Goal: Task Accomplishment & Management: Use online tool/utility

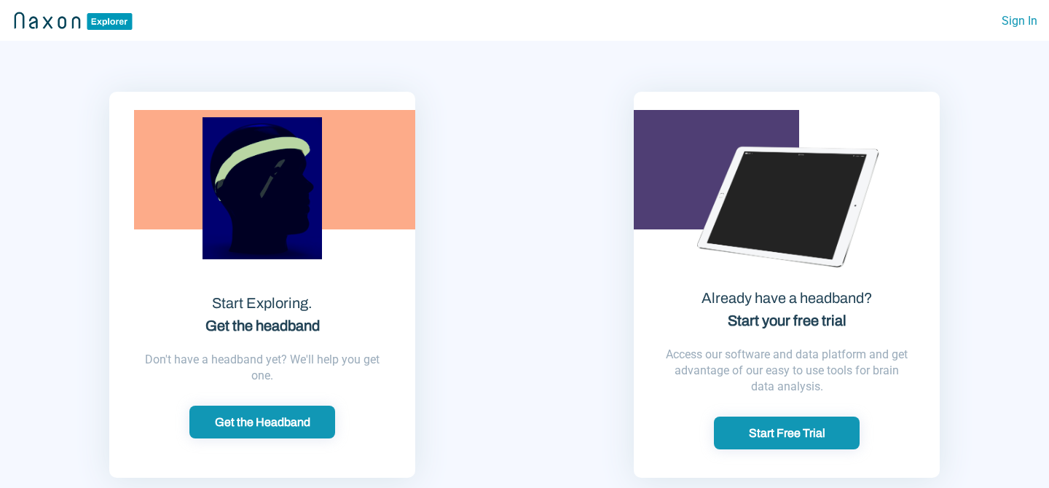
click at [797, 434] on div "Start Free Trial" at bounding box center [786, 432] width 137 height 15
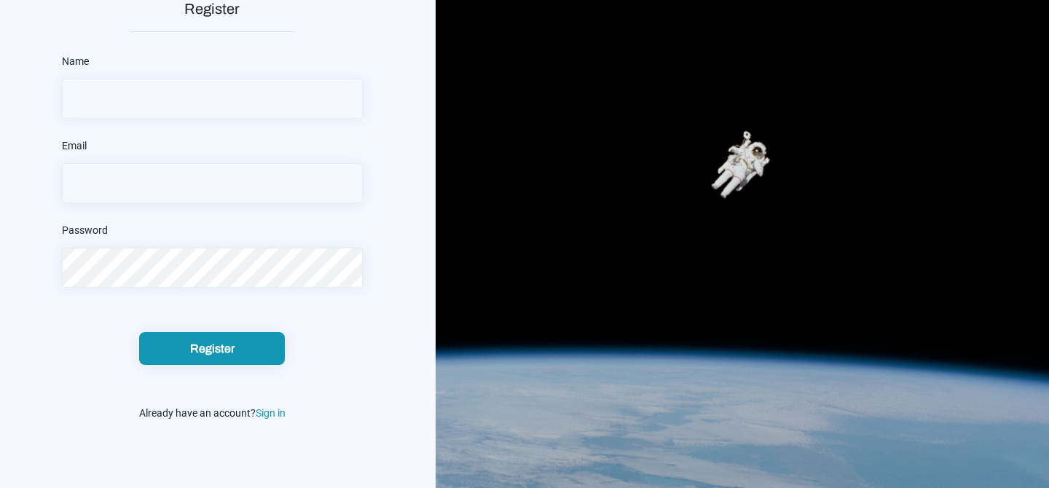
scroll to position [185, 0]
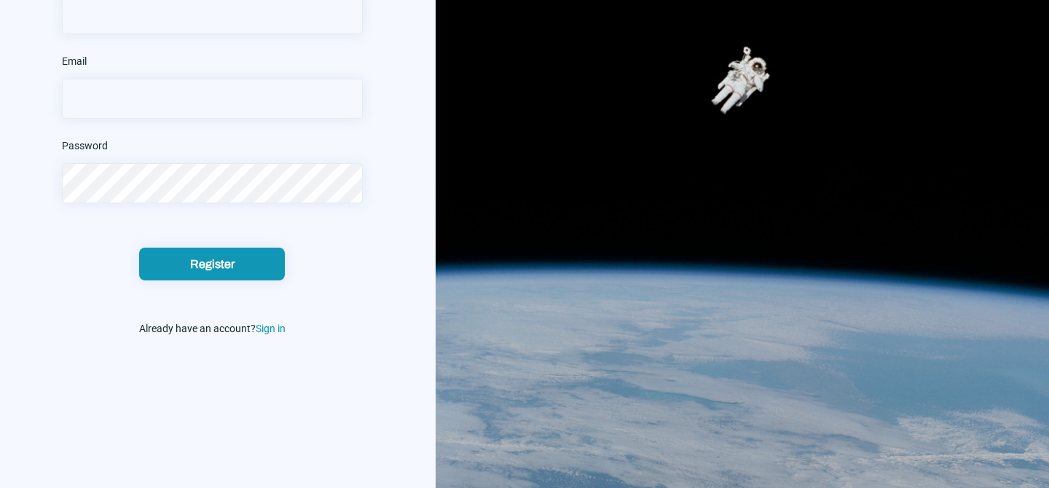
click at [264, 334] on div "Already have an account? Sign in" at bounding box center [212, 328] width 301 height 23
click at [265, 332] on span "Sign in" at bounding box center [271, 329] width 30 height 12
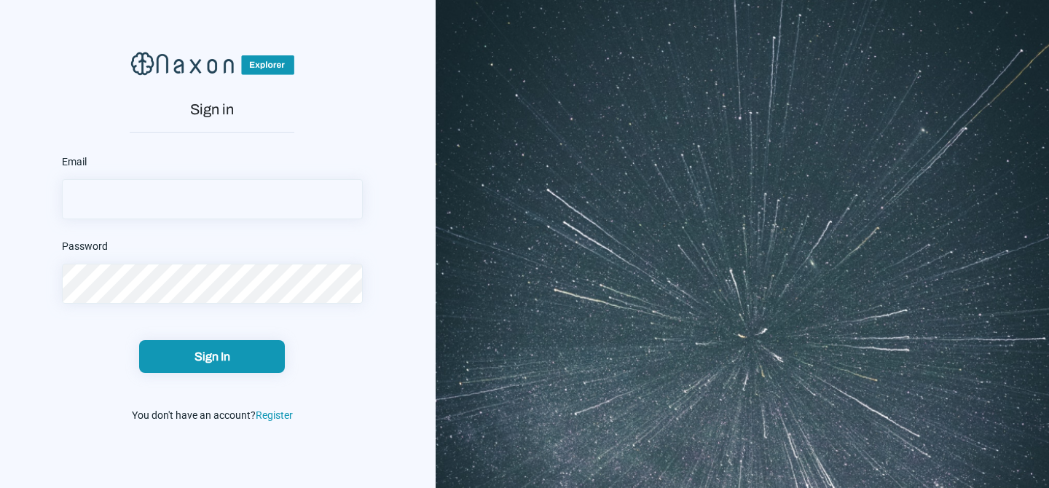
click at [197, 201] on input "email" at bounding box center [212, 199] width 301 height 40
paste input "[EMAIL_ADDRESS][DOMAIN_NAME]"
type input "[EMAIL_ADDRESS][DOMAIN_NAME]"
click at [272, 367] on button "Sign In" at bounding box center [212, 356] width 146 height 33
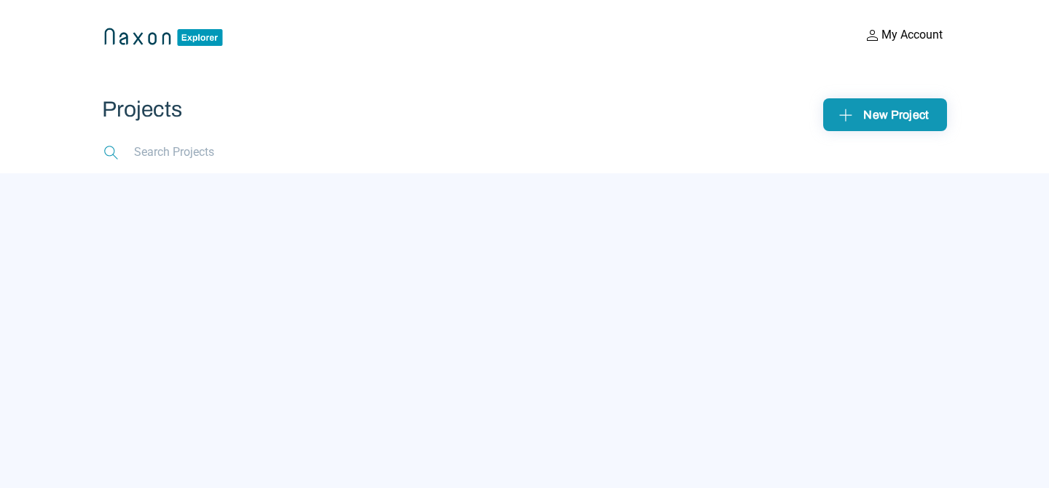
click at [916, 118] on div "New Project" at bounding box center [885, 114] width 100 height 23
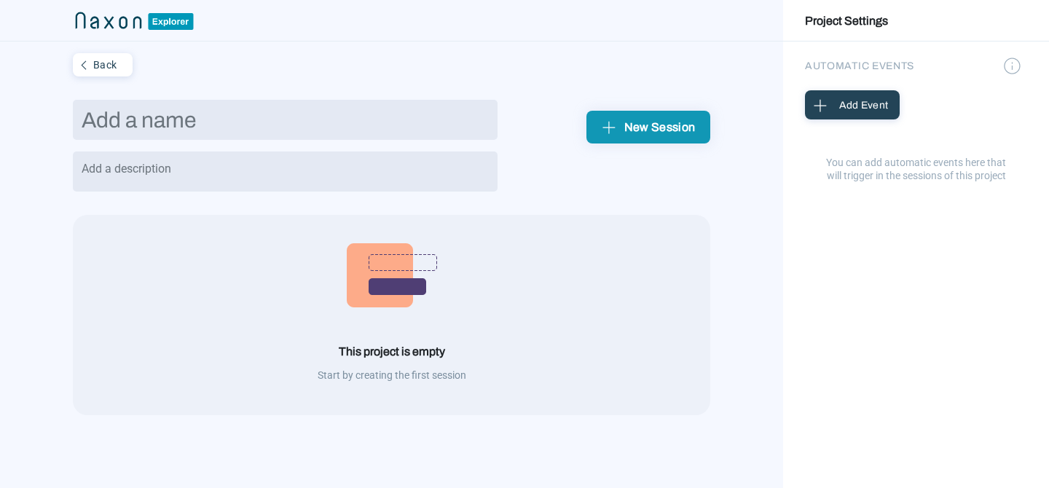
click at [454, 107] on input "text" at bounding box center [285, 120] width 425 height 40
click at [452, 167] on textarea at bounding box center [285, 171] width 425 height 40
click at [369, 122] on input "Testing 1" at bounding box center [285, 120] width 425 height 40
type input "Testing UA Week 1"
click at [608, 301] on div "This project is empty Start by creating the first session" at bounding box center [391, 314] width 637 height 143
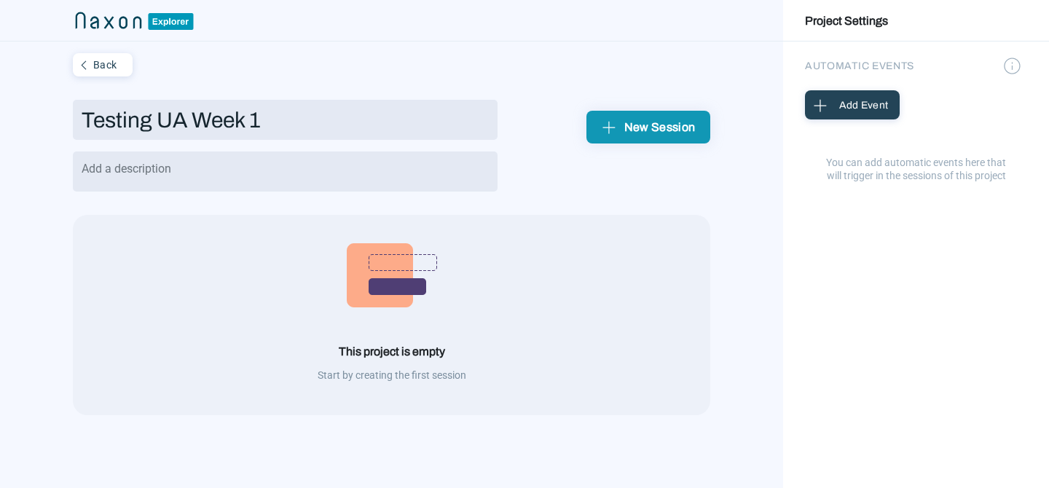
click at [642, 136] on div "New Session" at bounding box center [648, 127] width 100 height 23
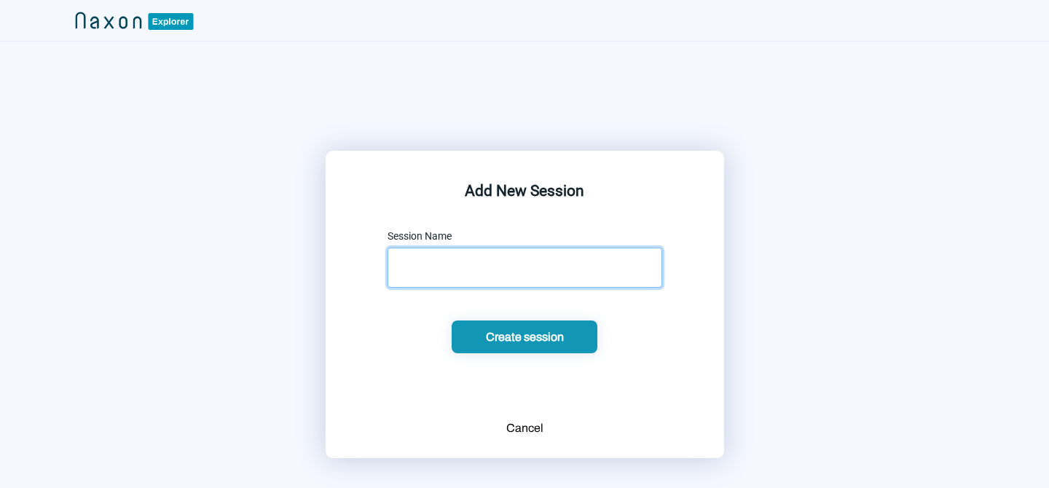
click at [529, 265] on input "text" at bounding box center [524, 268] width 275 height 40
type input "1"
click at [536, 345] on button "Create session" at bounding box center [524, 336] width 146 height 33
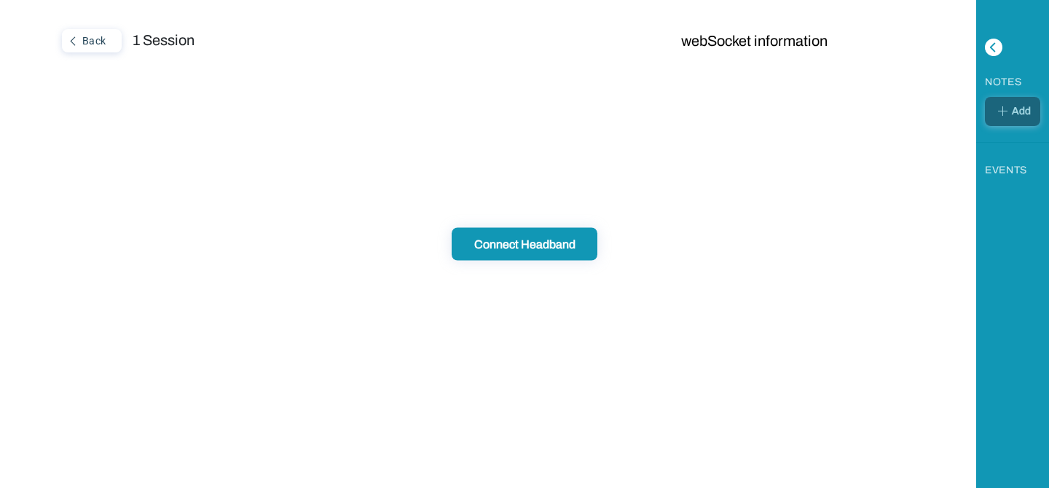
click at [562, 242] on div "Connect Headband" at bounding box center [524, 244] width 137 height 15
click at [405, 218] on div "Back 1 Session webSocket information" at bounding box center [488, 244] width 976 height 488
click at [516, 243] on div "Connect Headband" at bounding box center [524, 244] width 137 height 15
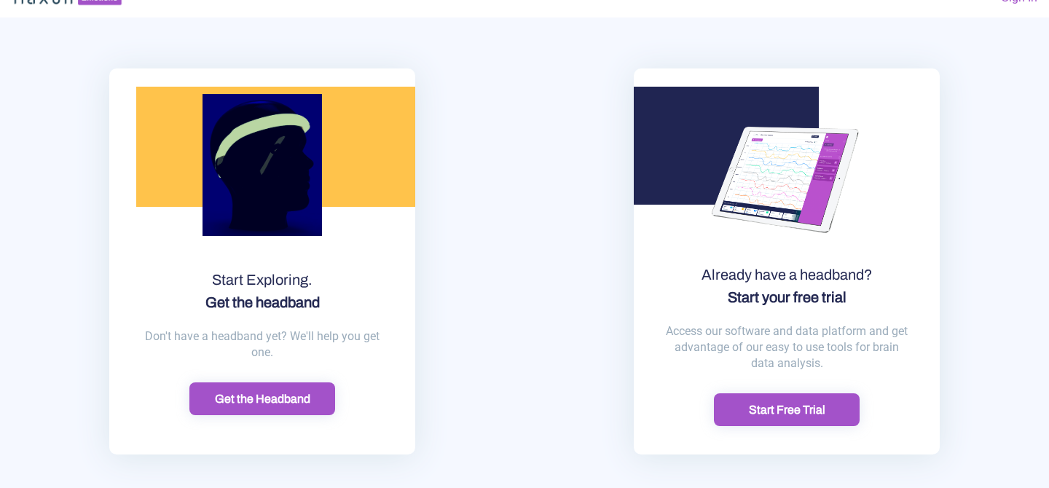
scroll to position [25, 0]
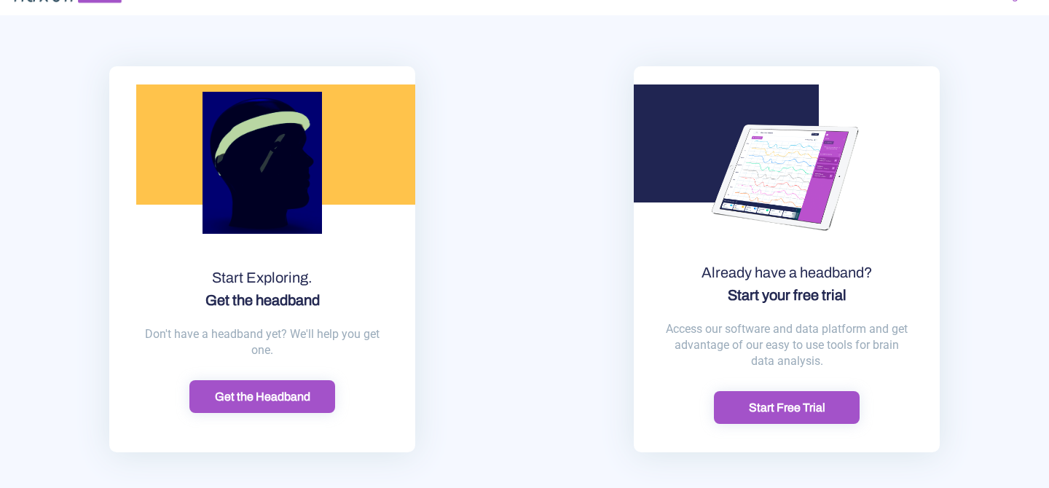
click at [805, 399] on button "Start Free Trial" at bounding box center [787, 407] width 146 height 33
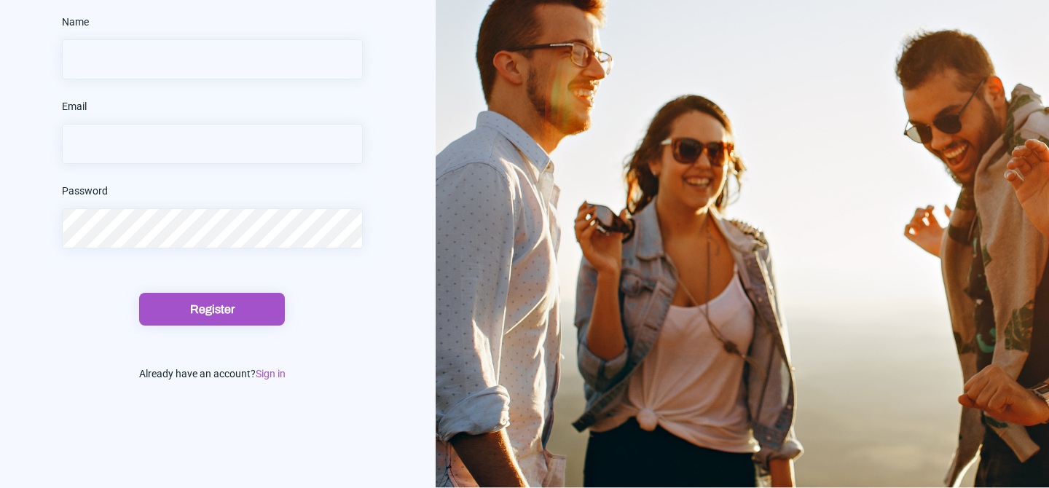
scroll to position [140, 0]
click at [269, 372] on span "Sign in" at bounding box center [271, 374] width 30 height 12
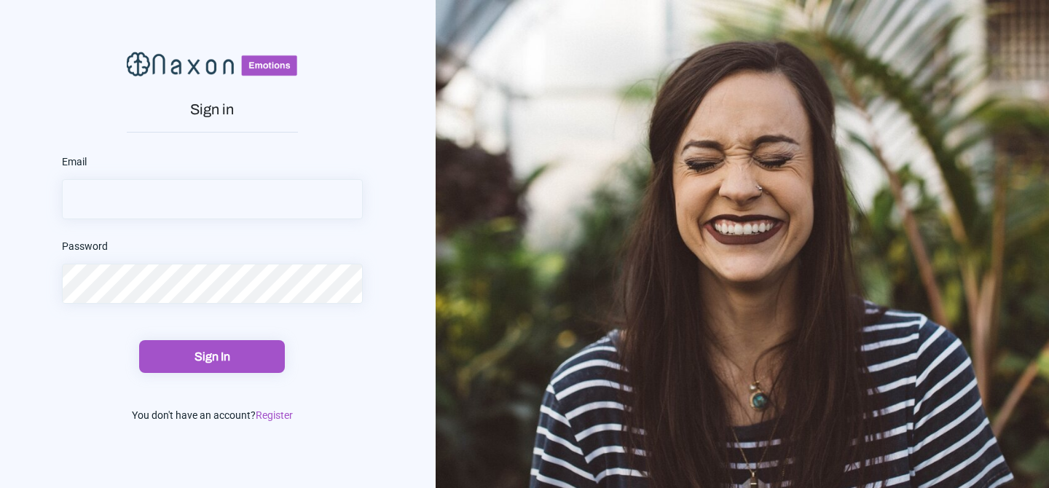
click at [193, 201] on input "email" at bounding box center [212, 199] width 301 height 40
type input "[EMAIL_ADDRESS][DOMAIN_NAME]"
click at [233, 367] on button "Sign In" at bounding box center [212, 356] width 146 height 33
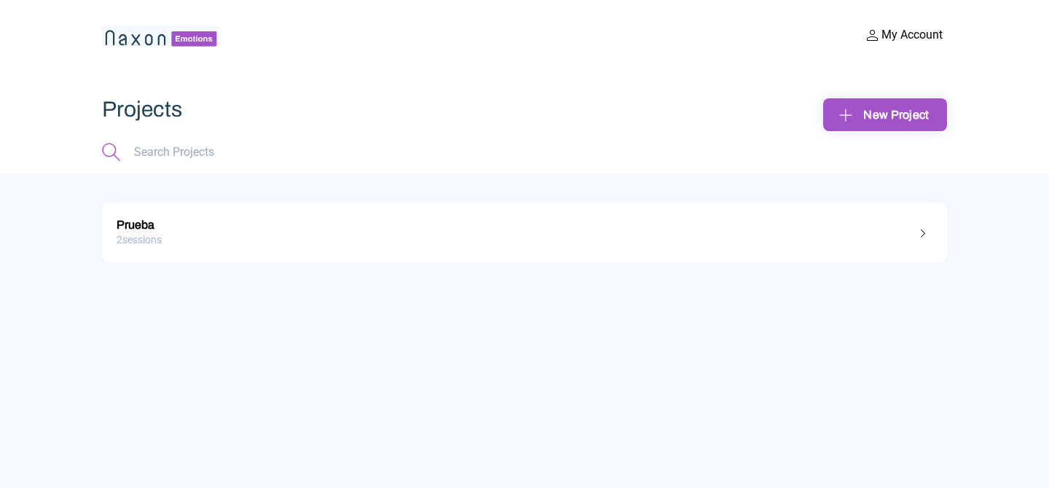
click at [712, 259] on link "Prueba 2 sessions" at bounding box center [524, 232] width 845 height 60
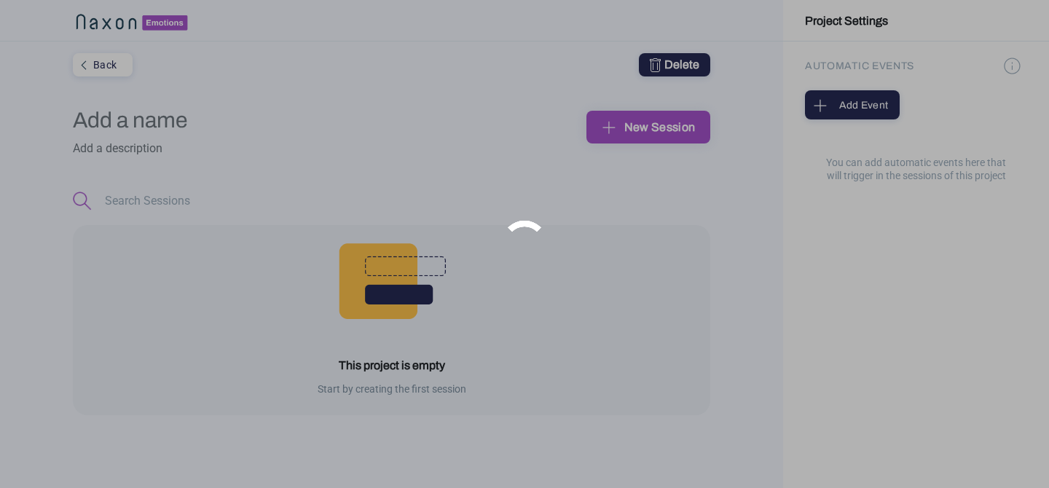
type input "Prueba"
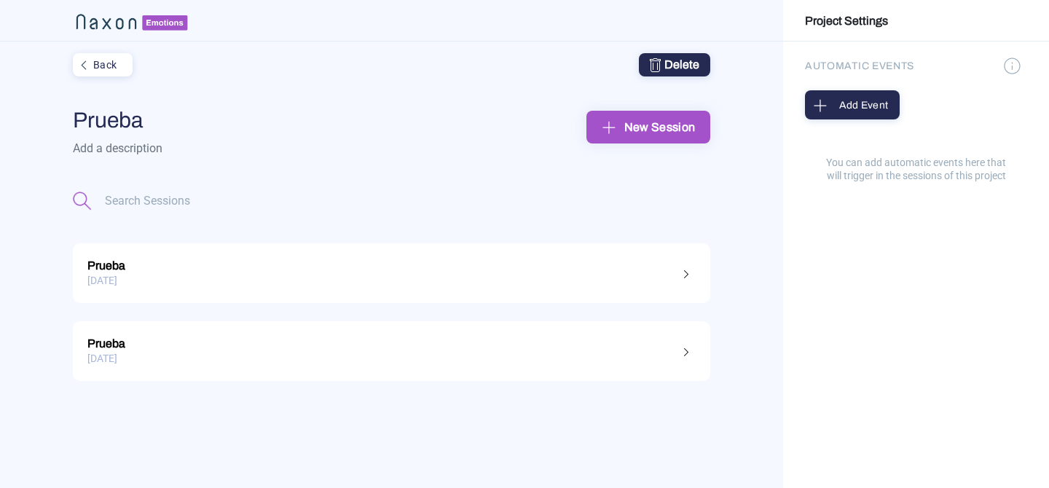
click at [636, 136] on div "New Session" at bounding box center [648, 127] width 100 height 23
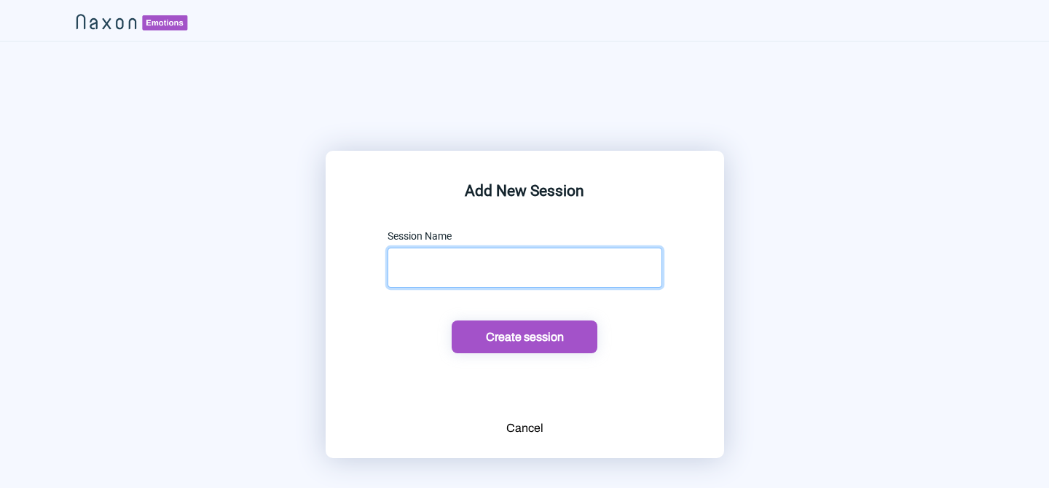
click at [508, 276] on input "text" at bounding box center [524, 268] width 275 height 40
type input "1"
click at [561, 352] on button "Create session" at bounding box center [524, 336] width 146 height 33
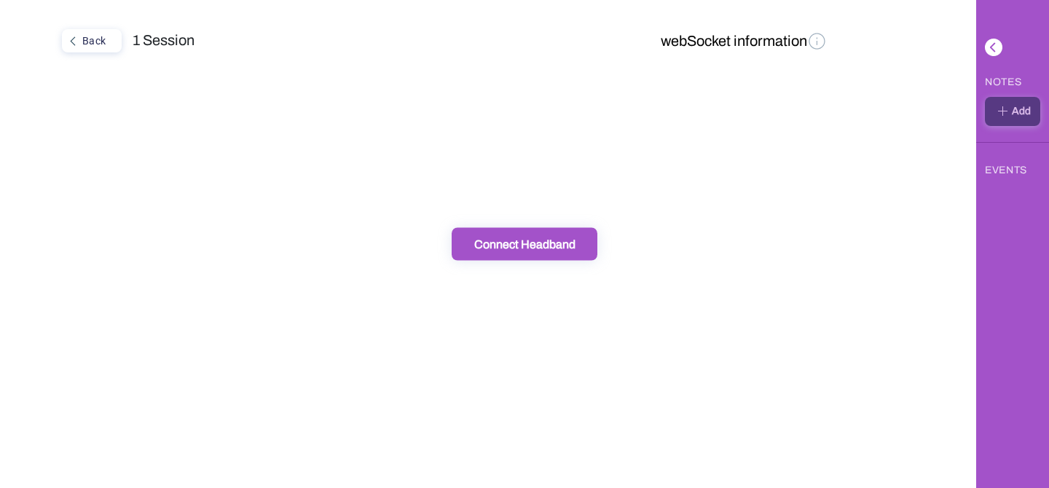
click at [535, 251] on button "Connect Headband" at bounding box center [524, 244] width 146 height 33
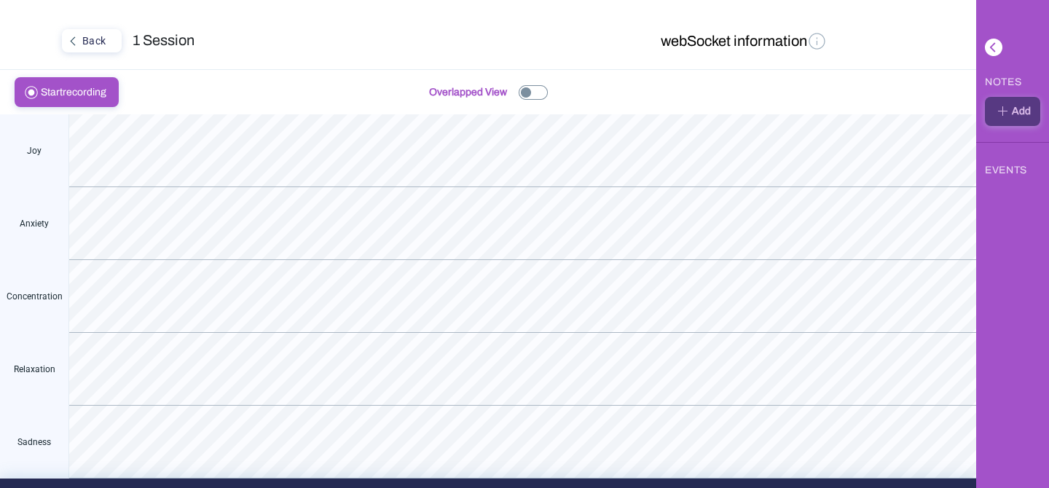
click at [106, 90] on span "Start recording" at bounding box center [78, 92] width 74 height 28
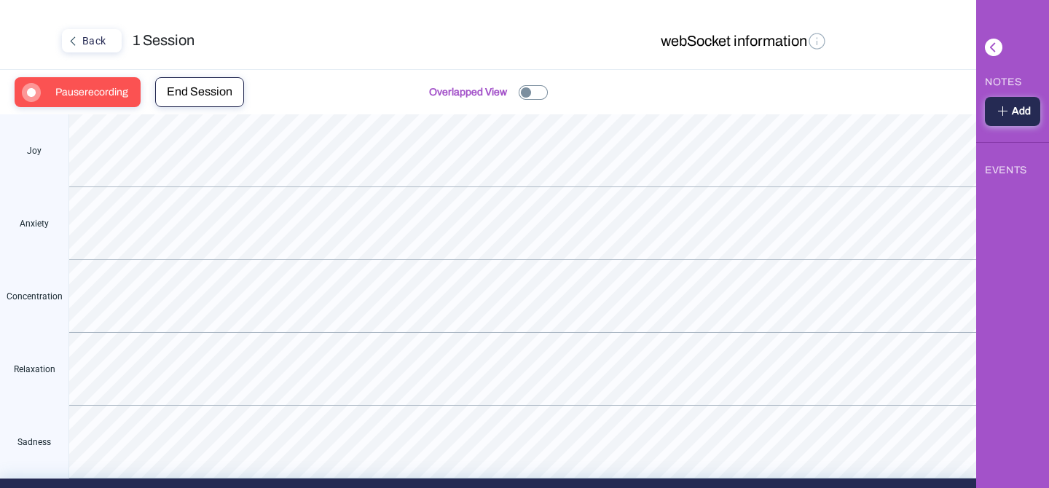
click at [106, 90] on span "Pause recording" at bounding box center [96, 92] width 82 height 28
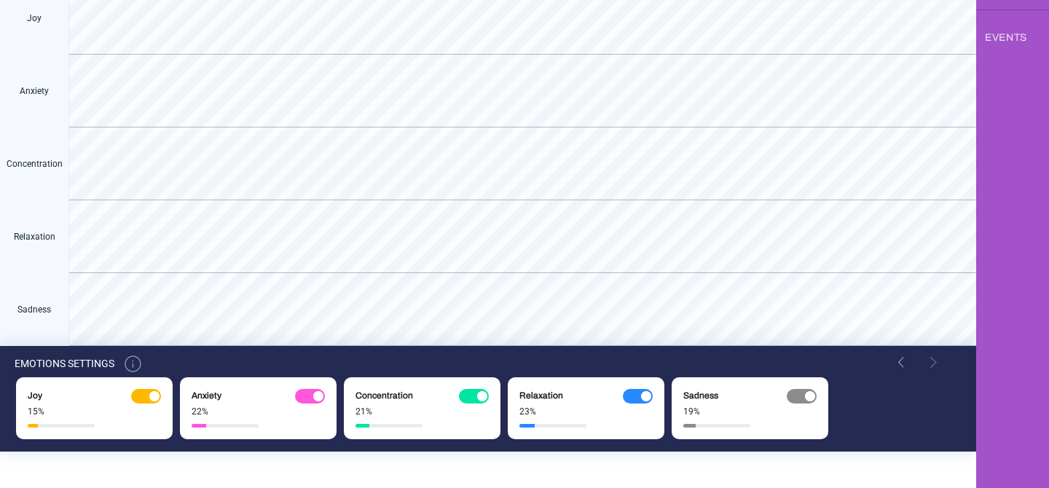
scroll to position [135, 0]
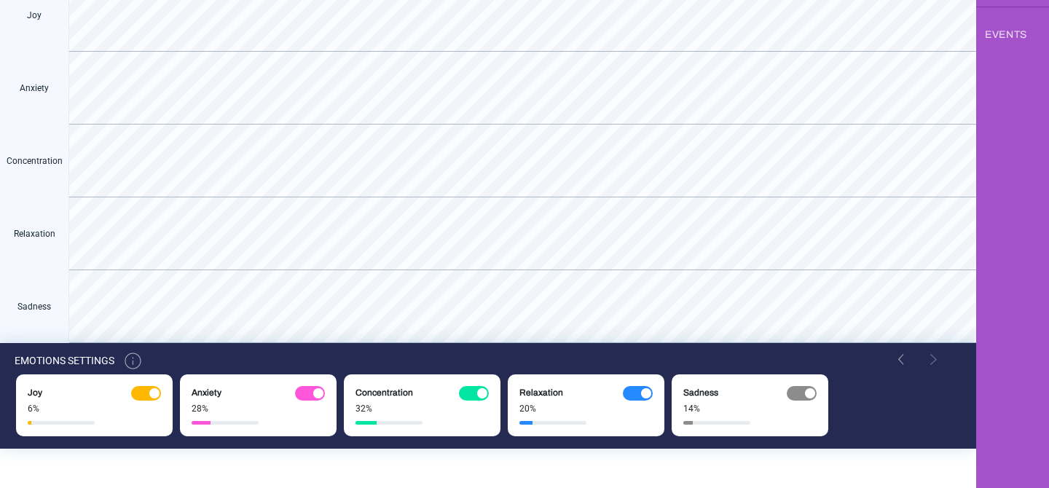
click at [152, 396] on img at bounding box center [154, 393] width 10 height 10
click at [637, 391] on div at bounding box center [638, 393] width 30 height 15
click at [788, 393] on div at bounding box center [801, 393] width 30 height 15
click at [311, 393] on div at bounding box center [310, 393] width 30 height 15
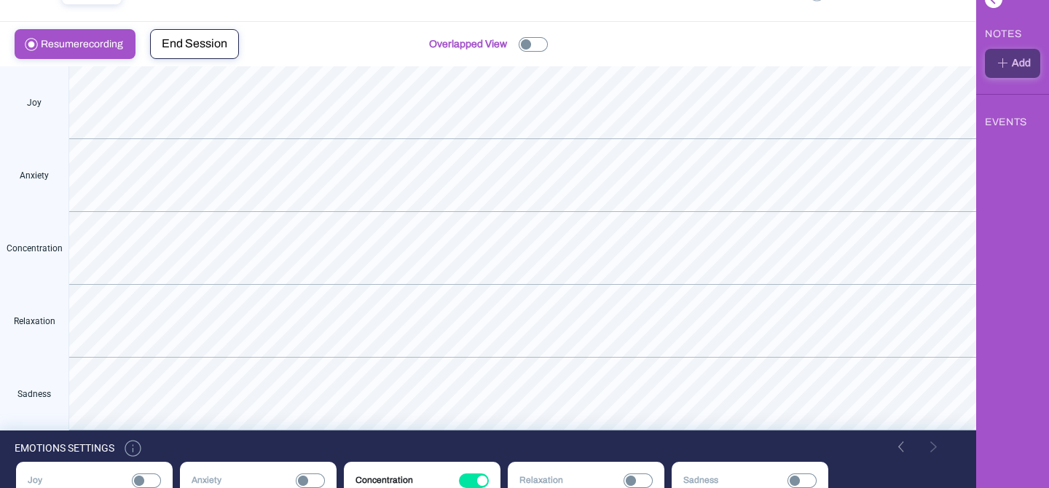
scroll to position [0, 0]
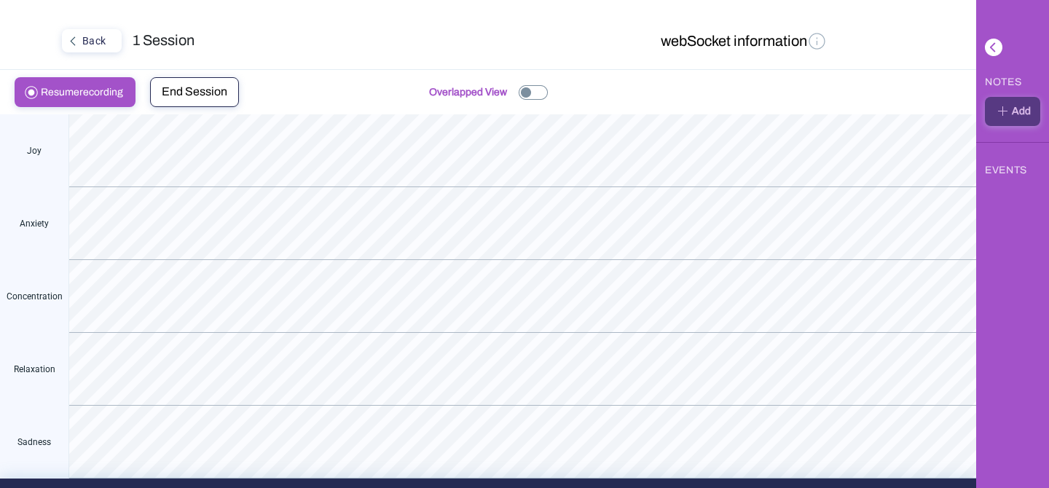
click at [529, 92] on img at bounding box center [532, 92] width 29 height 15
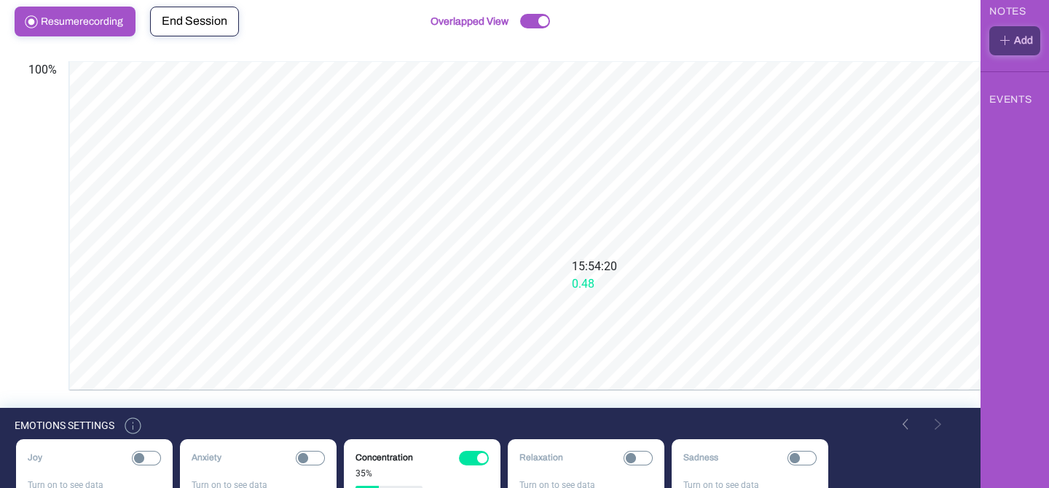
scroll to position [90, 0]
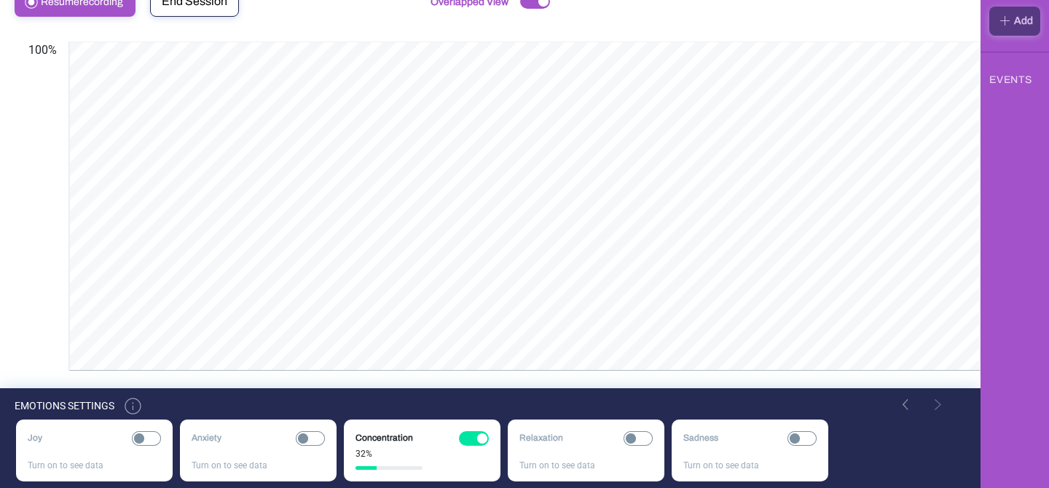
click at [480, 435] on img at bounding box center [482, 438] width 10 height 10
click at [312, 434] on img at bounding box center [310, 438] width 29 height 15
click at [155, 443] on img at bounding box center [146, 438] width 29 height 15
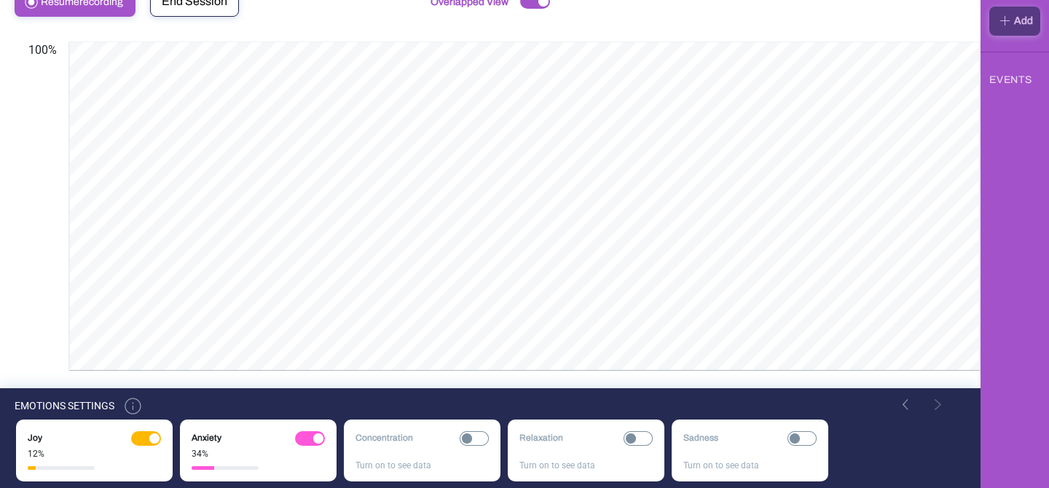
click at [478, 443] on img at bounding box center [474, 438] width 29 height 15
click at [644, 439] on img at bounding box center [637, 438] width 29 height 15
click at [797, 438] on img at bounding box center [801, 438] width 29 height 15
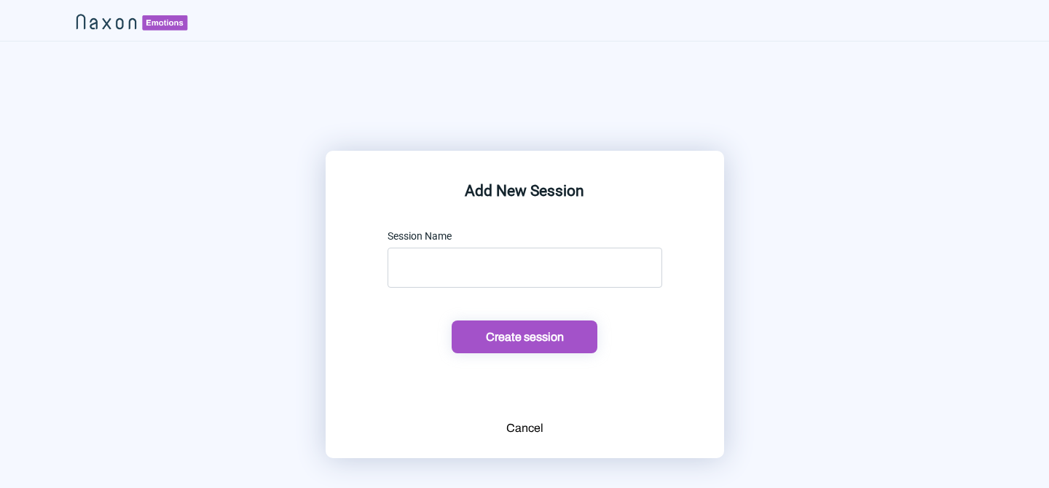
scroll to position [0, 11]
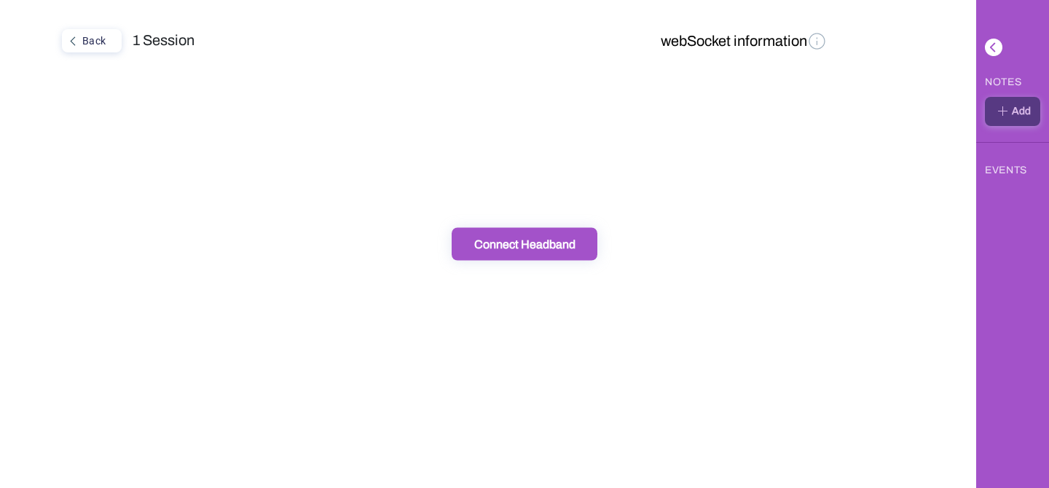
click at [107, 46] on div "Back" at bounding box center [90, 40] width 54 height 19
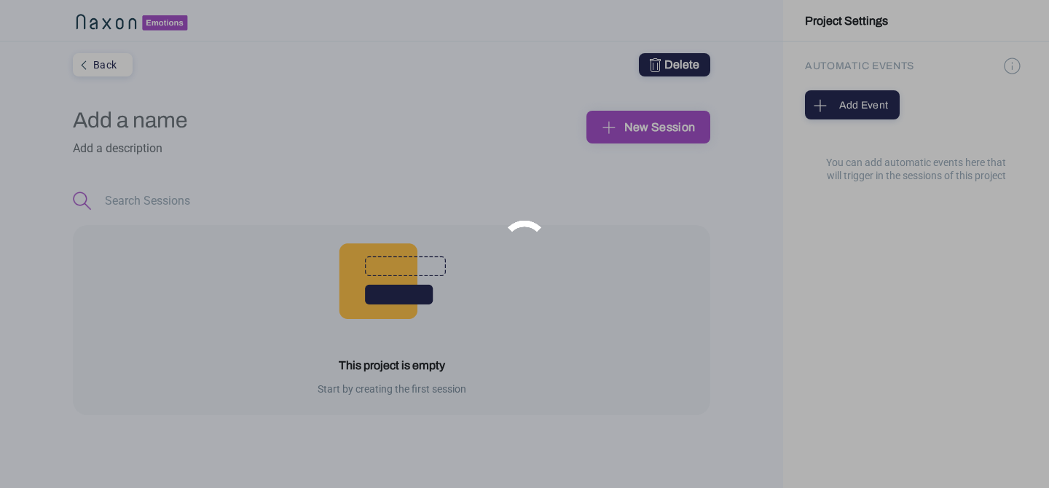
type input "Prueba"
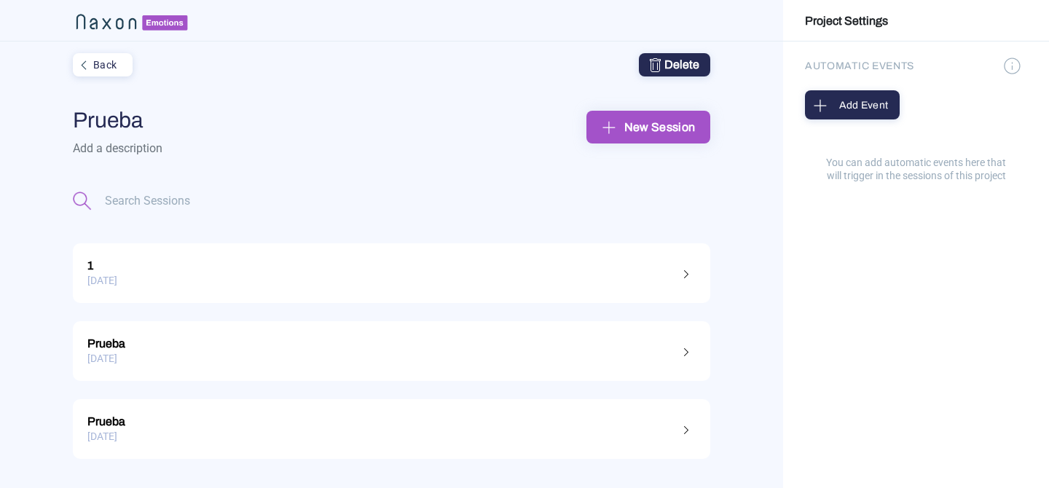
click at [181, 288] on div "[DATE]" at bounding box center [391, 280] width 608 height 23
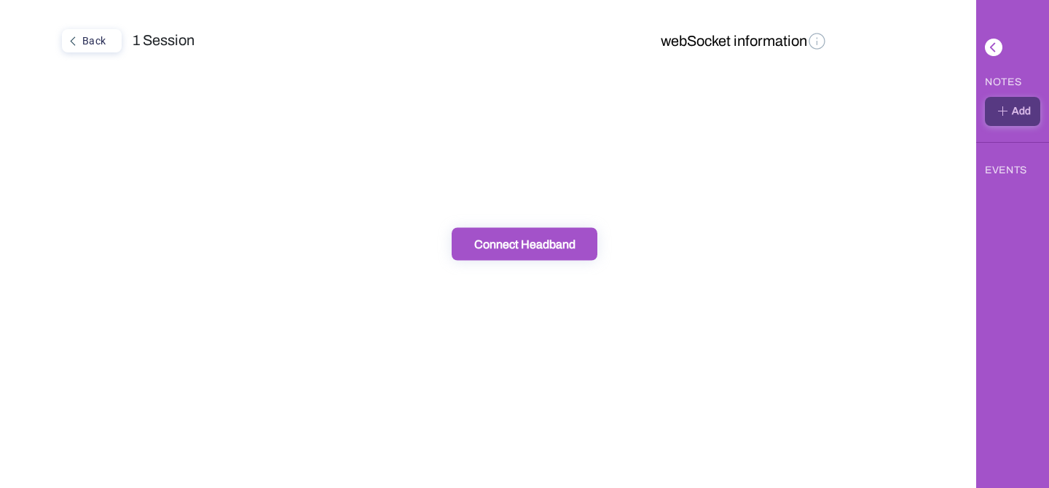
click at [550, 273] on div "Back 1 Session webSocket information" at bounding box center [488, 244] width 976 height 488
click at [550, 256] on button "Connect Headband" at bounding box center [524, 244] width 146 height 33
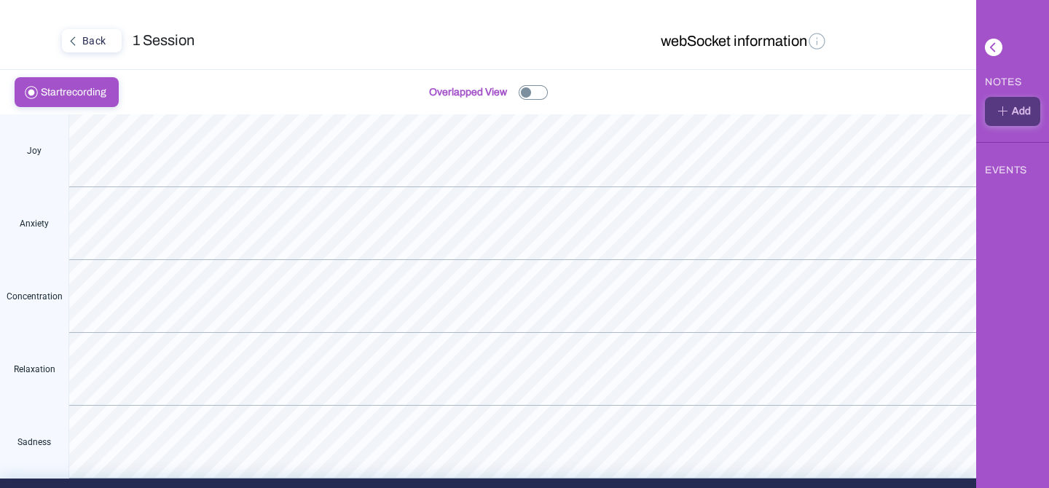
click at [537, 88] on img at bounding box center [532, 92] width 29 height 15
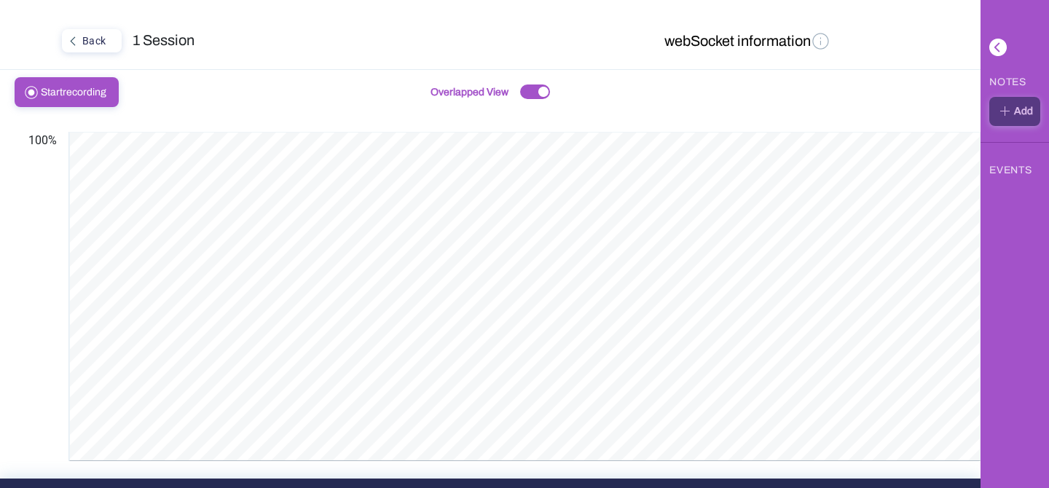
click at [92, 26] on div "Back 1 Session webSocket information Start recording Overlapped View Joy Anxiet…" at bounding box center [490, 244] width 980 height 488
click at [92, 36] on div "Back" at bounding box center [90, 40] width 54 height 19
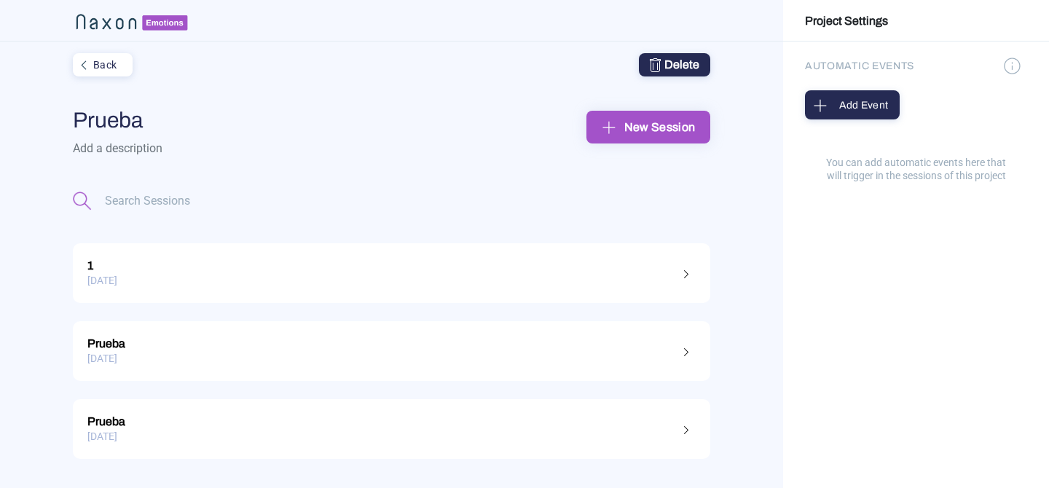
click at [703, 51] on div "Back Delete" at bounding box center [391, 65] width 637 height 47
click at [697, 60] on div "Delete" at bounding box center [675, 64] width 50 height 17
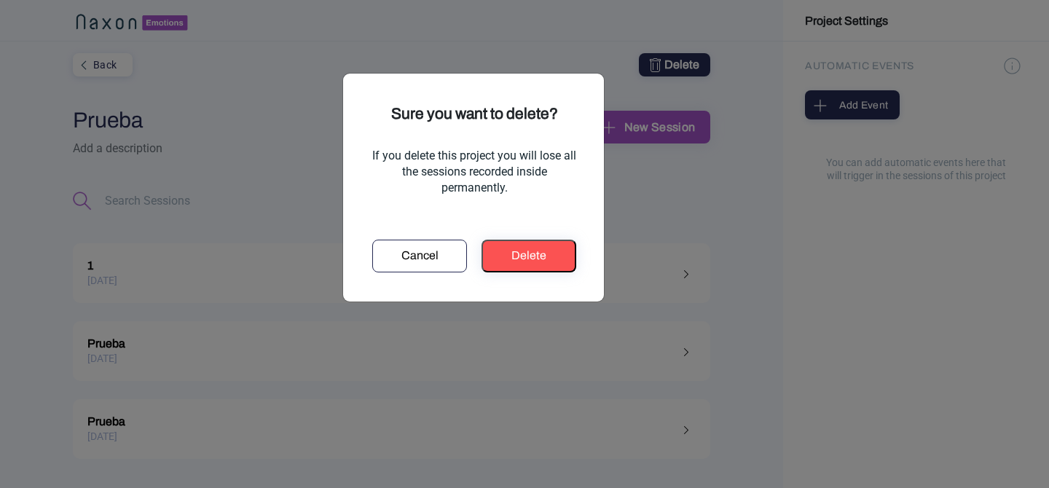
click at [460, 253] on div "Cancel" at bounding box center [419, 255] width 84 height 17
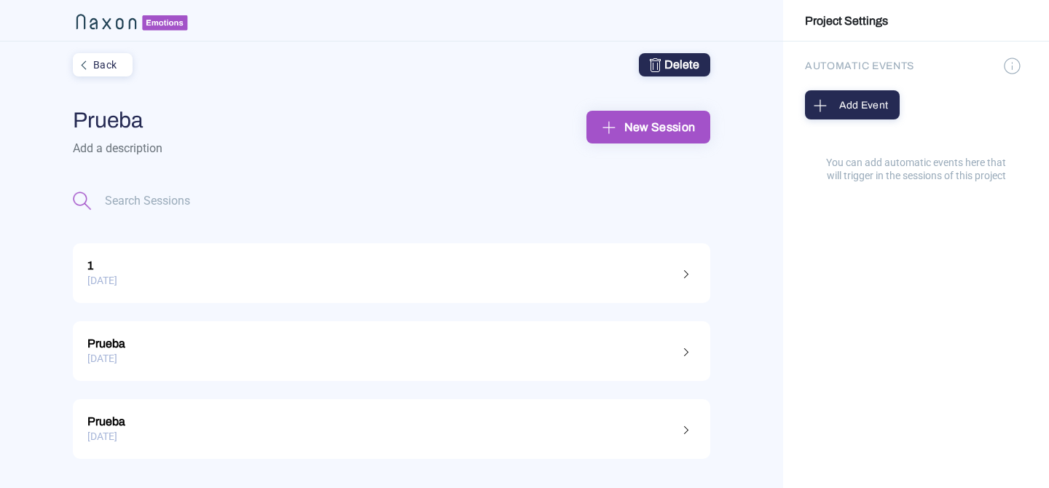
click at [690, 277] on img at bounding box center [686, 273] width 17 height 17
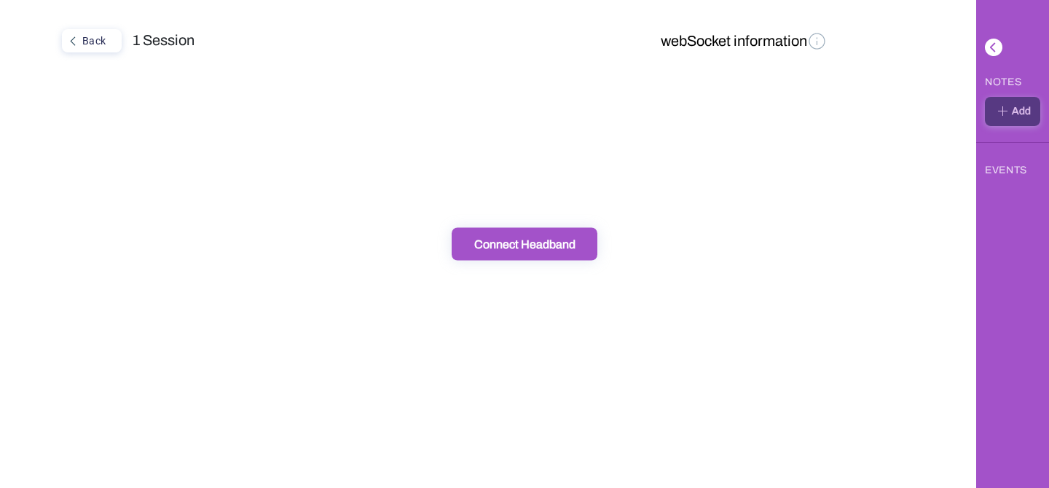
click at [555, 250] on div "Connect Headband" at bounding box center [524, 244] width 137 height 15
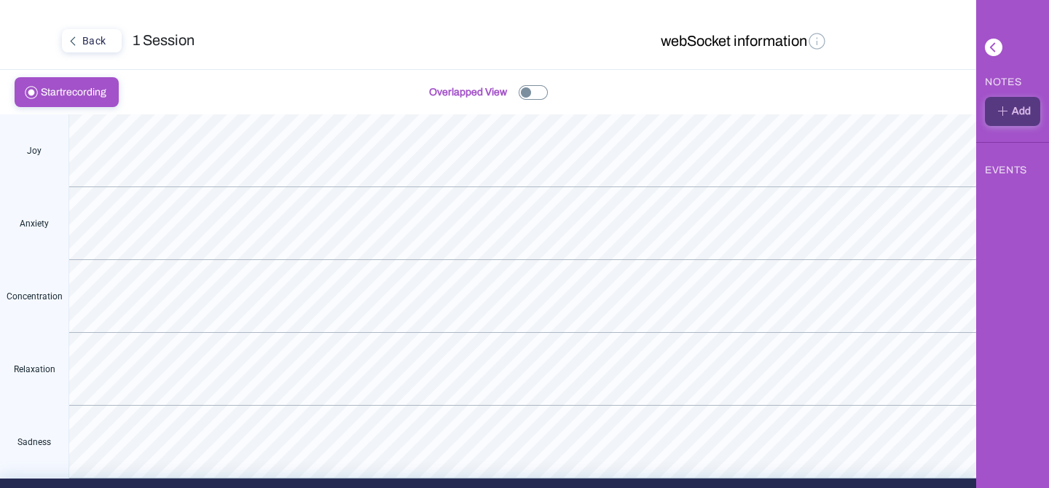
click at [538, 89] on img at bounding box center [532, 92] width 29 height 15
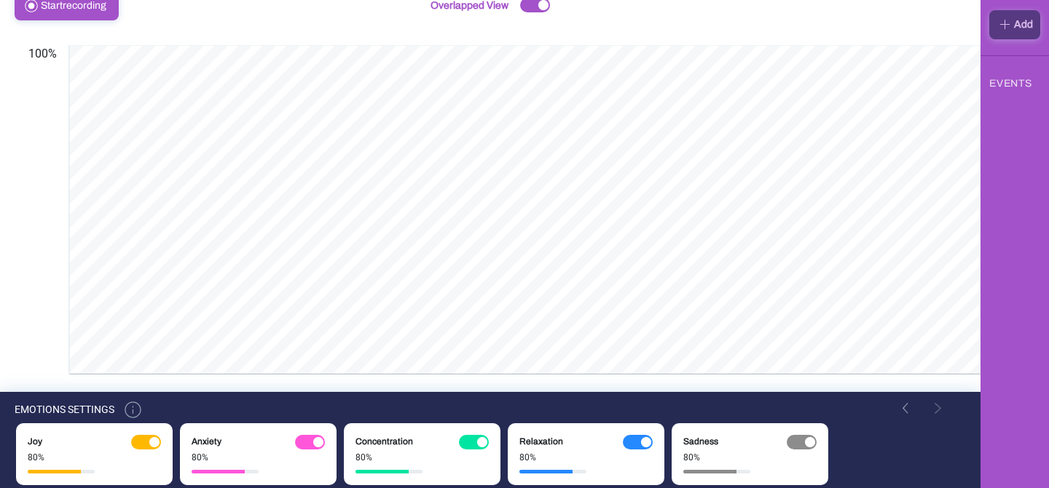
scroll to position [89, 0]
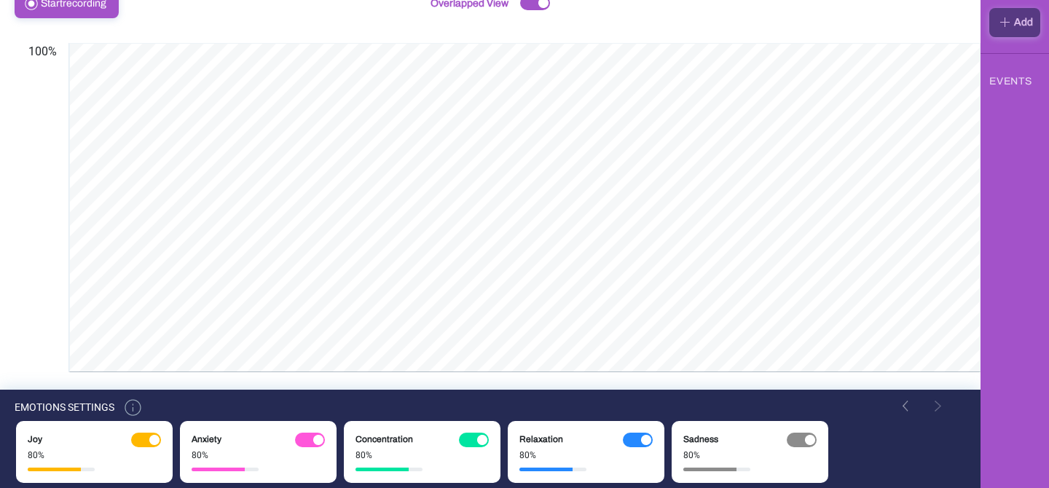
click at [641, 435] on img at bounding box center [646, 440] width 10 height 10
click at [640, 435] on img at bounding box center [637, 440] width 29 height 15
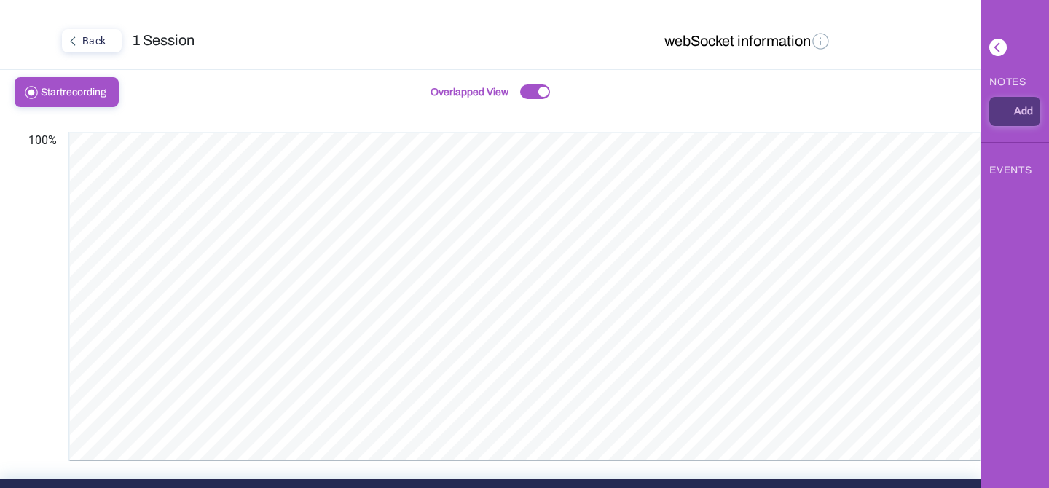
click at [103, 40] on div "Back" at bounding box center [90, 40] width 54 height 19
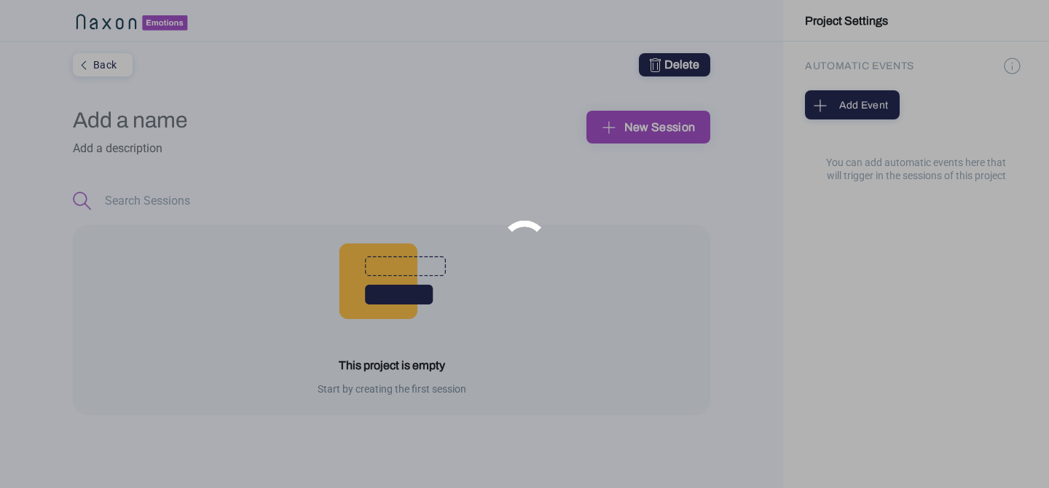
type input "Prueba"
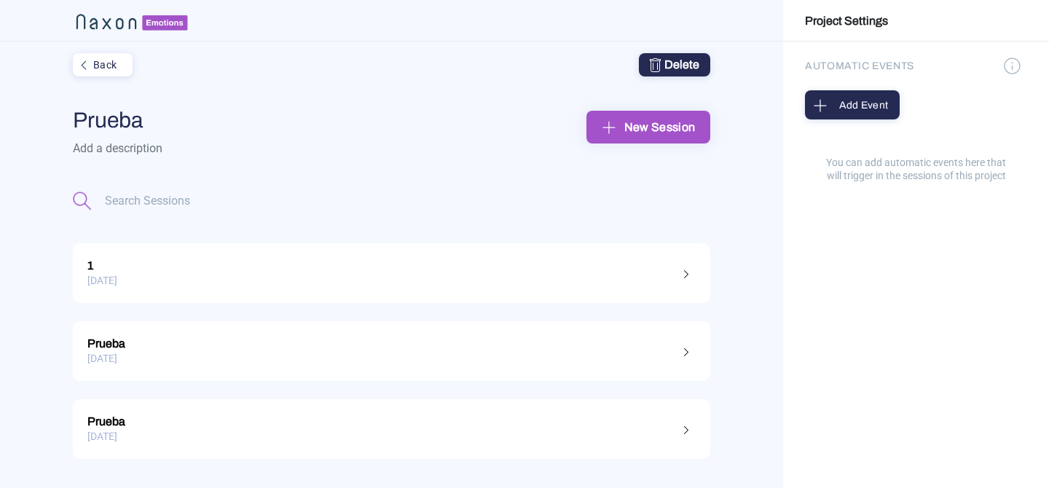
click at [682, 73] on div "Delete" at bounding box center [675, 64] width 50 height 17
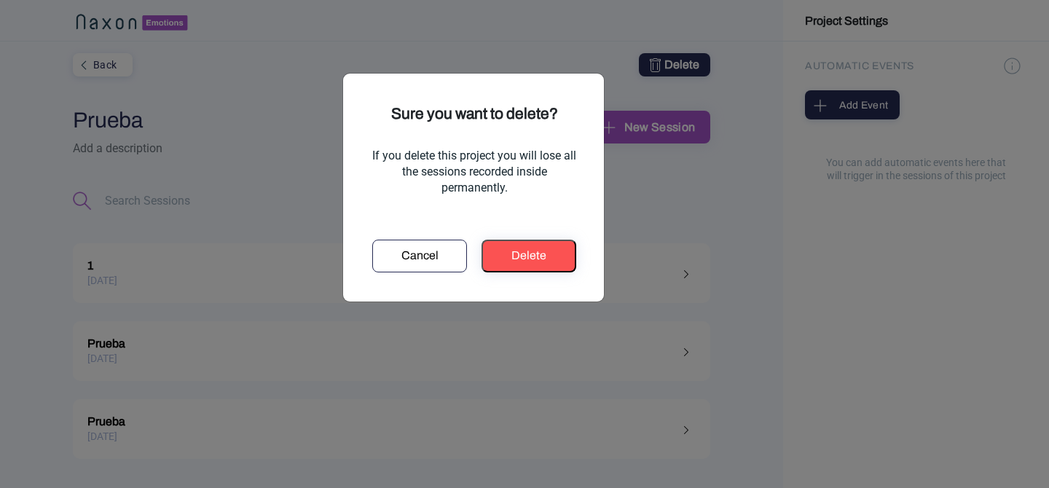
click at [553, 255] on div "Delete" at bounding box center [528, 255] width 83 height 17
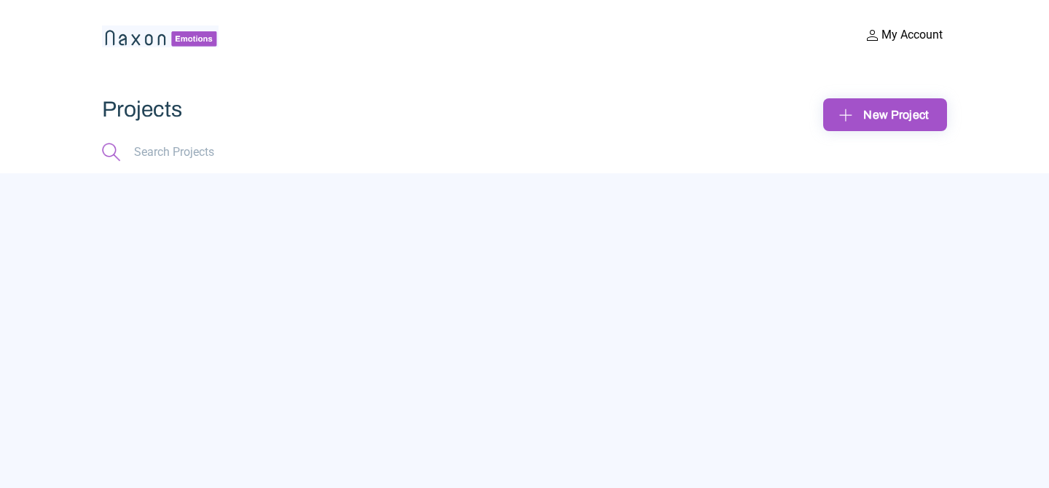
click at [899, 108] on div "New Project" at bounding box center [885, 114] width 100 height 23
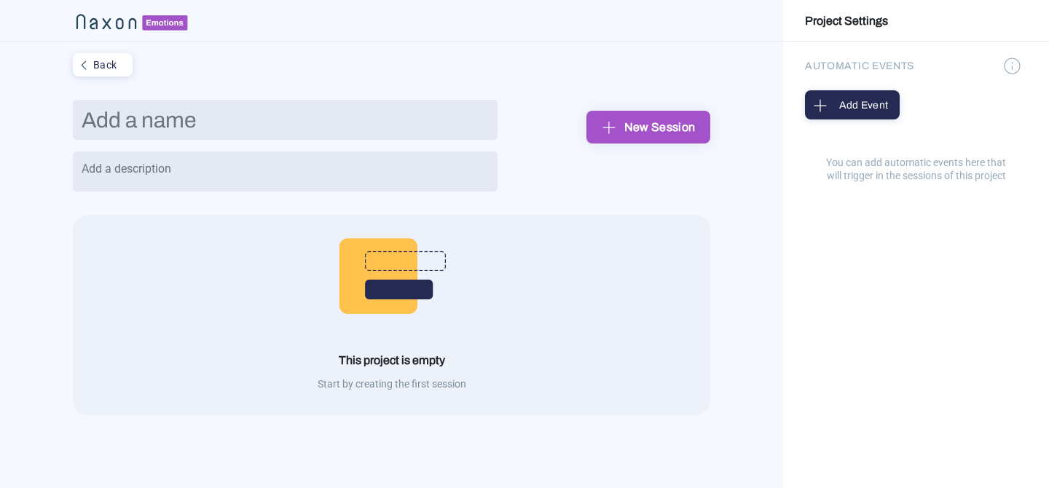
click at [384, 124] on input "text" at bounding box center [285, 120] width 425 height 40
type input "pruebas"
click at [693, 142] on button "New Session" at bounding box center [648, 127] width 124 height 33
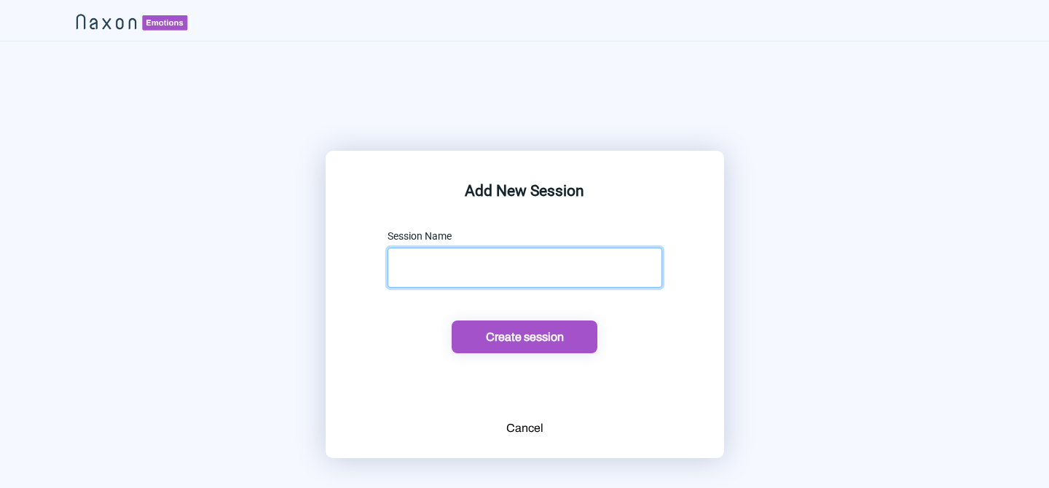
click at [454, 275] on input "text" at bounding box center [524, 268] width 275 height 40
type input "1"
click at [491, 339] on div "Create session" at bounding box center [524, 336] width 137 height 15
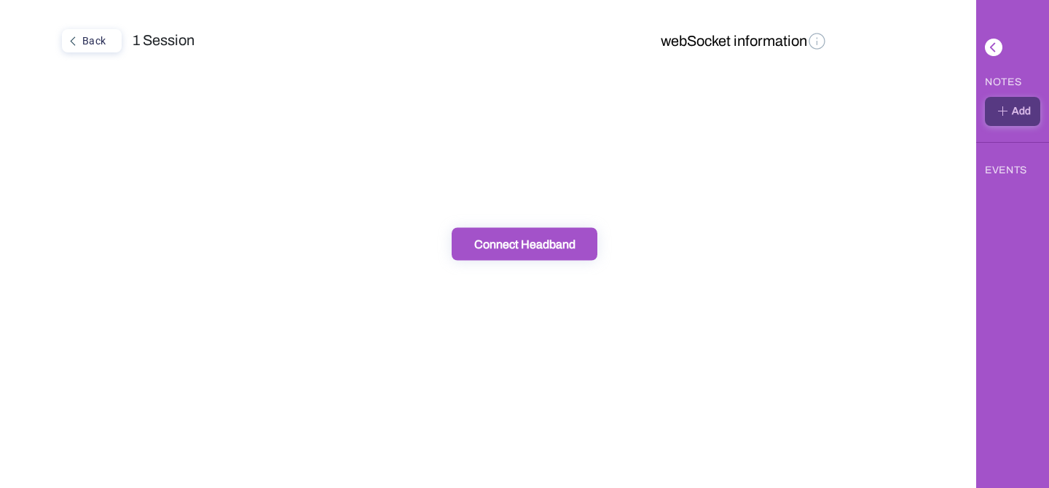
click at [526, 245] on div "Connect Headband" at bounding box center [524, 244] width 137 height 15
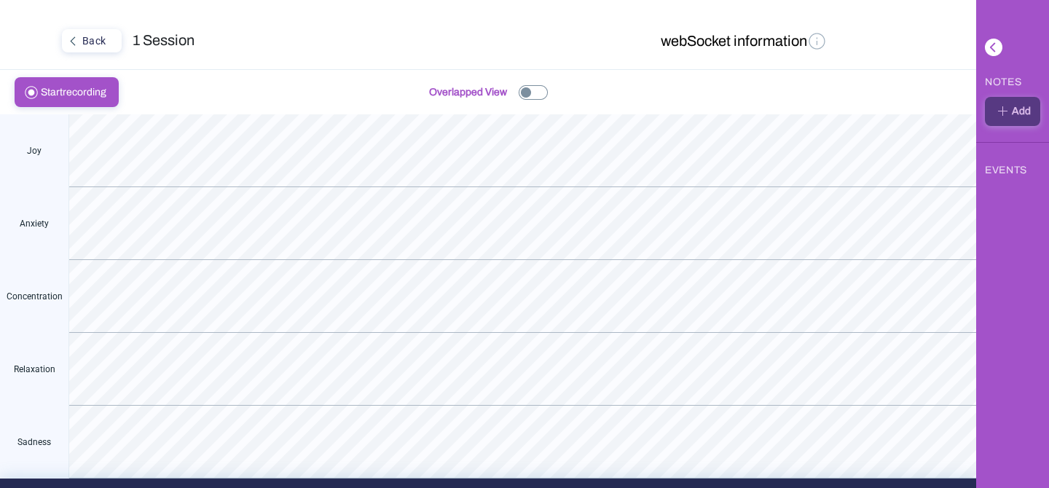
click at [525, 94] on img at bounding box center [532, 92] width 29 height 15
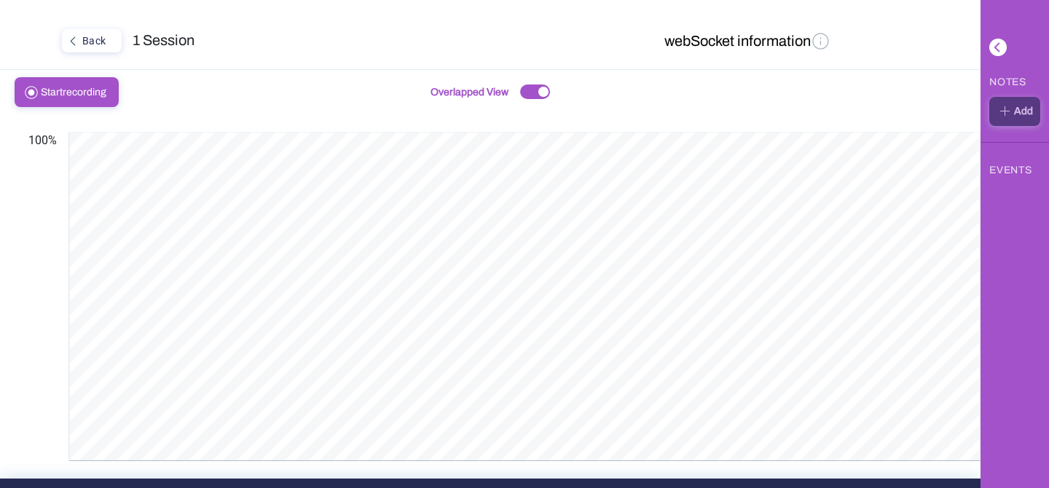
click at [96, 41] on div "Back" at bounding box center [90, 40] width 54 height 19
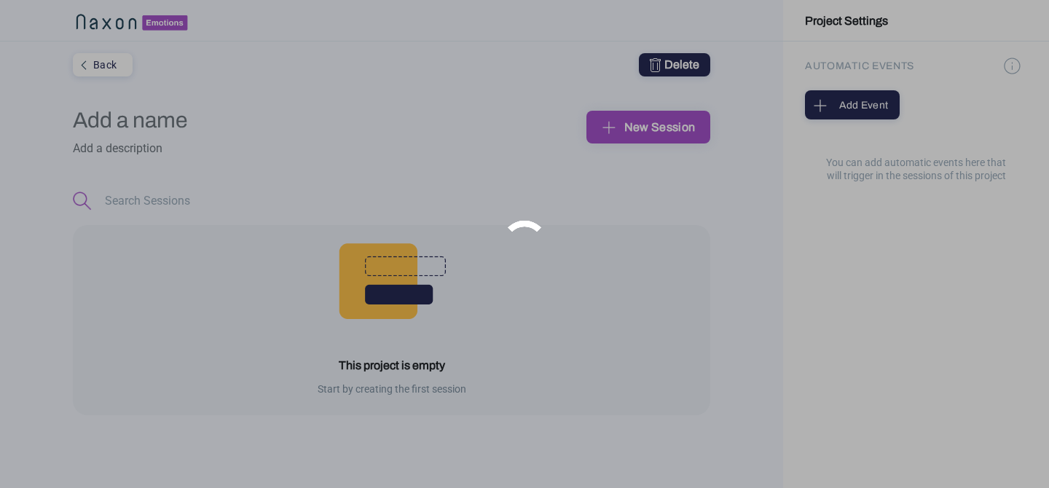
type input "pruebas"
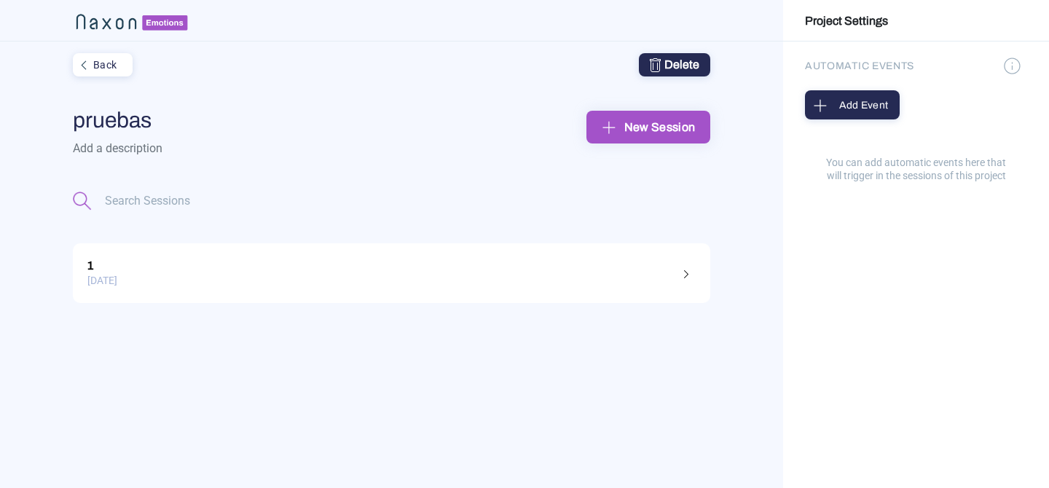
click at [119, 71] on div "Back" at bounding box center [101, 64] width 54 height 19
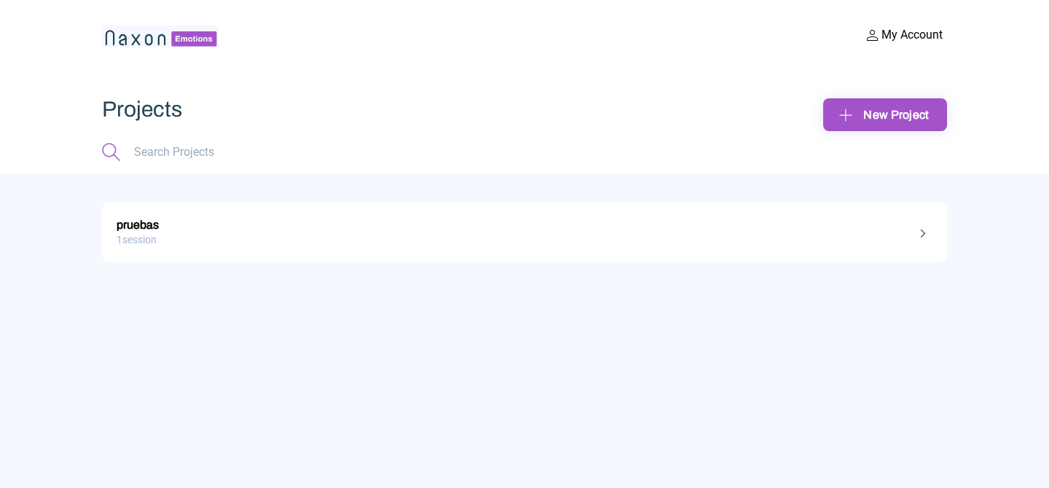
click at [712, 267] on div "pruebas 1 session" at bounding box center [524, 330] width 1049 height 315
click at [740, 235] on div "1 session" at bounding box center [525, 240] width 816 height 23
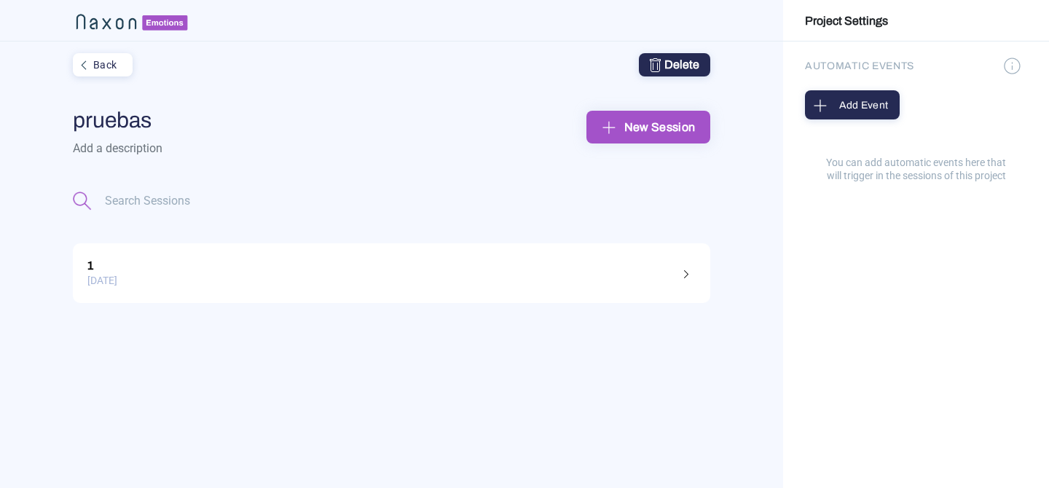
click at [647, 132] on div "New Session" at bounding box center [648, 127] width 100 height 23
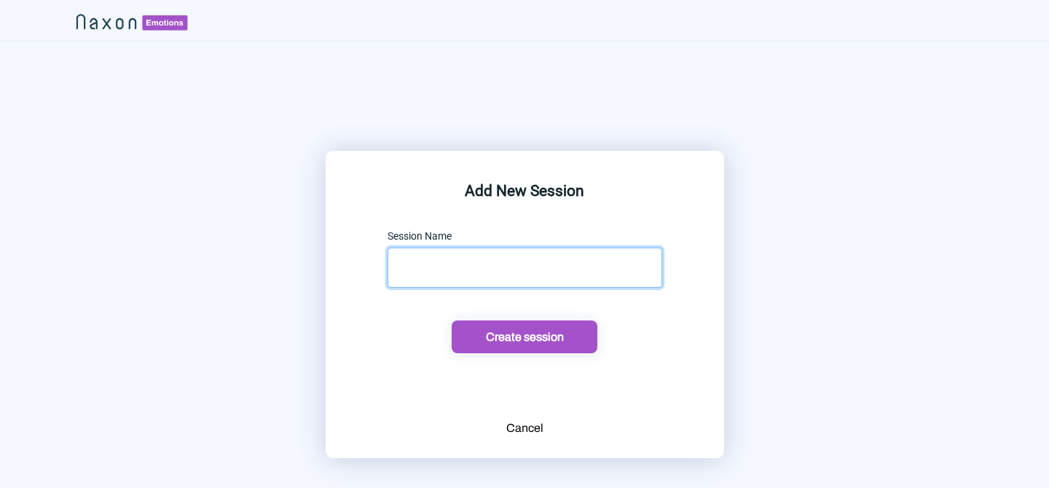
click at [517, 277] on input "text" at bounding box center [524, 268] width 275 height 40
type input "2"
click at [535, 340] on div "Create session" at bounding box center [524, 336] width 137 height 15
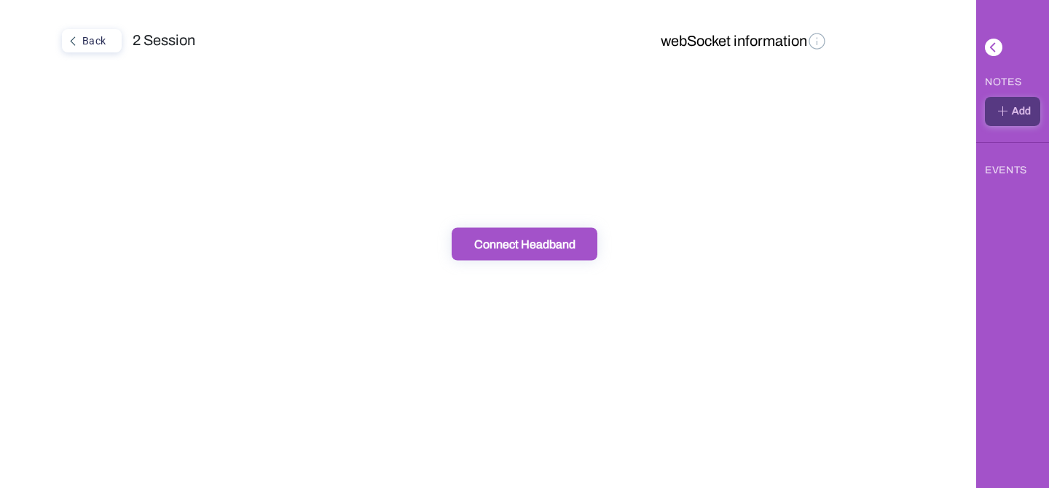
click at [537, 254] on button "Connect Headband" at bounding box center [524, 244] width 146 height 33
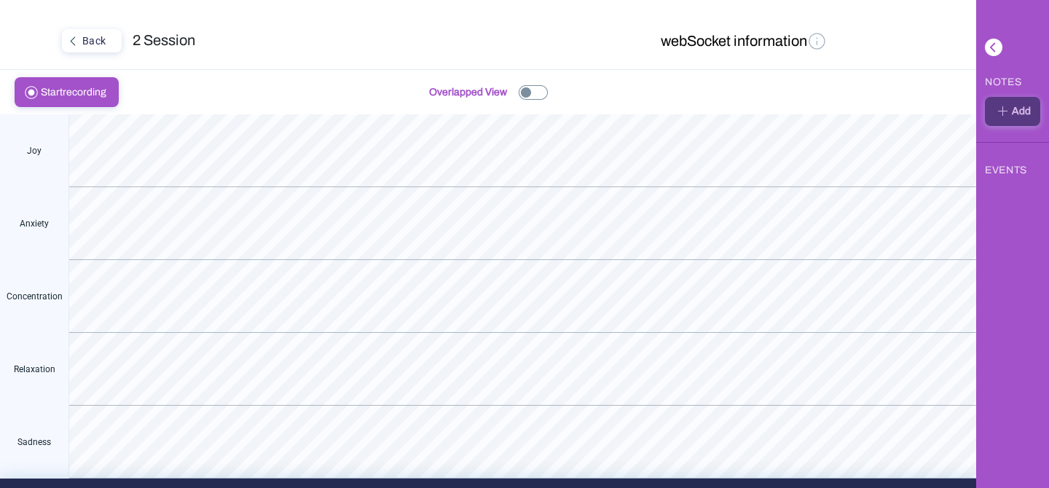
click at [524, 87] on img at bounding box center [532, 92] width 29 height 15
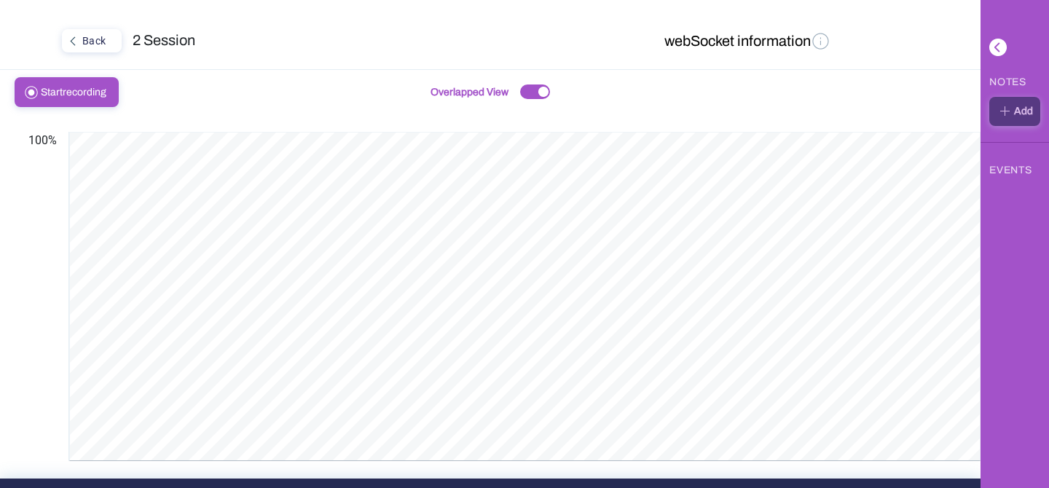
click at [794, 32] on button "webSocket information" at bounding box center [747, 41] width 175 height 25
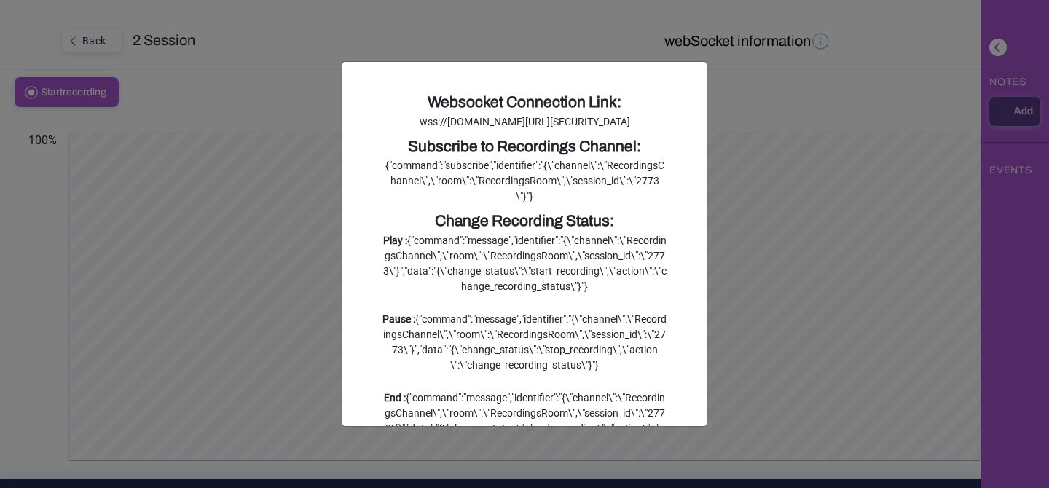
drag, startPoint x: 642, startPoint y: 325, endPoint x: 376, endPoint y: 92, distance: 353.0
click at [376, 92] on div "Websocket Connection Link: wss://naxonlabs.com/api/v1/action_cable?token=eyJhbG…" at bounding box center [524, 301] width 306 height 421
copy div "Websocket Connection Link: wss://naxonlabs.com/api/v1/action_cable?token=eyJhbG…"
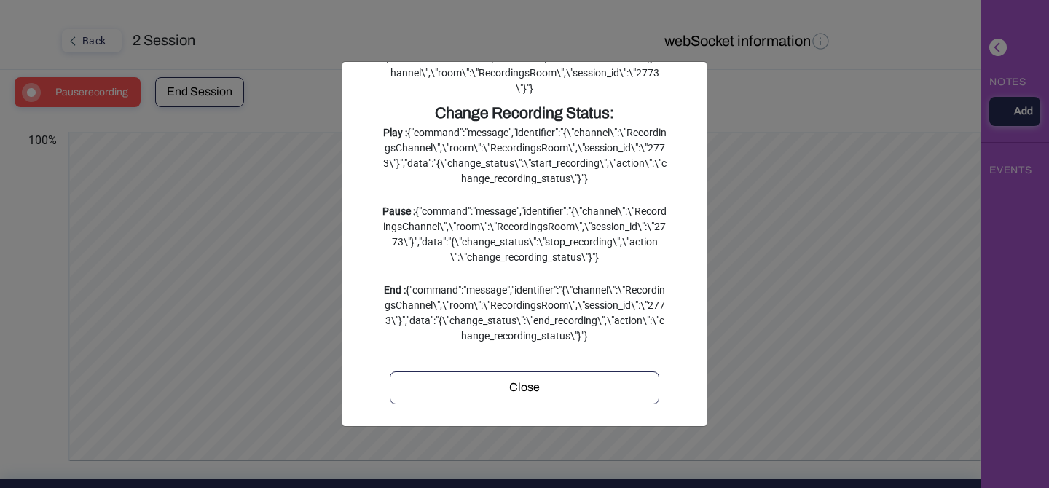
scroll to position [128, 0]
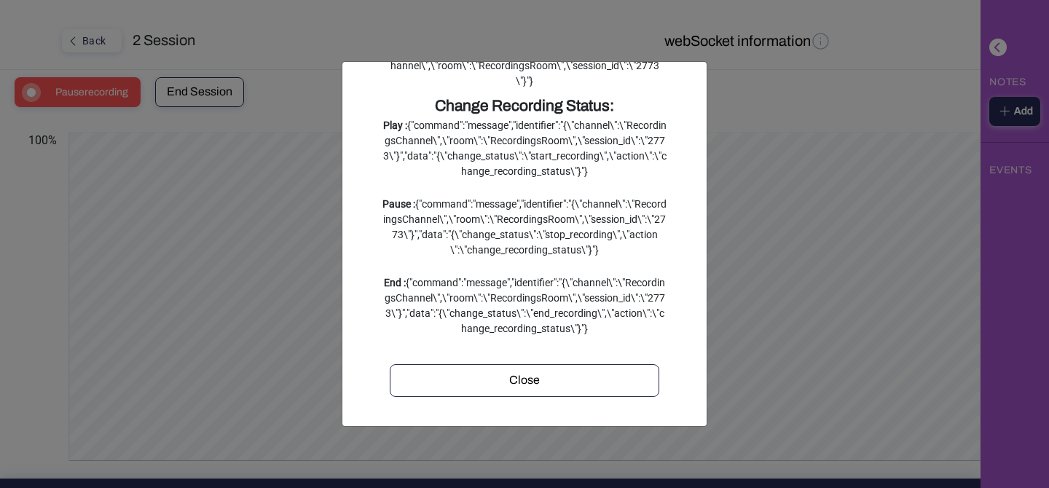
click at [617, 389] on div "Close" at bounding box center [524, 379] width 259 height 17
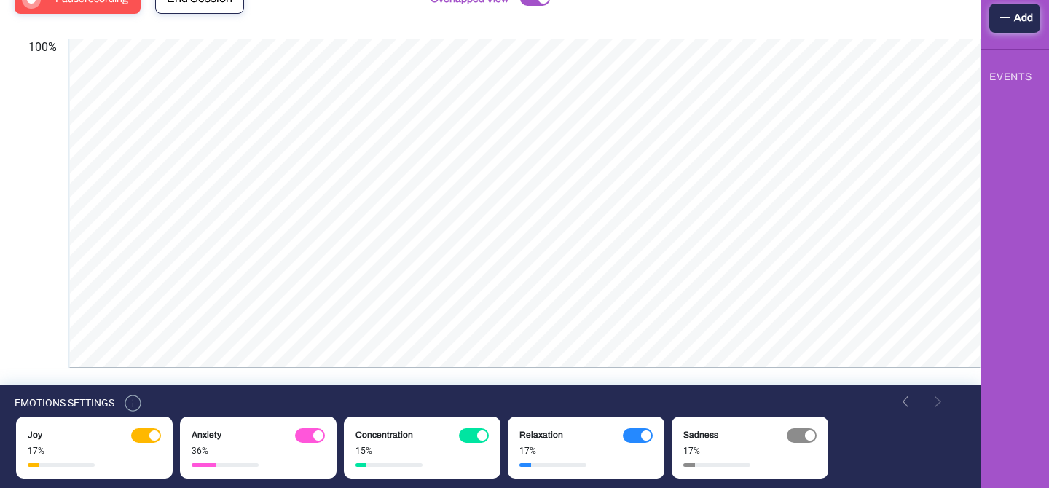
scroll to position [0, 0]
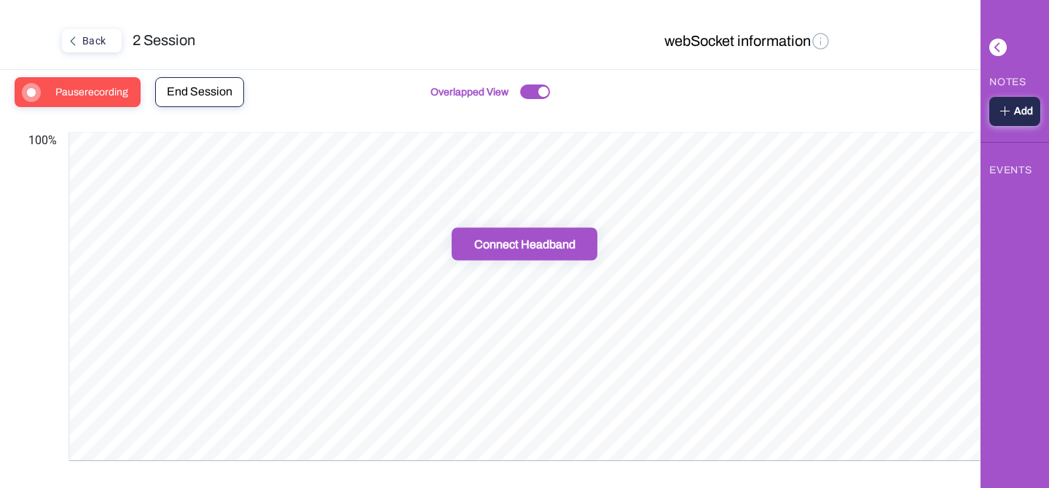
click at [496, 230] on button "Connect Headband" at bounding box center [524, 244] width 146 height 33
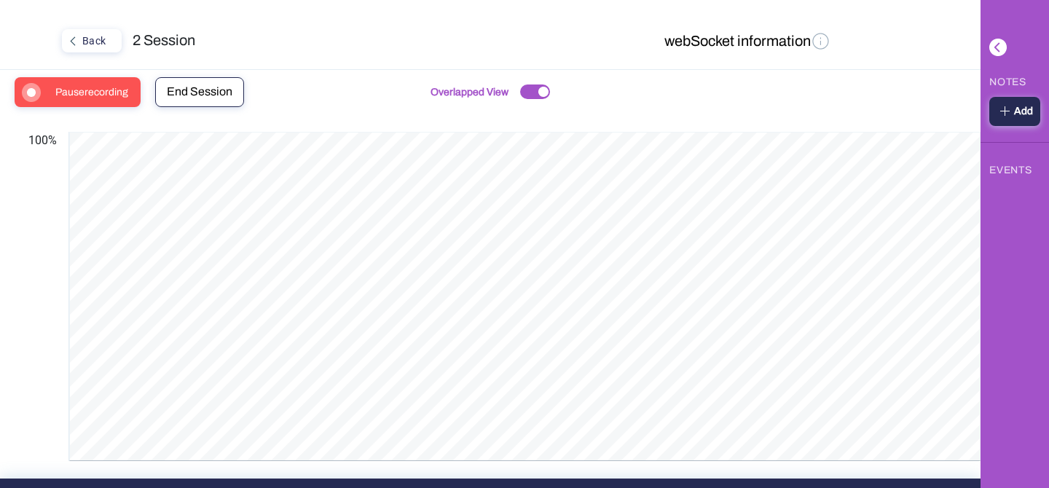
click at [538, 85] on div at bounding box center [535, 91] width 30 height 15
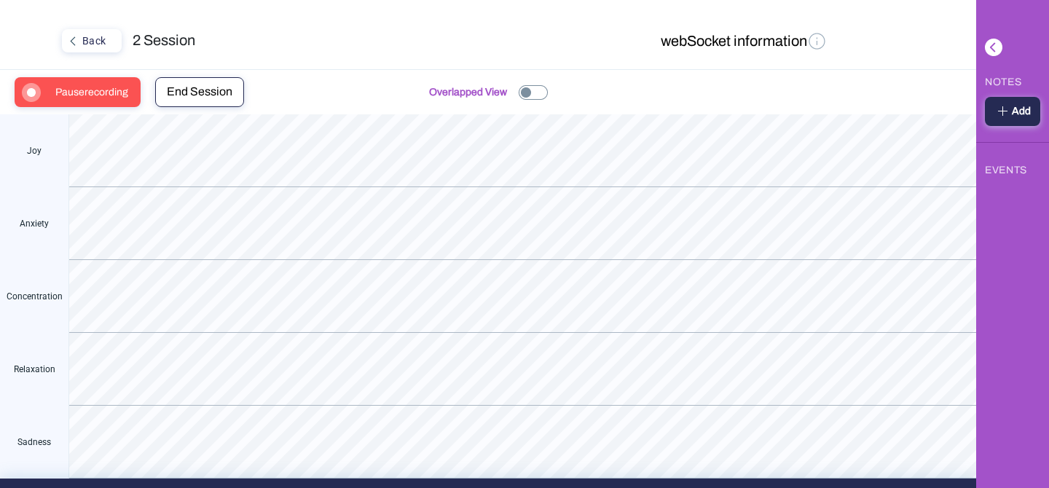
click at [529, 90] on img at bounding box center [532, 92] width 29 height 15
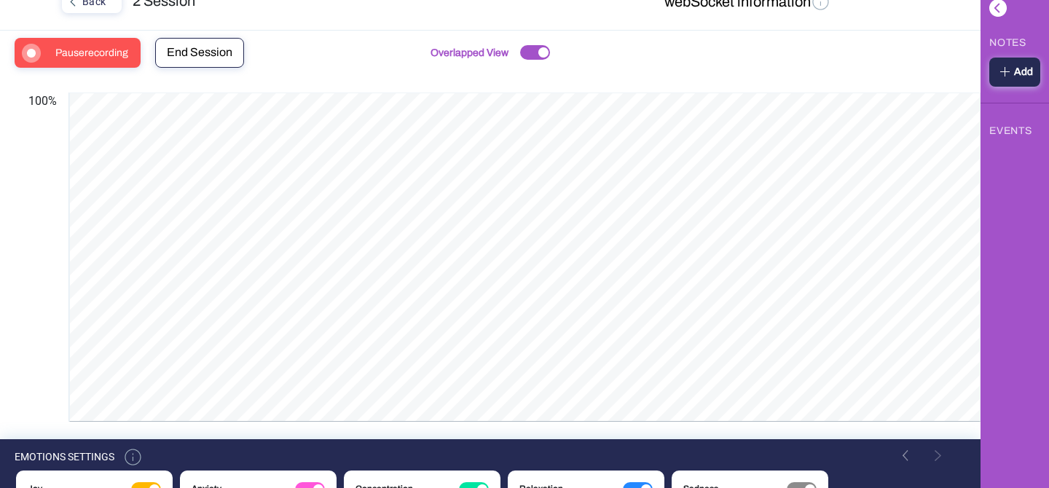
scroll to position [52, 0]
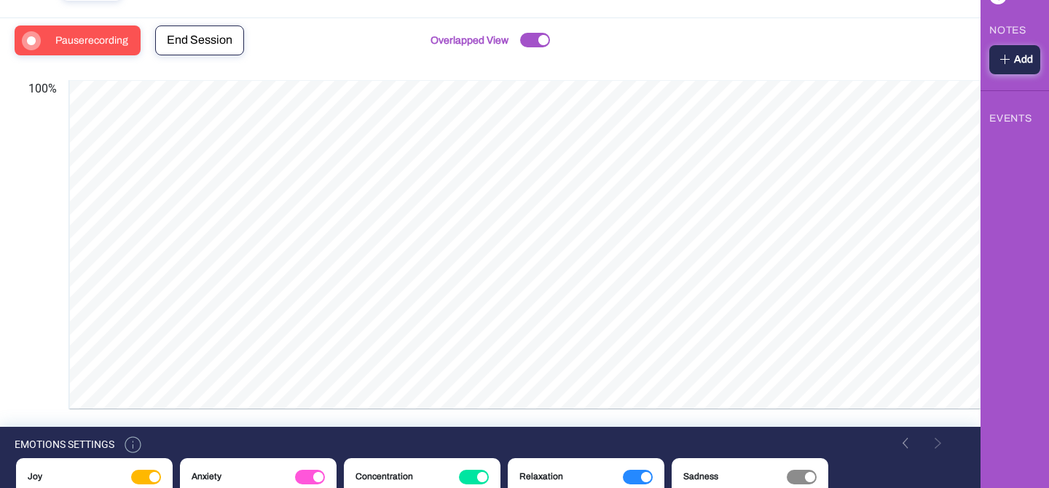
click at [117, 44] on span "Pause recording" at bounding box center [96, 40] width 82 height 28
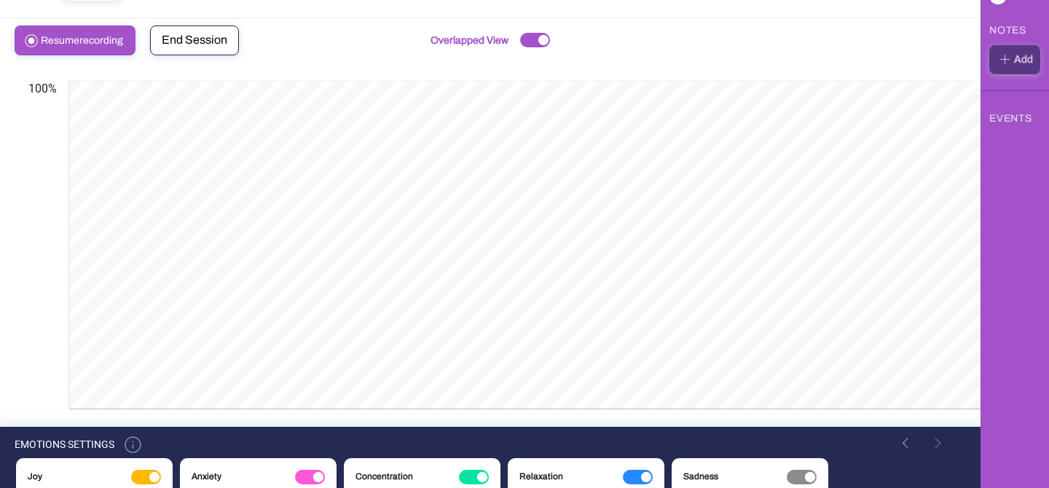
click at [117, 44] on span "Resume recording" at bounding box center [86, 40] width 91 height 28
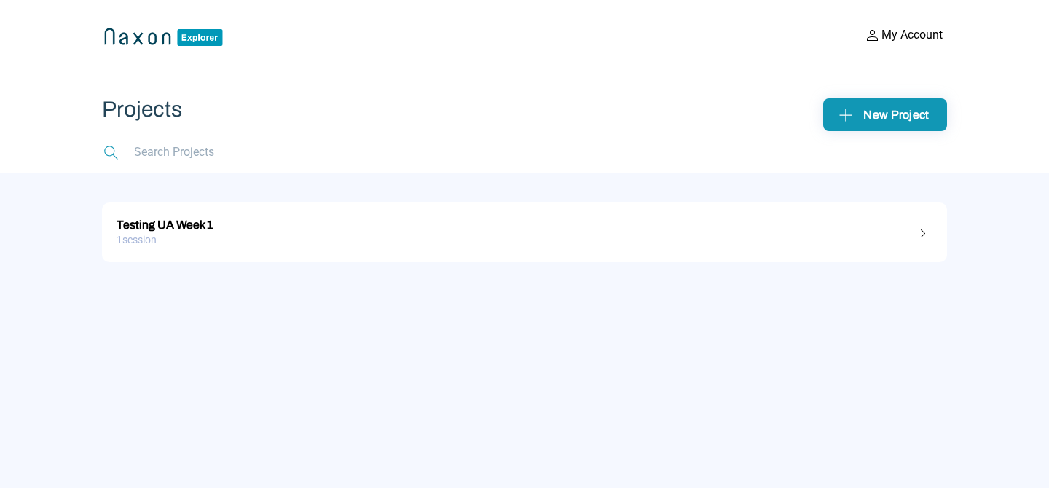
click at [458, 242] on div "1 session" at bounding box center [525, 240] width 816 height 23
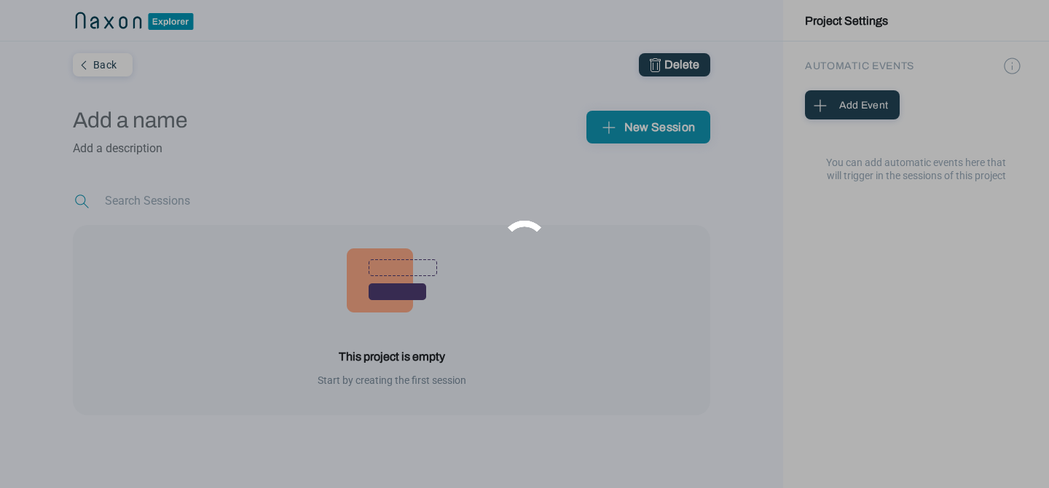
type input "Testing UA Week 1"
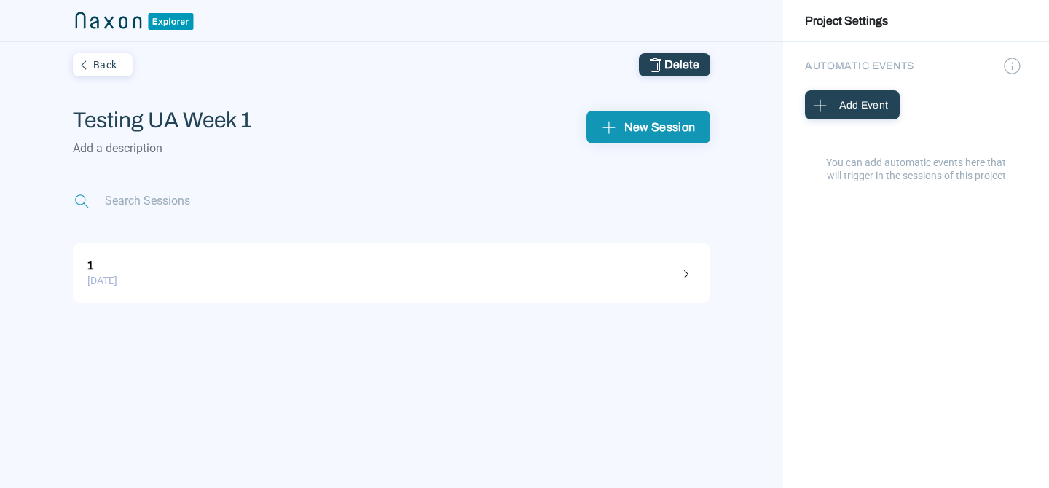
click at [470, 272] on div "[DATE]" at bounding box center [391, 280] width 608 height 23
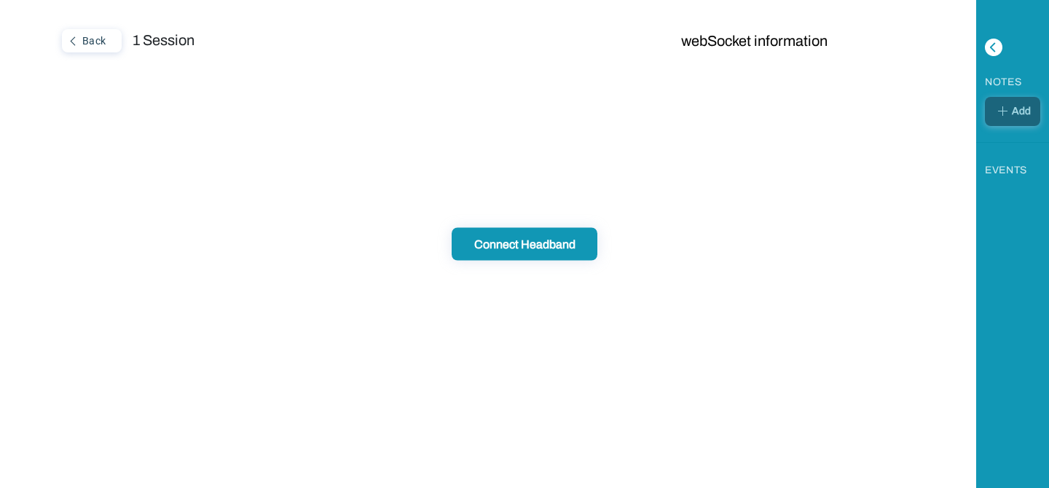
click at [496, 253] on button "Connect Headband" at bounding box center [524, 244] width 146 height 33
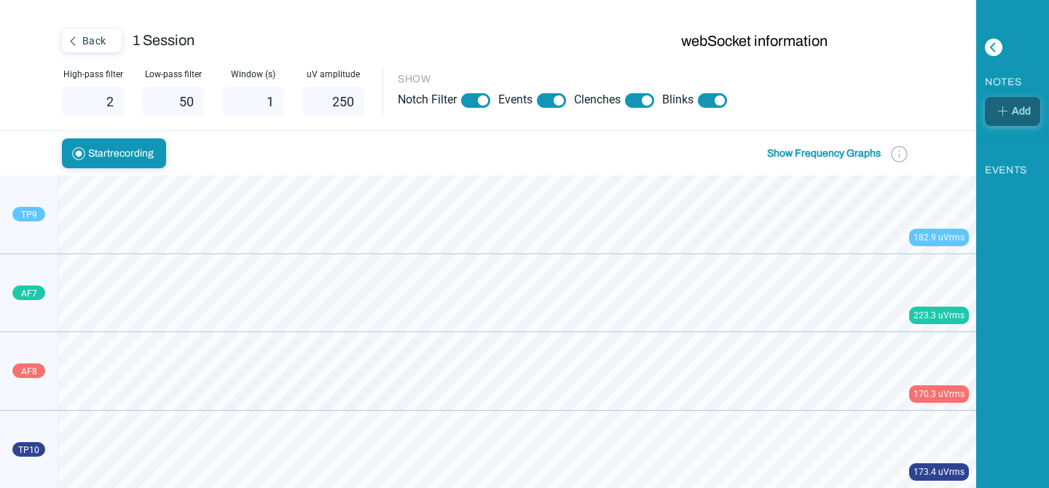
scroll to position [1, 0]
click at [899, 156] on img "button" at bounding box center [899, 153] width 20 height 20
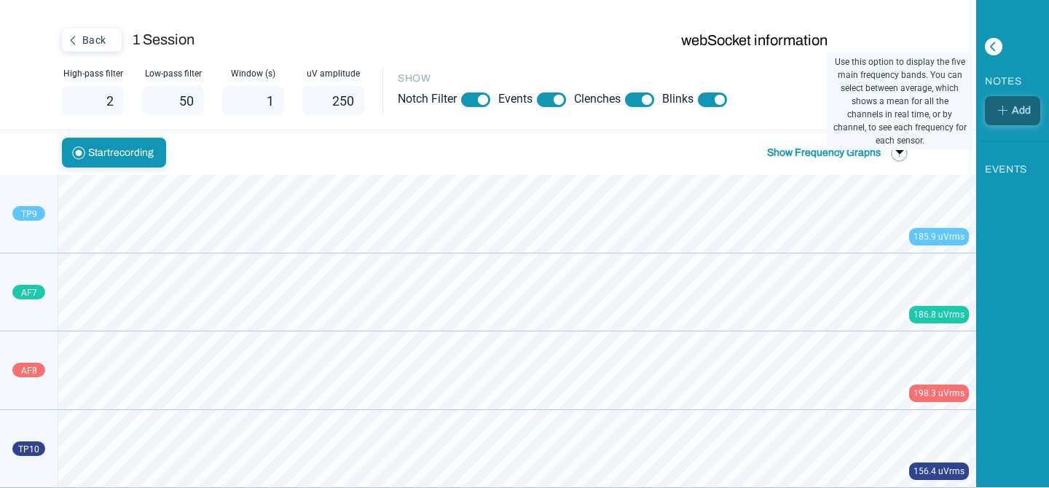
click at [899, 156] on img "button" at bounding box center [899, 153] width 20 height 20
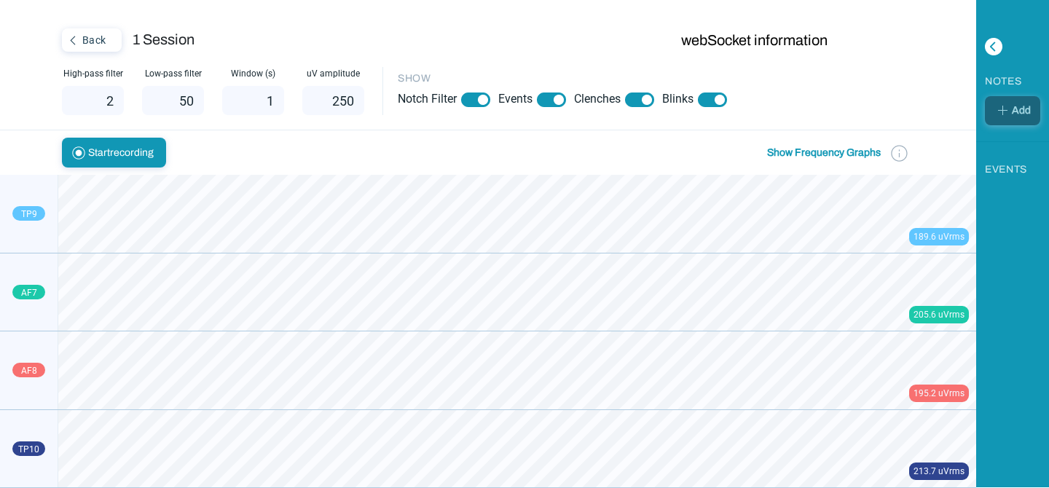
click at [720, 100] on img at bounding box center [712, 99] width 29 height 15
click at [654, 96] on img at bounding box center [639, 99] width 29 height 15
click at [556, 104] on img at bounding box center [551, 99] width 29 height 15
click at [476, 101] on img at bounding box center [475, 99] width 29 height 15
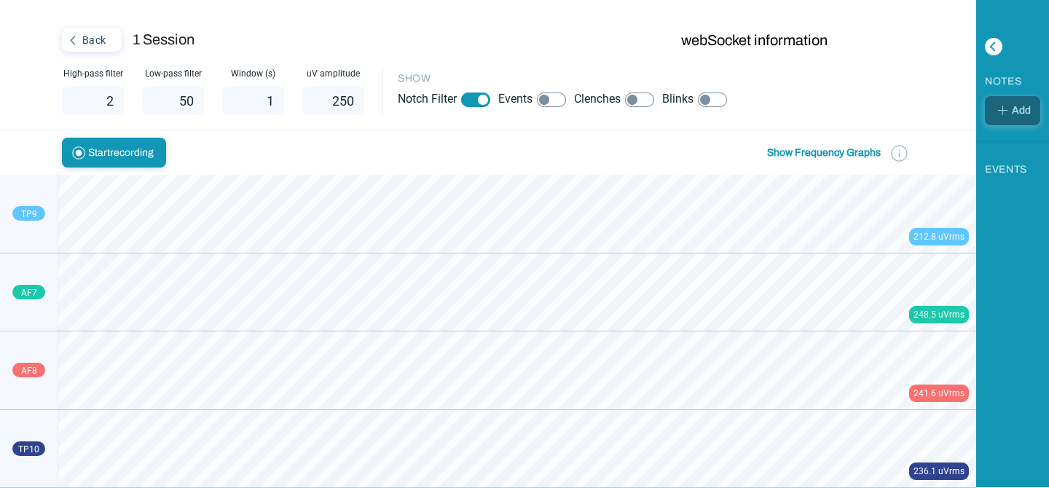
click at [529, 101] on label "Events" at bounding box center [515, 98] width 34 height 17
click at [542, 101] on img at bounding box center [551, 99] width 29 height 15
click at [477, 96] on img at bounding box center [475, 99] width 29 height 15
click at [752, 42] on button "webSocket information" at bounding box center [754, 40] width 155 height 24
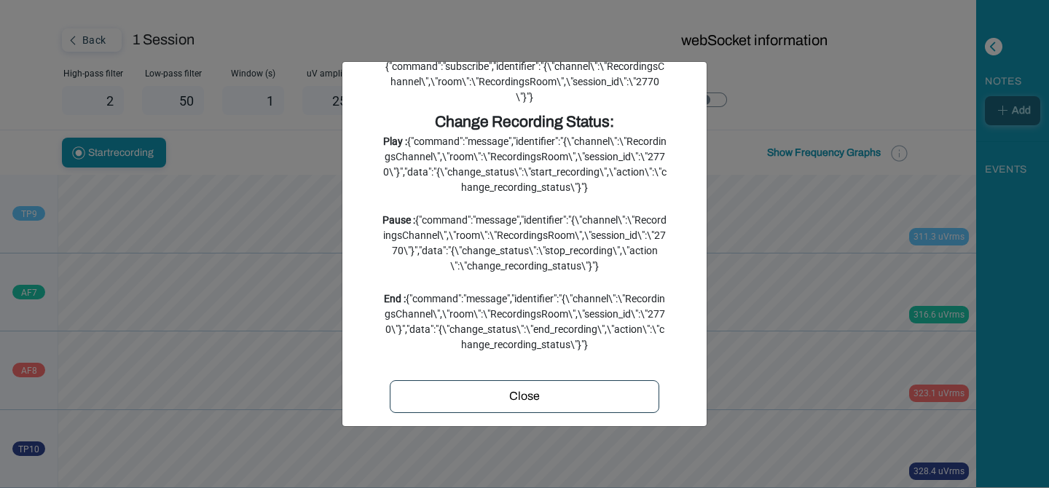
scroll to position [119, 0]
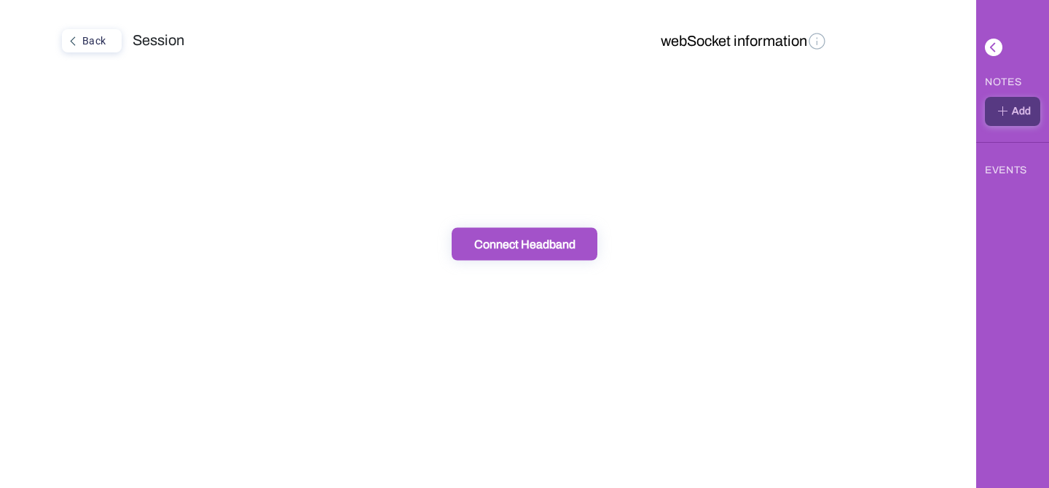
scroll to position [52, 0]
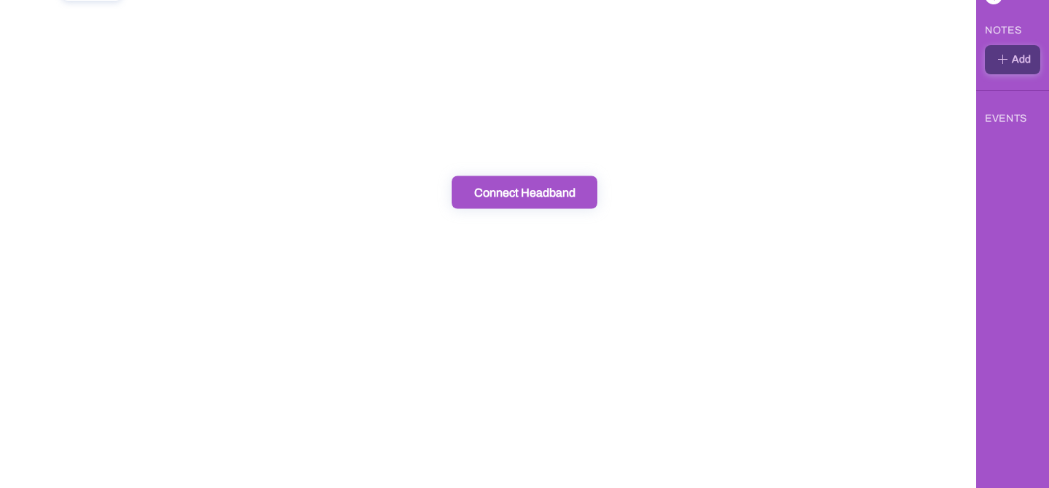
click at [529, 197] on div "Connect Headband" at bounding box center [524, 192] width 137 height 15
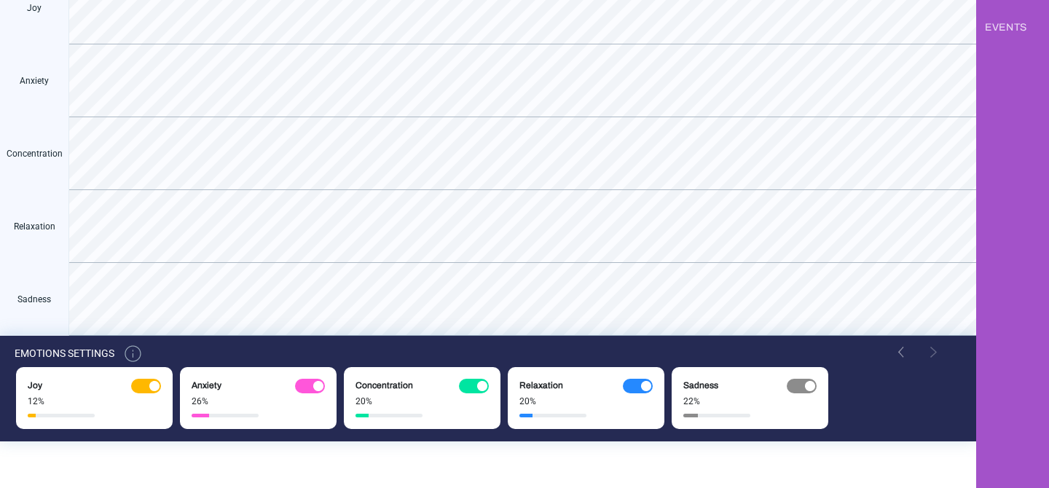
scroll to position [38, 0]
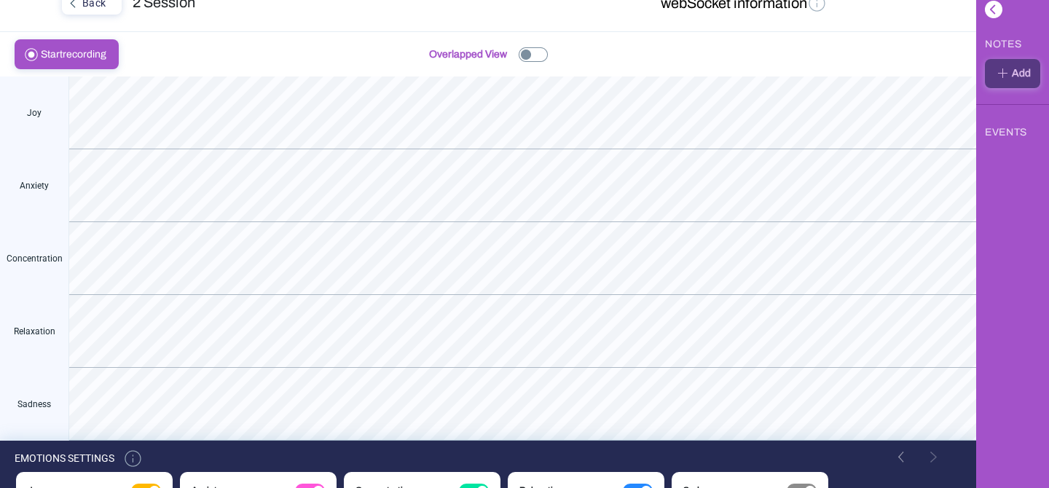
click at [532, 53] on img at bounding box center [532, 54] width 29 height 15
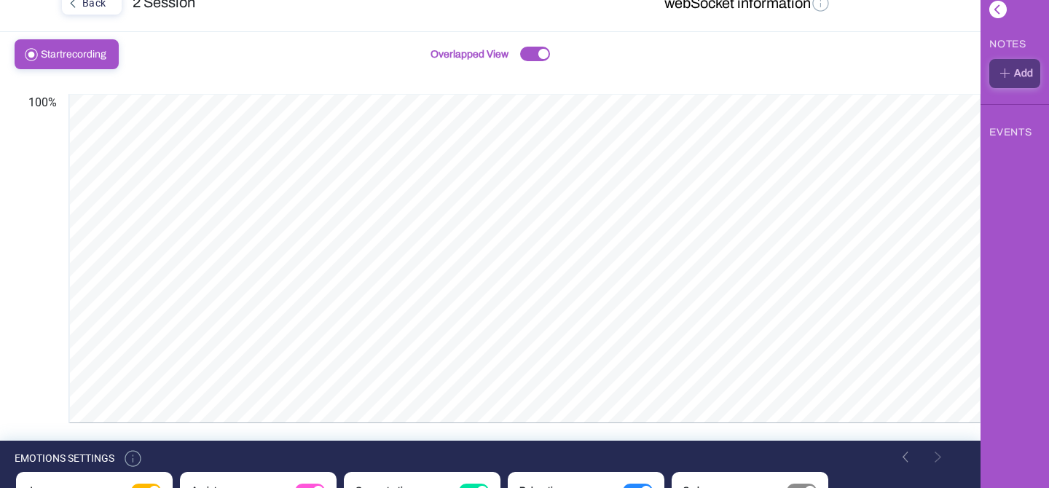
scroll to position [0, 0]
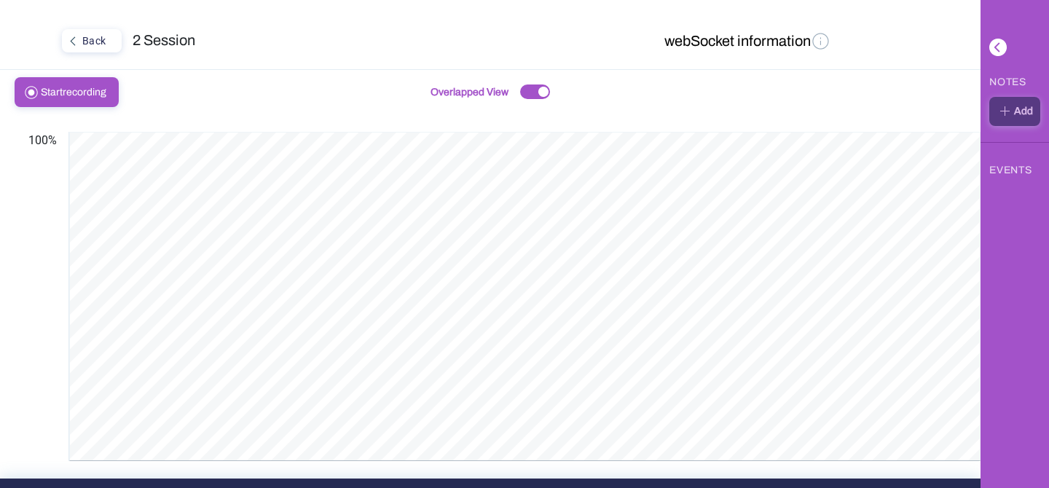
click at [822, 40] on img at bounding box center [820, 41] width 20 height 20
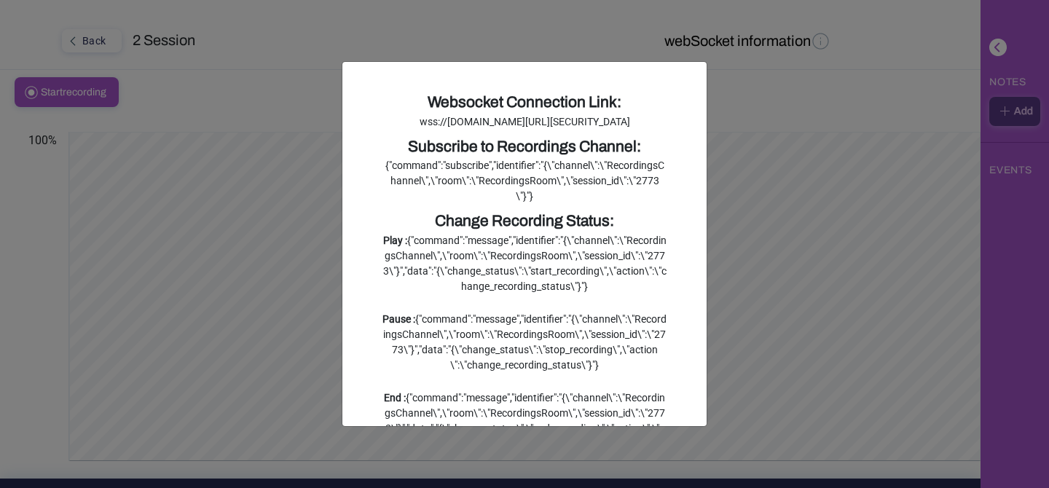
scroll to position [145, 0]
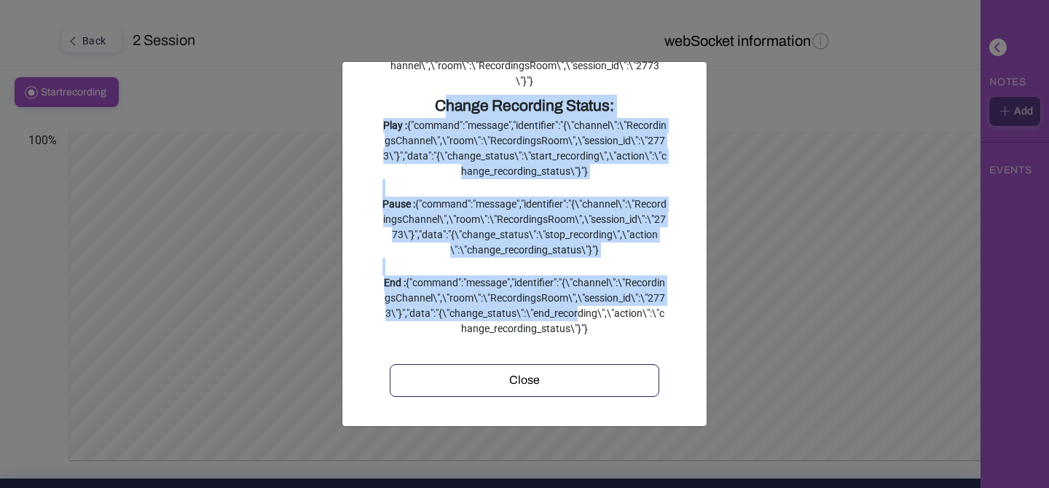
drag, startPoint x: 636, startPoint y: 320, endPoint x: 380, endPoint y: 106, distance: 334.4
click at [380, 106] on div "Websocket Connection Link: wss://naxonlabs.com/api/v1/action_cable?token=eyJhbG…" at bounding box center [524, 186] width 306 height 421
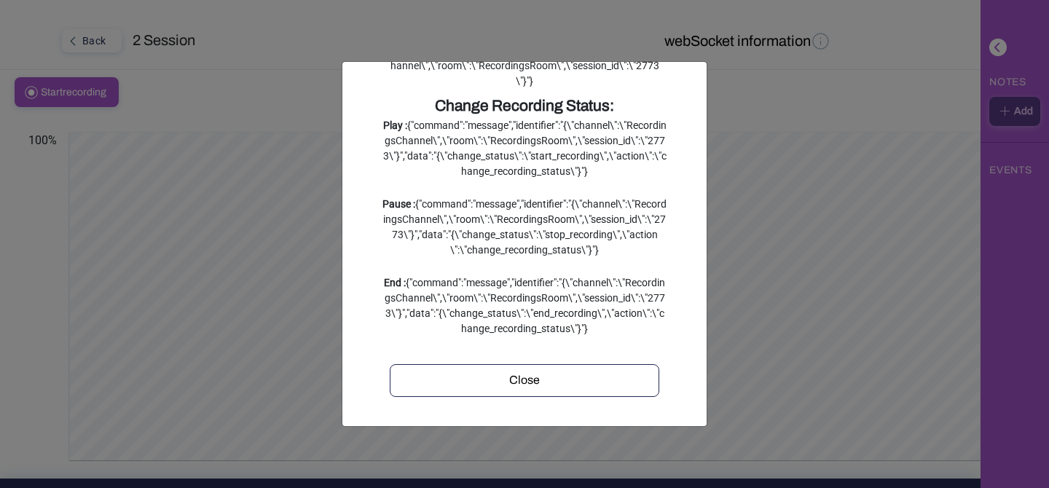
click at [636, 328] on div "End : {"command":"message","identifier":"{\"channel\":\"RecordingsChannel\",\"r…" at bounding box center [524, 305] width 284 height 61
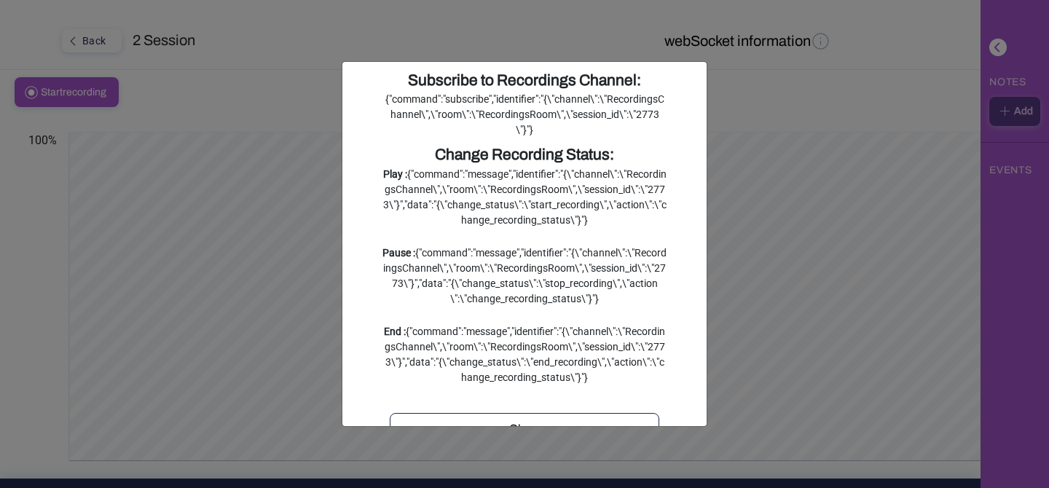
scroll to position [0, 0]
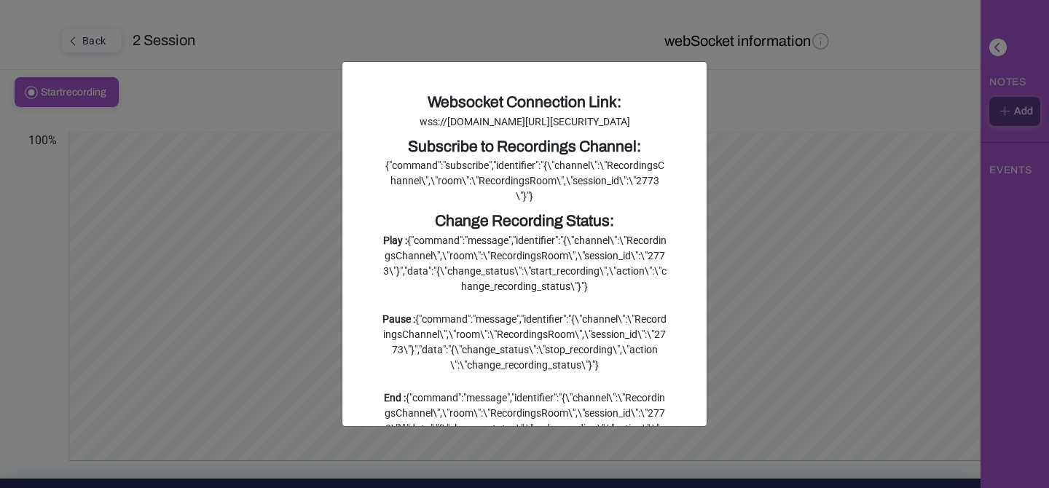
drag, startPoint x: 632, startPoint y: 330, endPoint x: 325, endPoint y: 58, distance: 410.1
click at [325, 58] on ngb-modal-window "Websocket Connection Link: wss://naxonlabs.com/api/v1/action_cable?token=eyJhbG…" at bounding box center [524, 244] width 1049 height 488
copy div "Websocket Connection Link: wss://naxonlabs.com/api/v1/action_cable?token=eyJhbG…"
click at [791, 119] on ngb-modal-window "Websocket Connection Link: wss://naxonlabs.com/api/v1/action_cable?token=eyJhbG…" at bounding box center [524, 244] width 1049 height 488
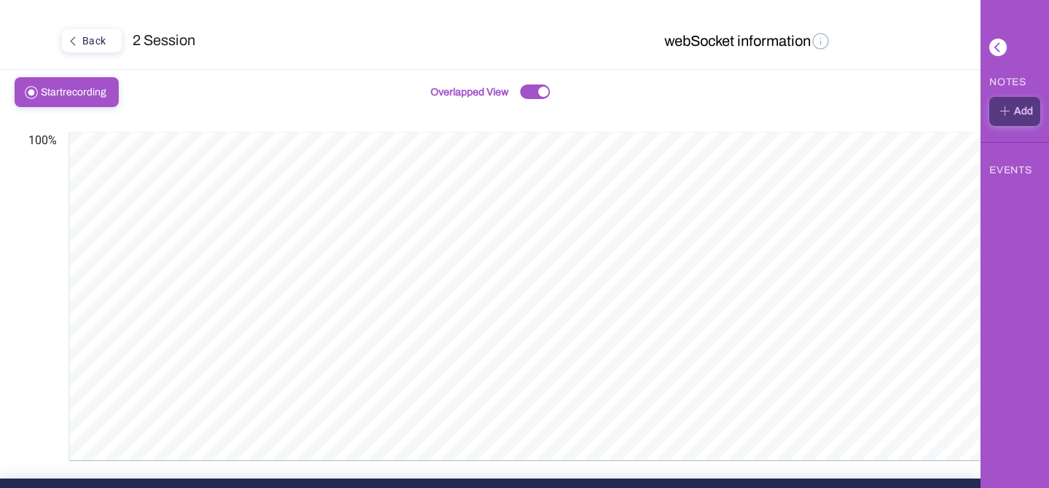
click at [765, 48] on button "webSocket information" at bounding box center [747, 41] width 175 height 25
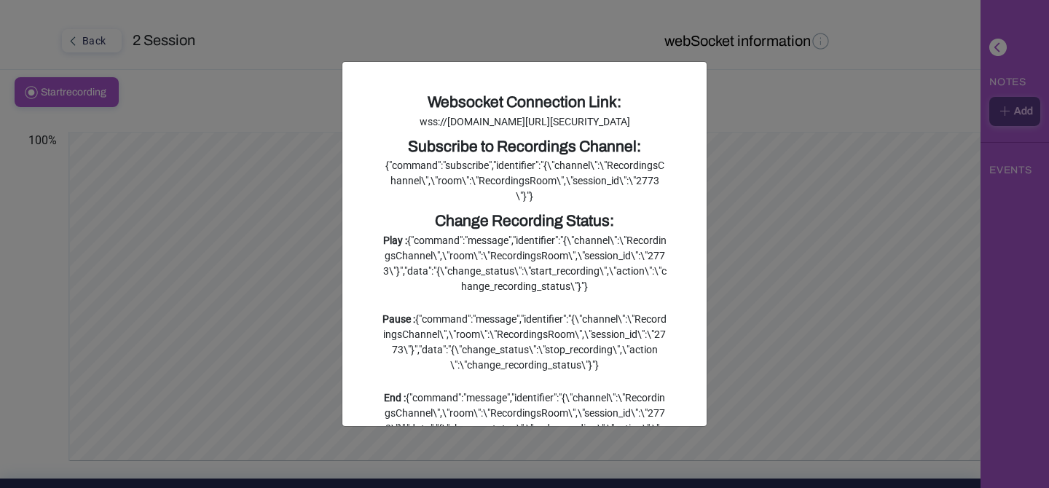
drag, startPoint x: 639, startPoint y: 323, endPoint x: 393, endPoint y: 98, distance: 333.4
click at [393, 98] on div "Websocket Connection Link: wss://naxonlabs.com/api/v1/action_cable?token=eyJhbG…" at bounding box center [524, 301] width 306 height 421
copy div "Websocket Connection Link: wss://naxonlabs.com/api/v1/action_cable?token=eyJhbG…"
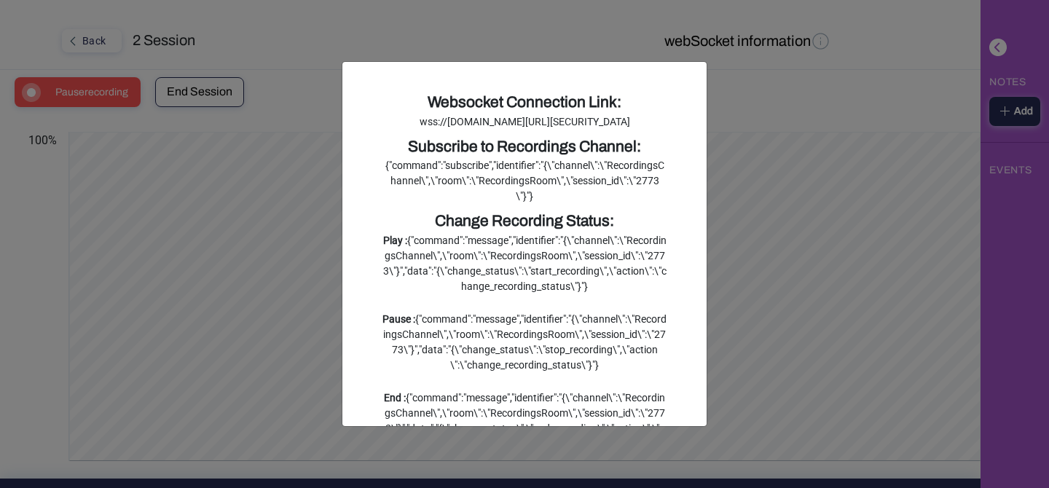
click at [765, 263] on ngb-modal-window "Websocket Connection Link: wss://naxonlabs.com/api/v1/action_cable?token=eyJhbG…" at bounding box center [524, 244] width 1049 height 488
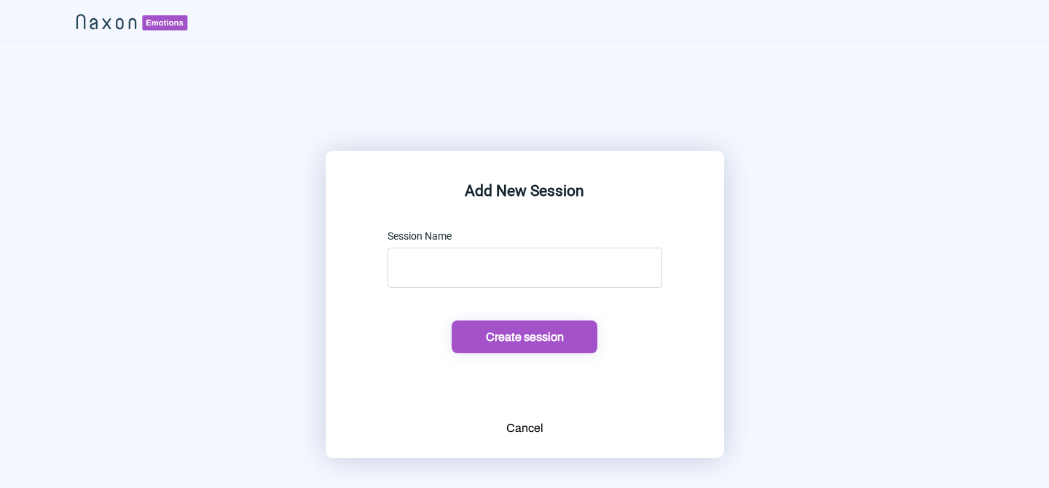
click at [518, 423] on div "Cancel" at bounding box center [524, 427] width 37 height 17
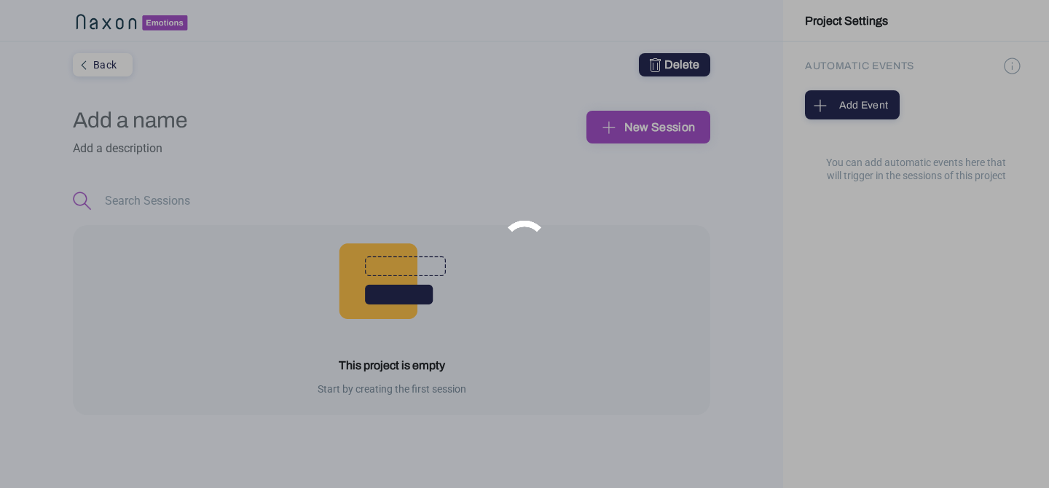
type input "pruebas"
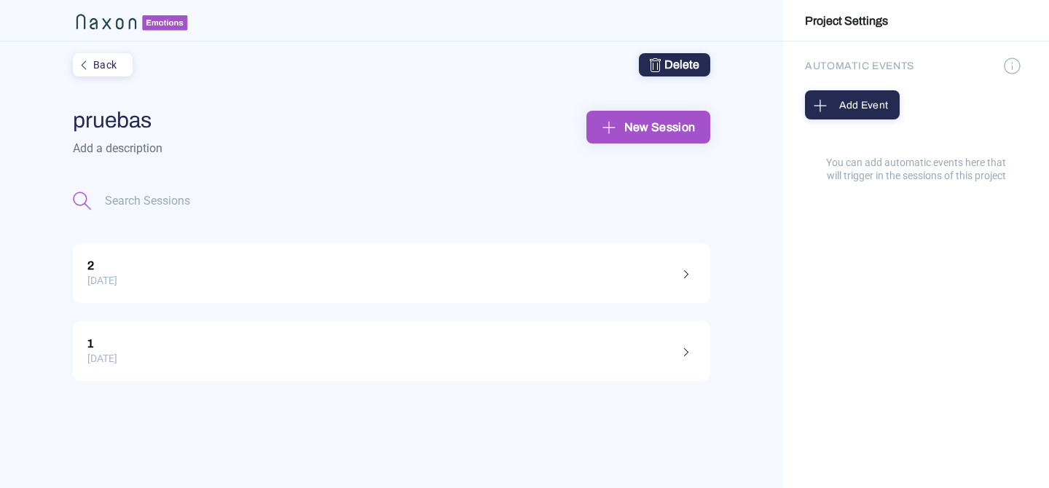
click at [418, 283] on div "[DATE]" at bounding box center [391, 280] width 608 height 23
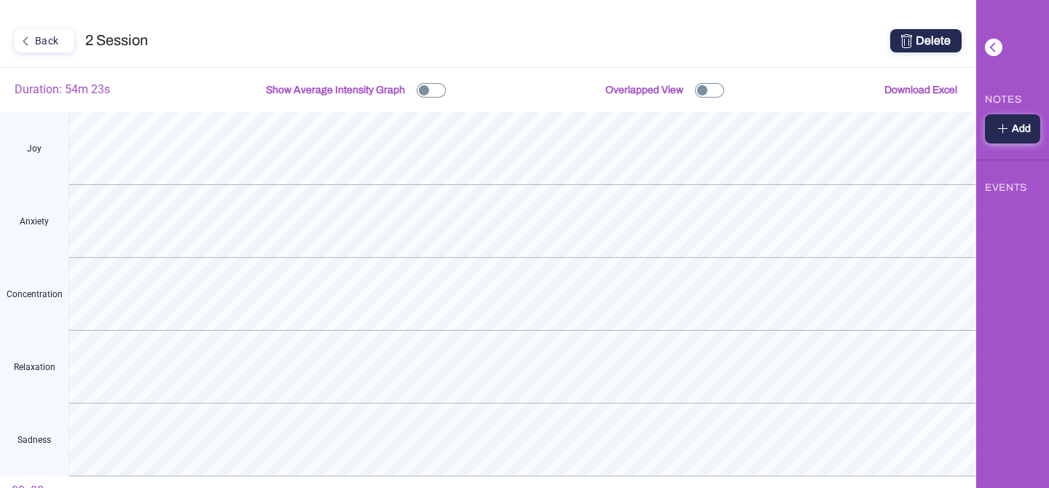
scroll to position [23, 0]
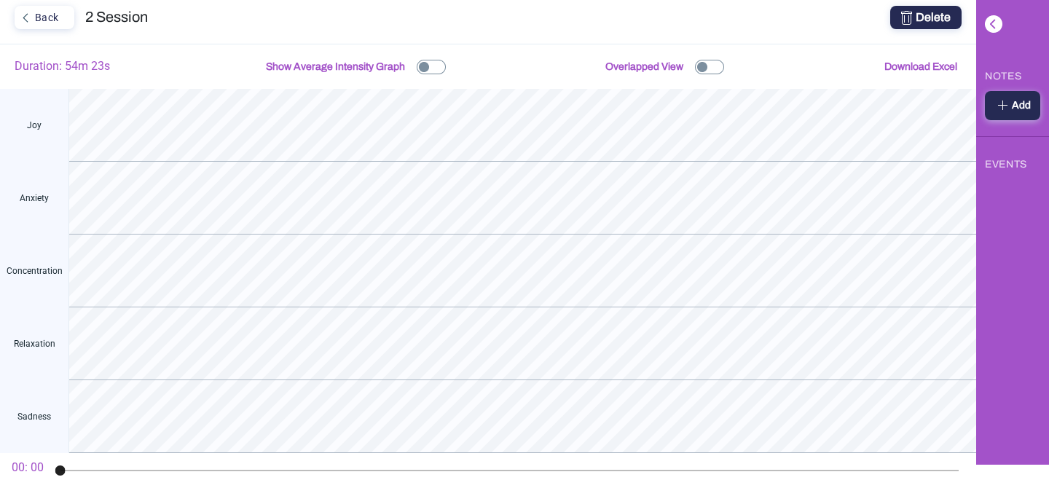
click at [709, 66] on img at bounding box center [709, 67] width 29 height 15
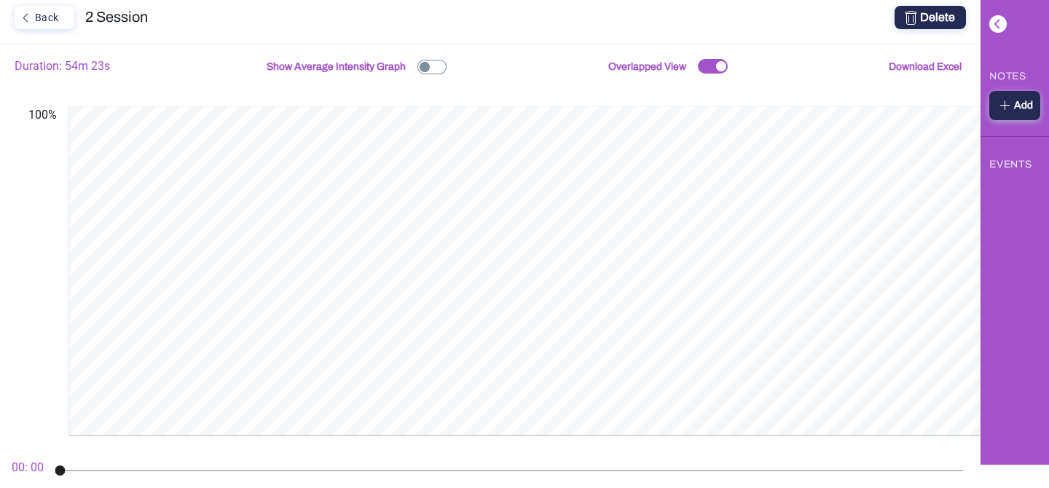
click at [44, 12] on div "Back" at bounding box center [43, 17] width 54 height 19
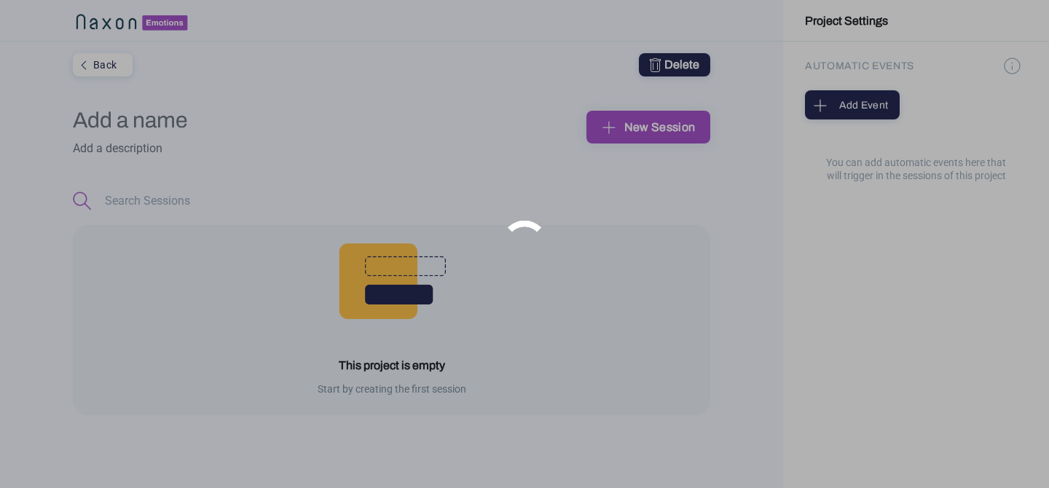
type input "pruebas"
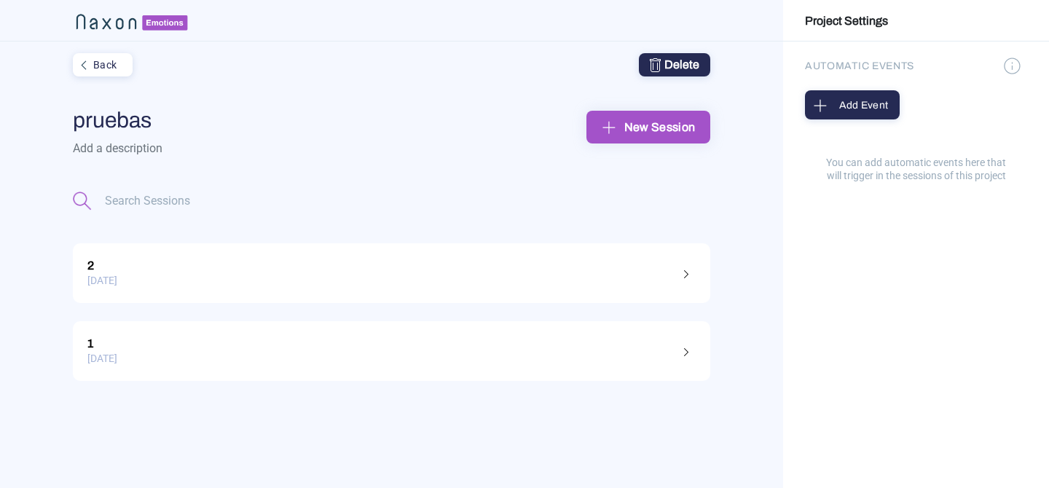
click at [454, 278] on div "[DATE]" at bounding box center [391, 280] width 608 height 23
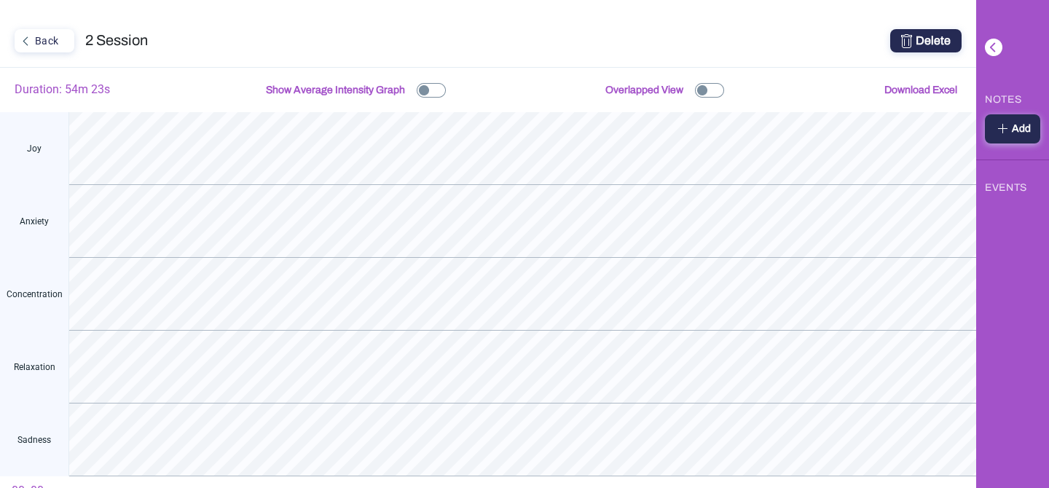
scroll to position [23, 0]
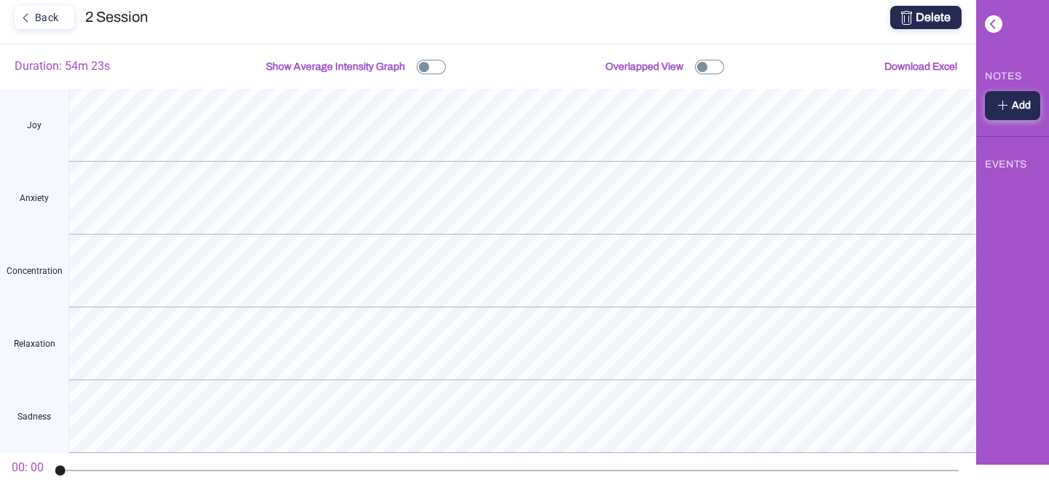
click at [64, 25] on div "Back" at bounding box center [43, 17] width 54 height 19
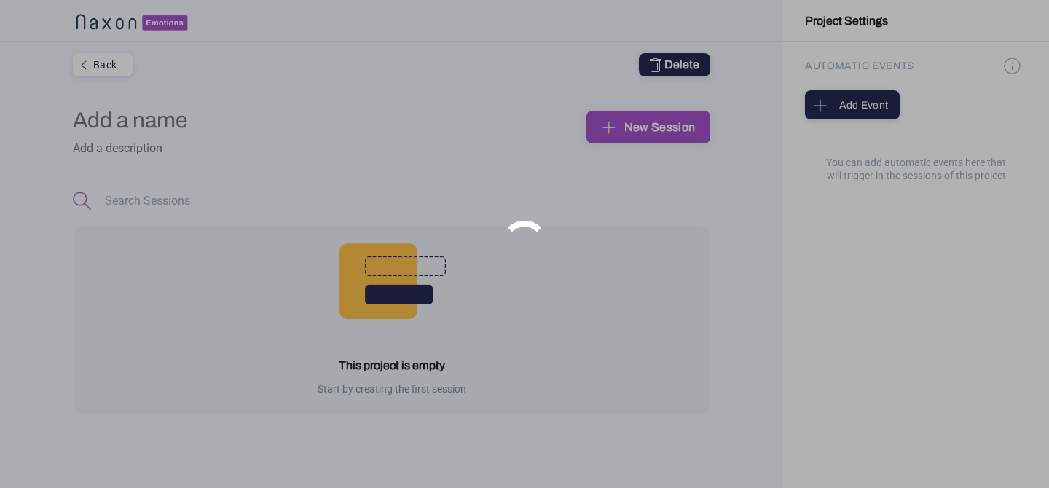
type input "pruebas"
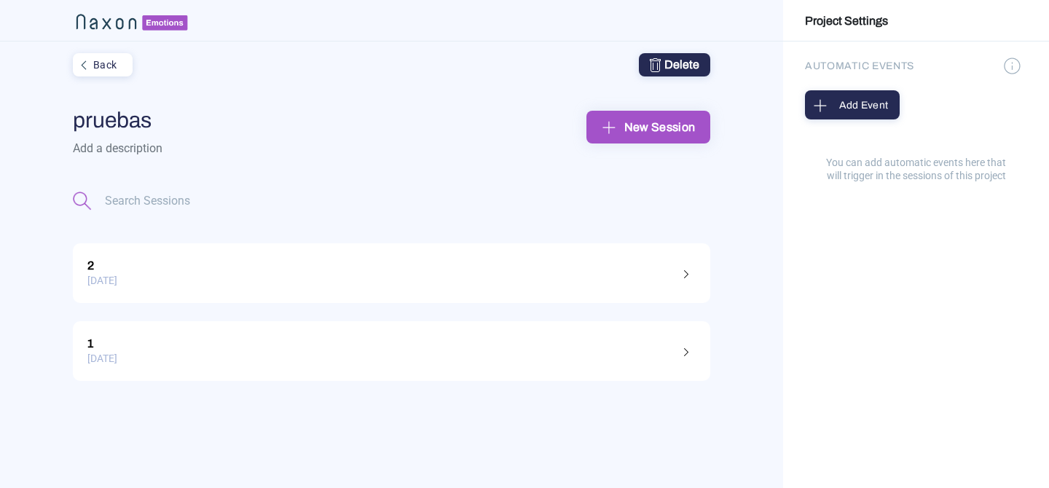
click at [644, 128] on div "New Session" at bounding box center [648, 127] width 100 height 23
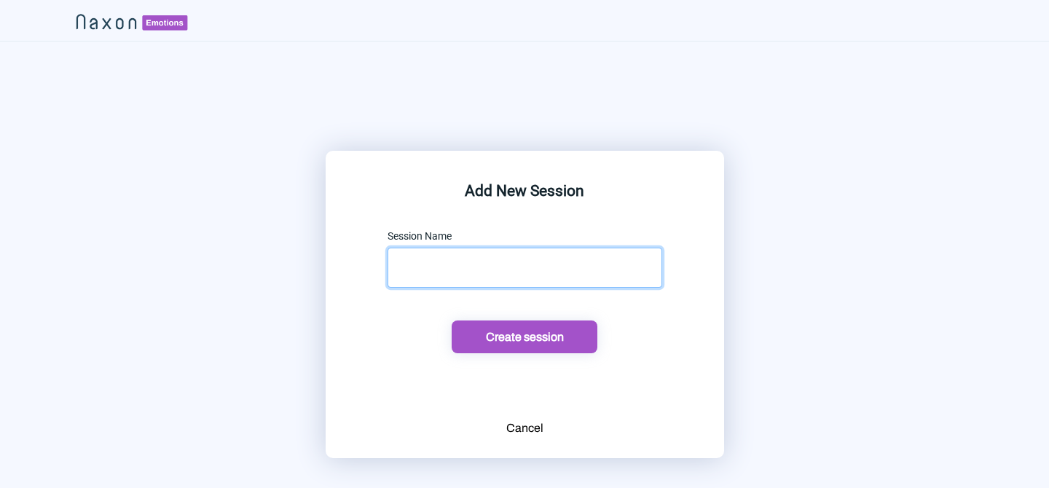
click at [535, 284] on input "text" at bounding box center [524, 268] width 275 height 40
type input "bolo"
click at [545, 422] on button "Cancel" at bounding box center [525, 428] width 46 height 19
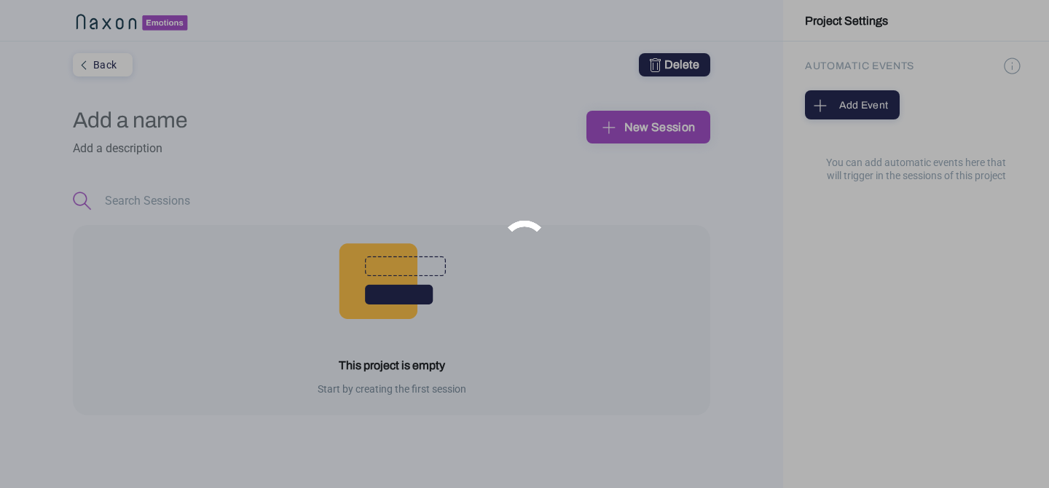
type input "pruebas"
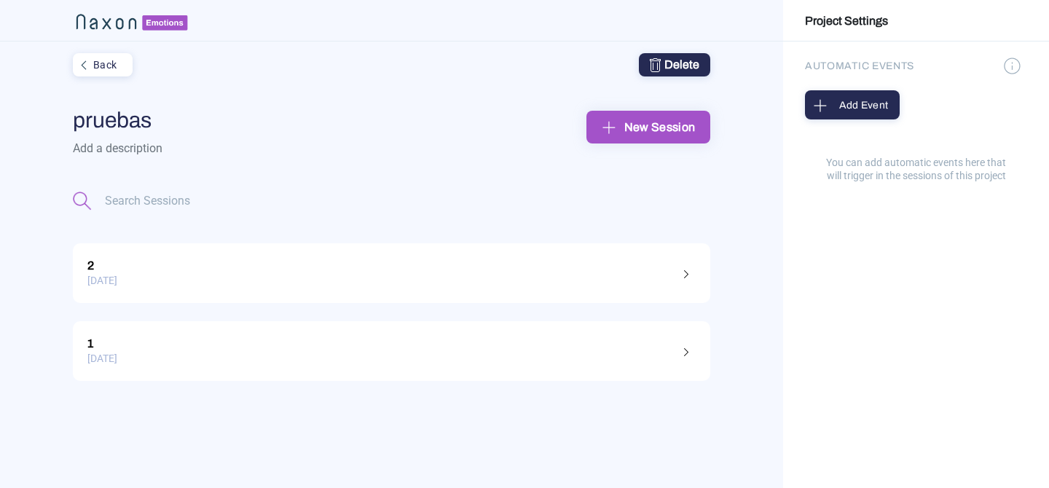
click at [111, 71] on div "Back" at bounding box center [101, 64] width 54 height 19
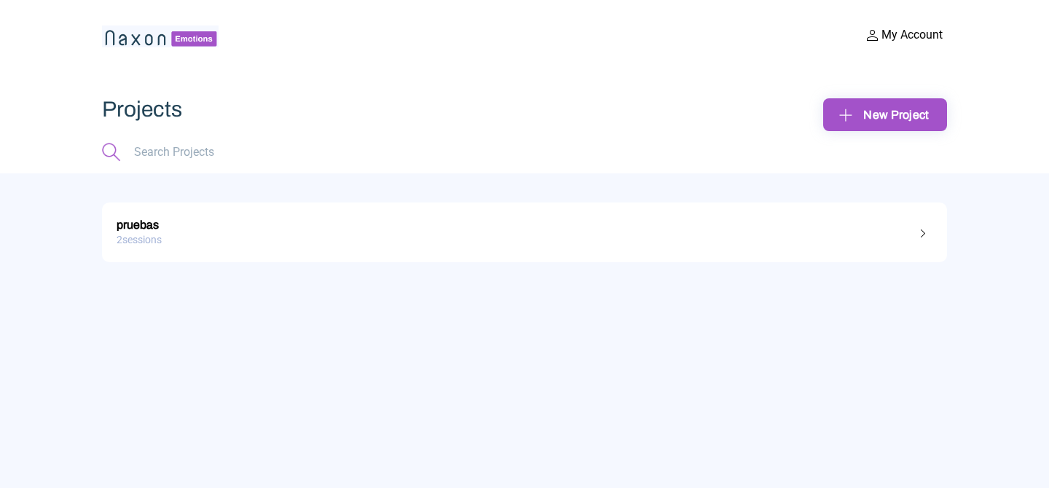
click at [870, 93] on div "My Account Marketing Quanam marketing@quanam.com Buy Headband Information about…" at bounding box center [524, 86] width 1049 height 173
click at [872, 114] on div "New Project" at bounding box center [885, 114] width 100 height 23
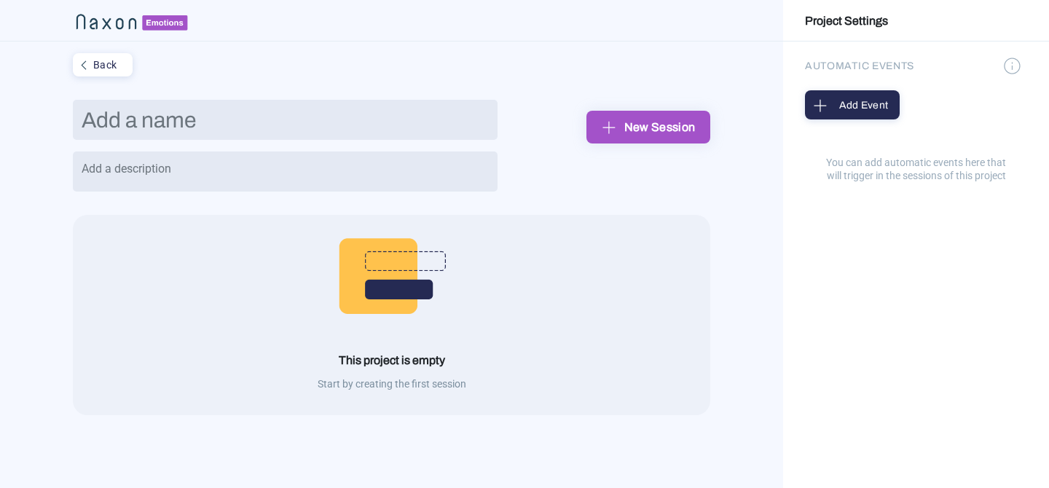
click at [396, 119] on input "text" at bounding box center [285, 120] width 425 height 40
type input "bolo"
click at [603, 117] on img "submit" at bounding box center [609, 127] width 23 height 23
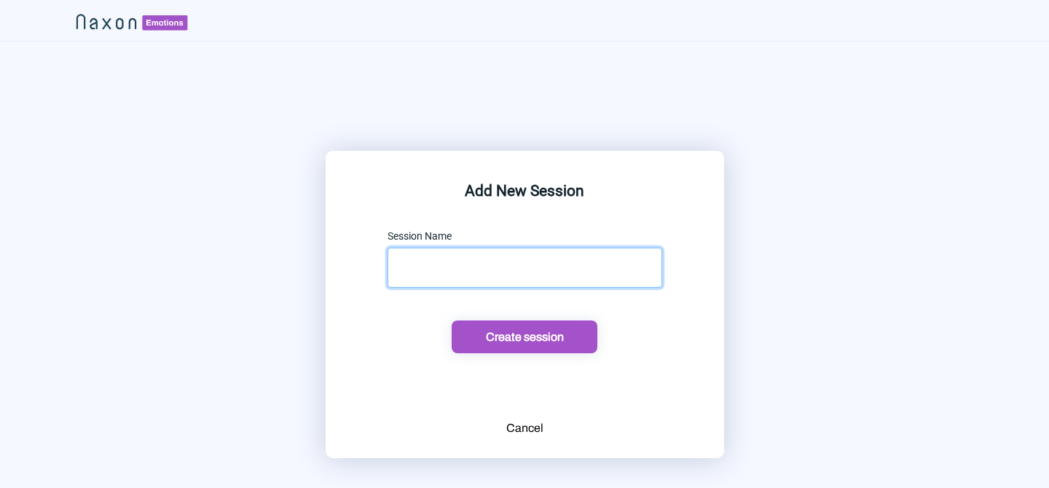
click at [496, 264] on input "text" at bounding box center [524, 268] width 275 height 40
type input "bolo 1"
click at [551, 347] on button "Create session" at bounding box center [524, 336] width 146 height 33
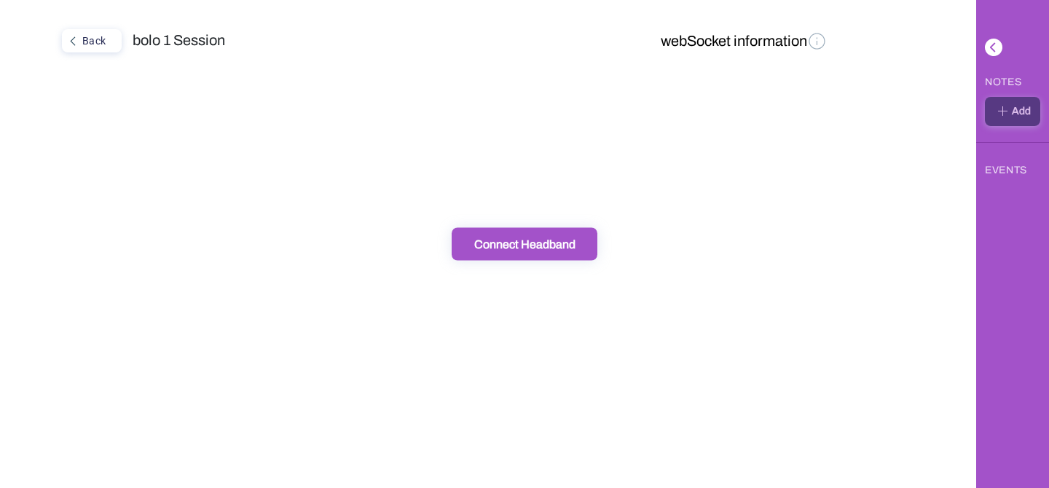
click at [541, 256] on button "Connect Headband" at bounding box center [524, 244] width 146 height 33
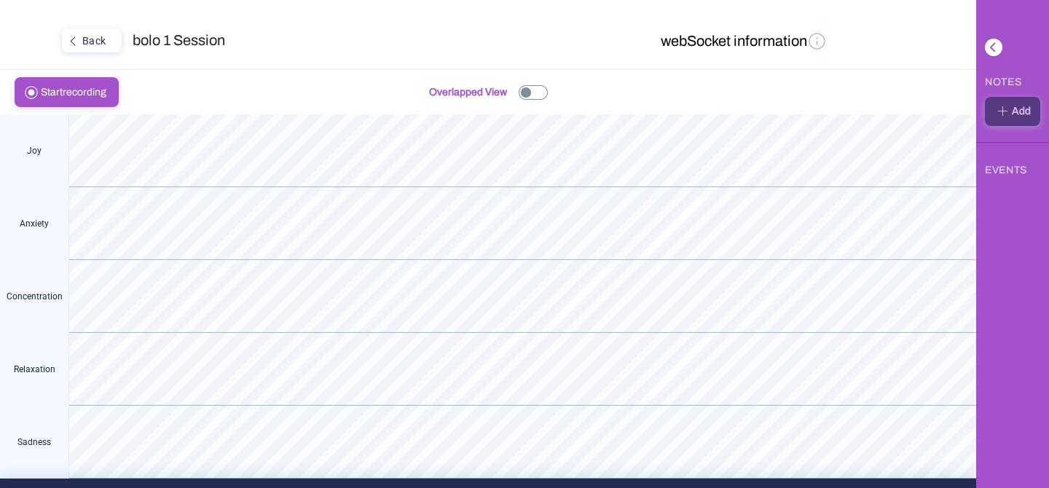
click at [525, 94] on img at bounding box center [532, 92] width 29 height 15
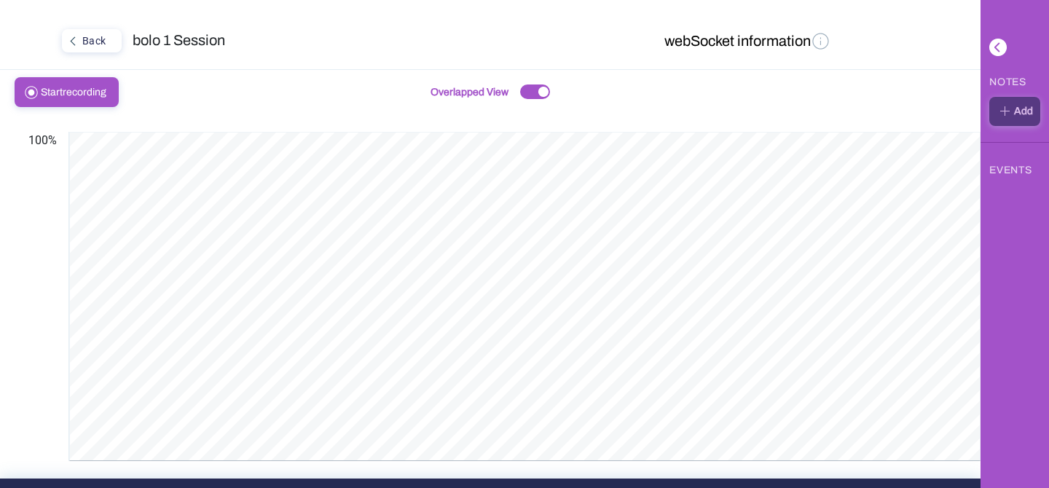
click at [98, 42] on div "Back" at bounding box center [90, 40] width 54 height 19
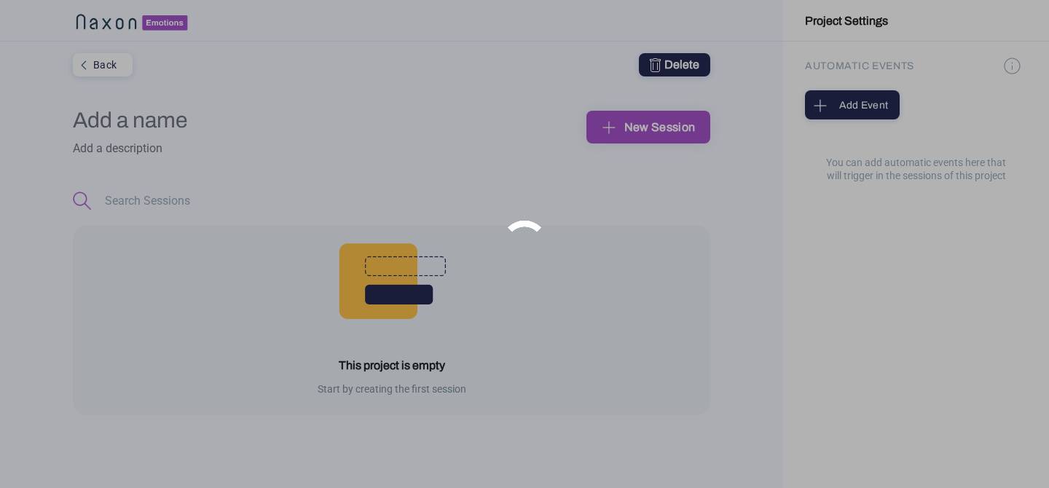
type input "bolo"
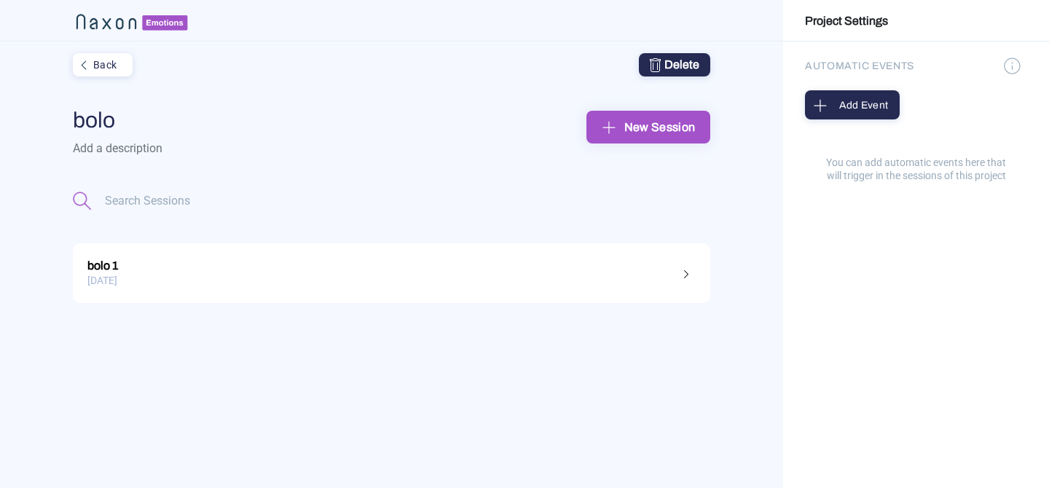
click at [127, 67] on div "Back" at bounding box center [101, 64] width 54 height 19
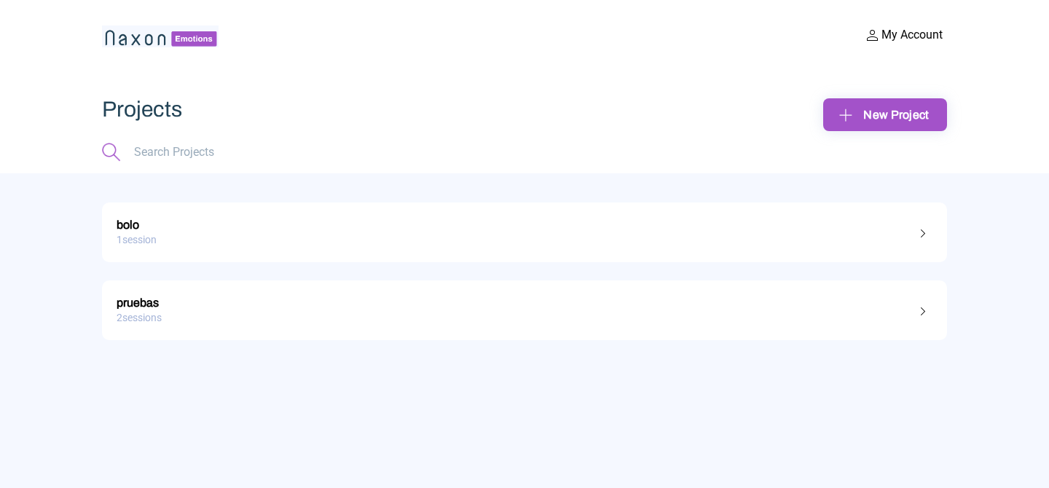
click at [384, 286] on link "pruebas 2 sessions" at bounding box center [524, 310] width 845 height 60
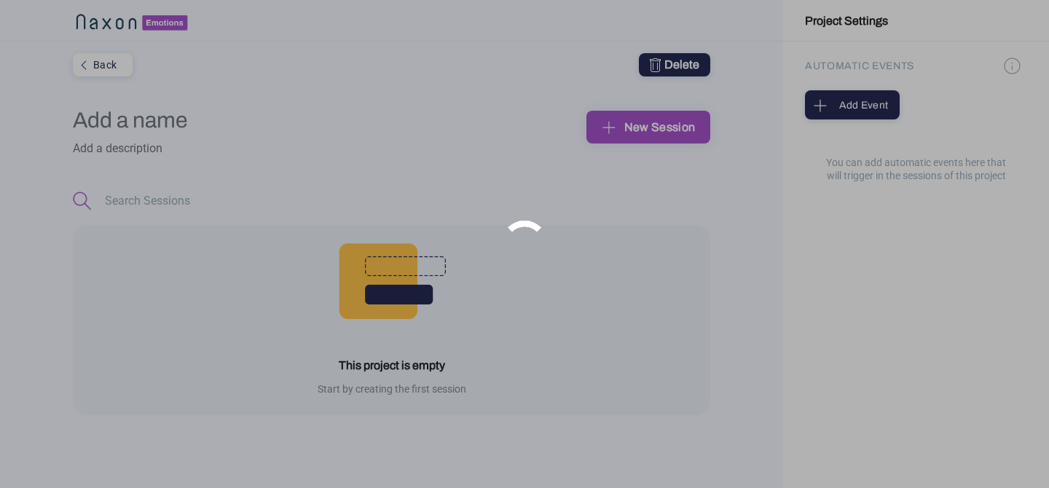
type input "pruebas"
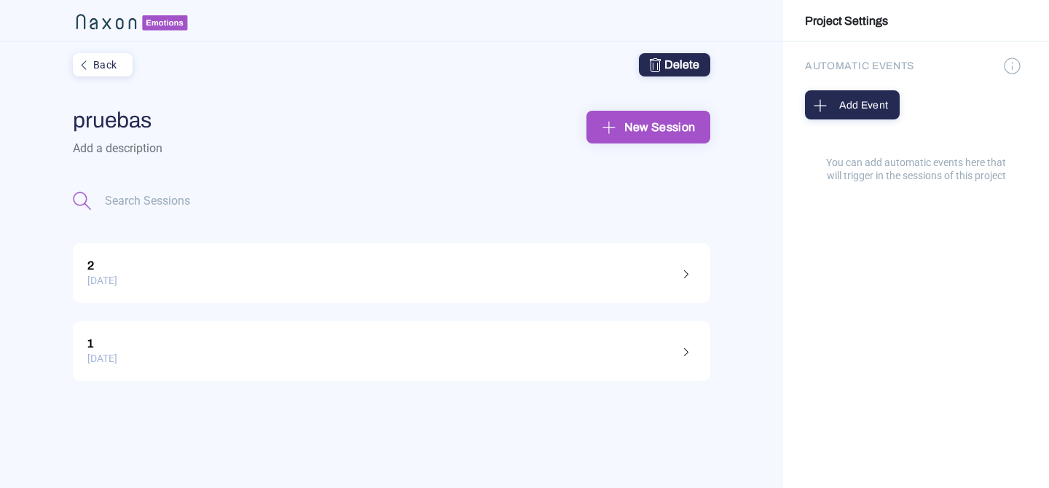
click at [230, 285] on div "[DATE]" at bounding box center [391, 280] width 608 height 23
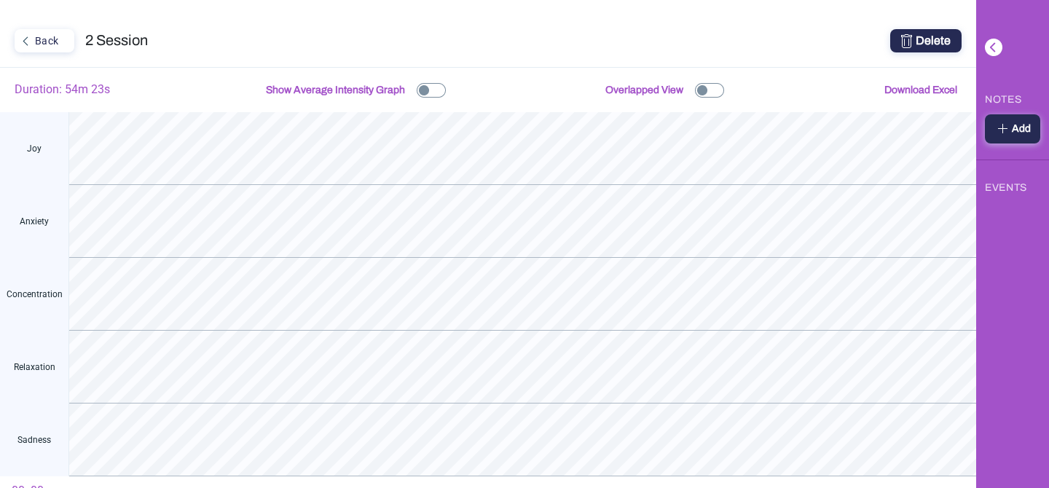
scroll to position [23, 0]
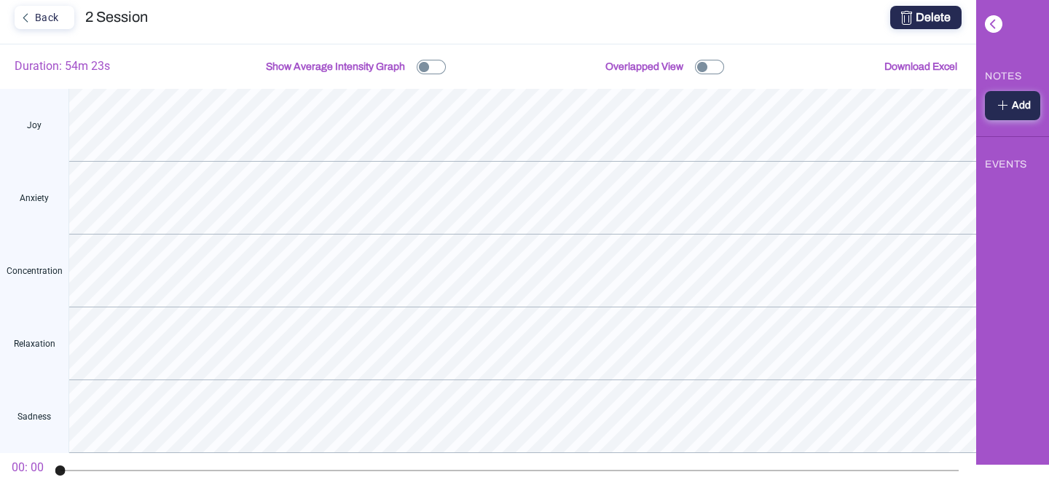
click at [940, 56] on button "Download Excel" at bounding box center [921, 67] width 82 height 30
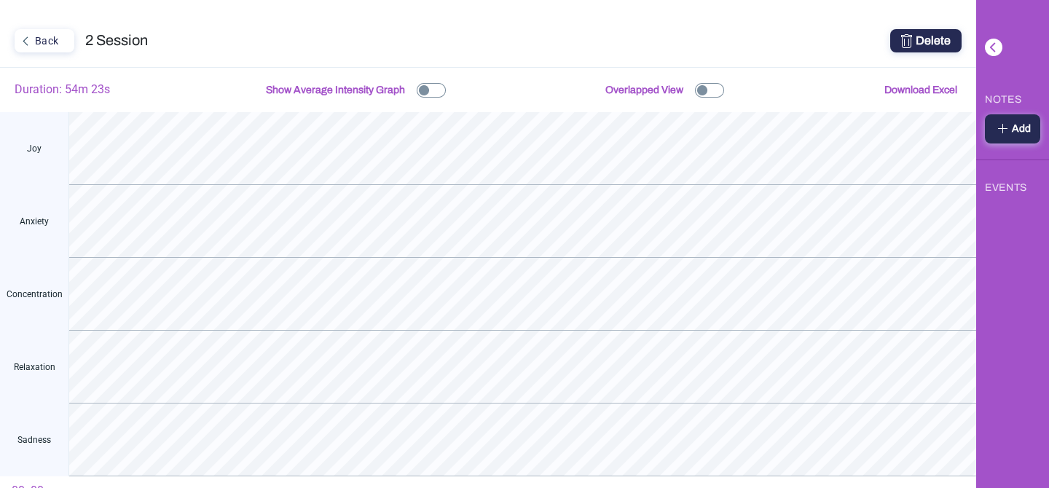
scroll to position [23, 0]
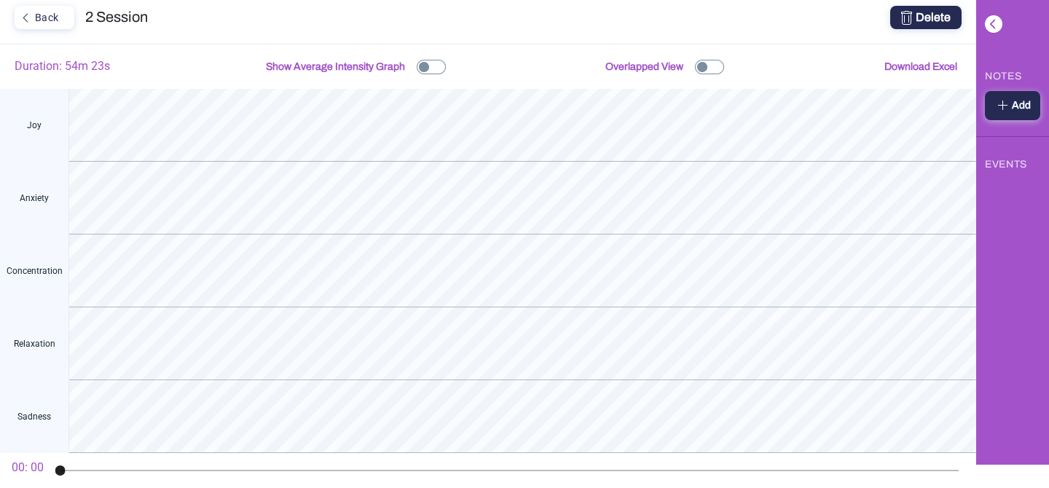
click at [913, 57] on button "Download Excel" at bounding box center [921, 67] width 82 height 30
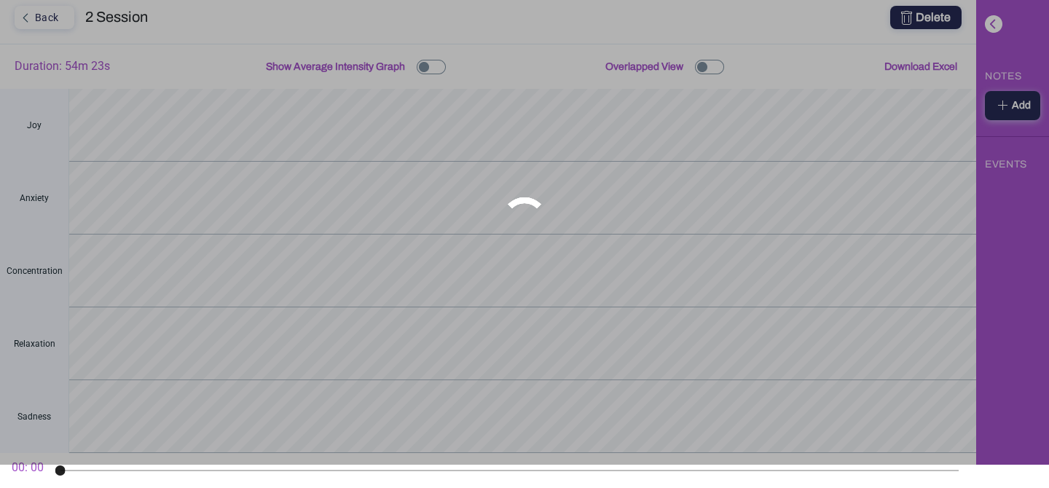
click at [625, 306] on div at bounding box center [524, 221] width 1049 height 488
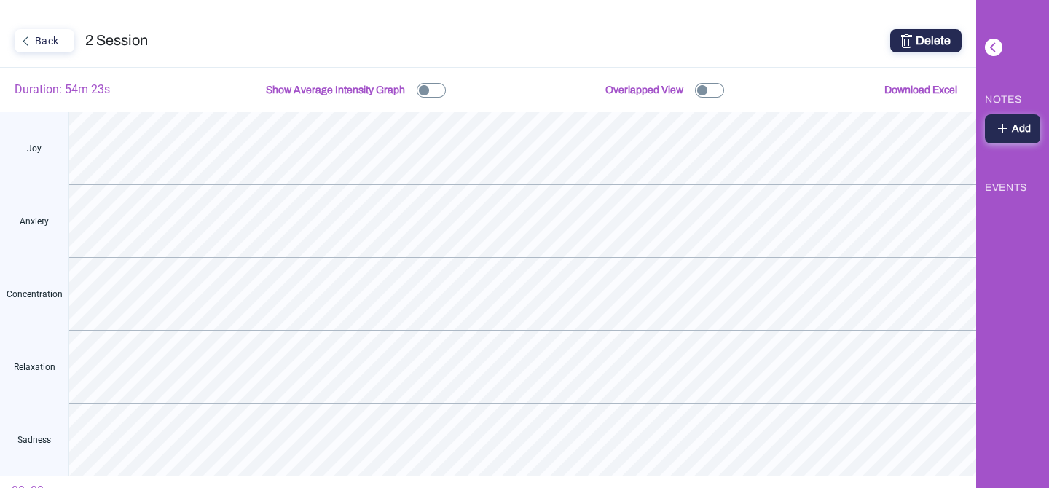
click at [54, 42] on div "Back" at bounding box center [43, 40] width 54 height 19
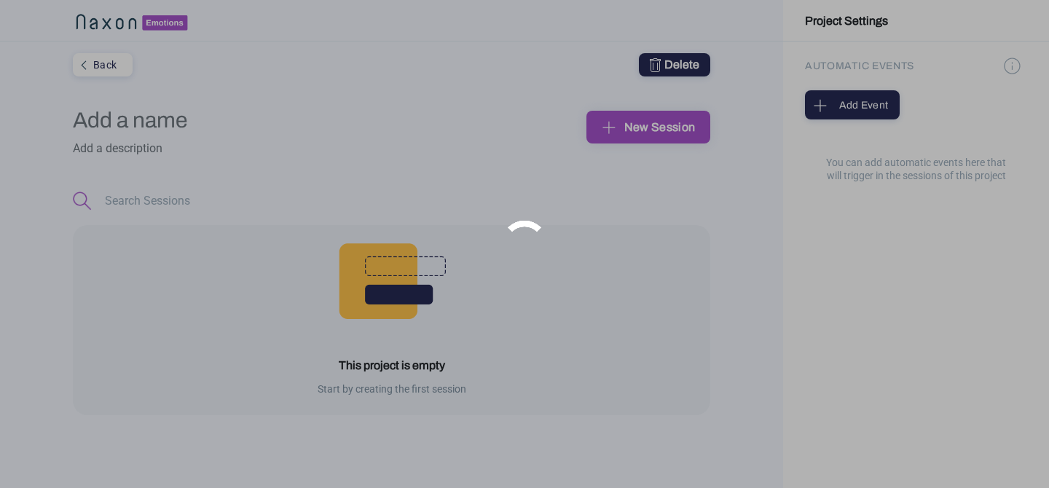
type input "pruebas"
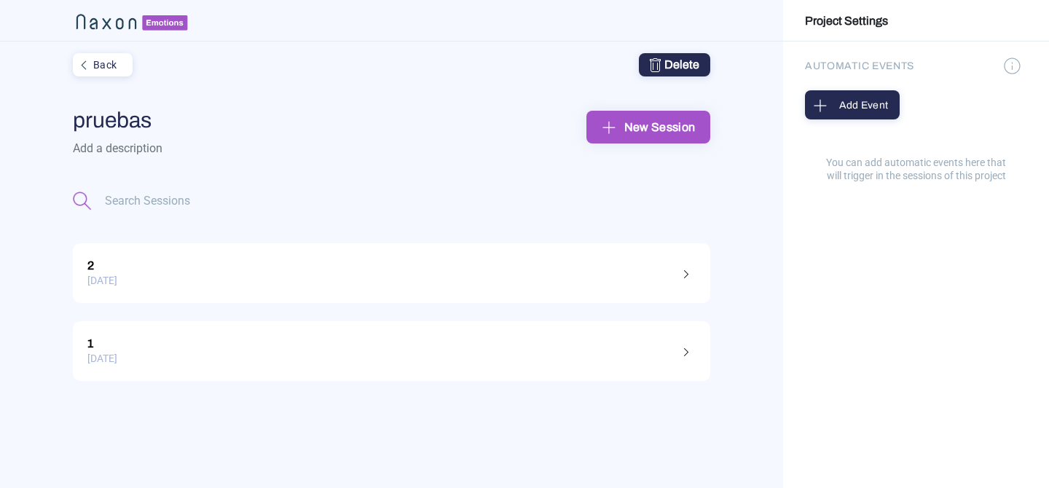
click at [123, 78] on div "Back Delete" at bounding box center [391, 65] width 637 height 47
click at [122, 72] on div "Back" at bounding box center [101, 64] width 54 height 19
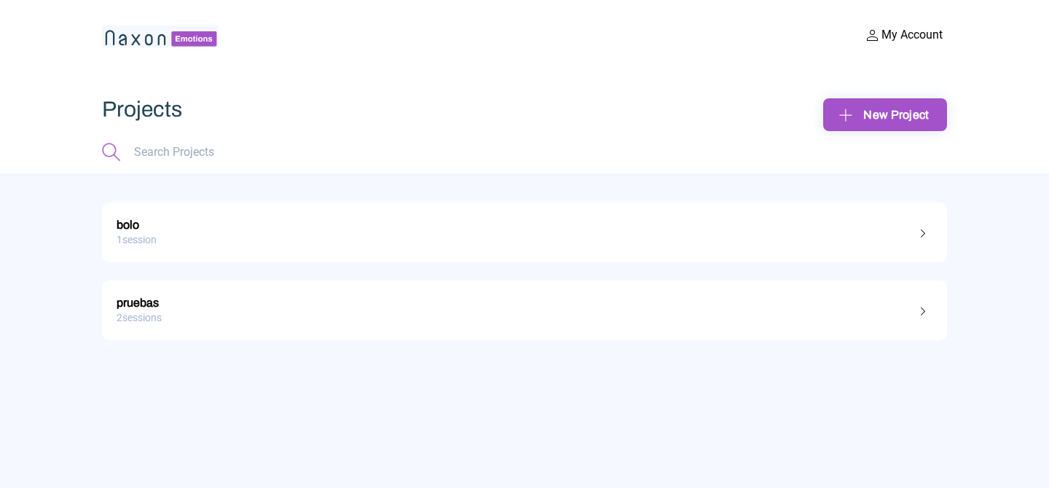
click at [202, 246] on div "1 session" at bounding box center [525, 240] width 816 height 23
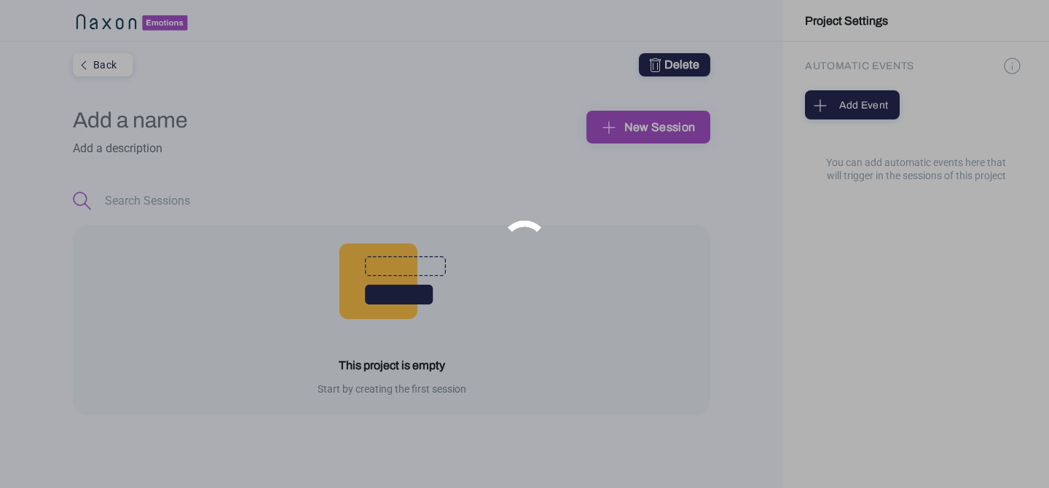
type input "bolo"
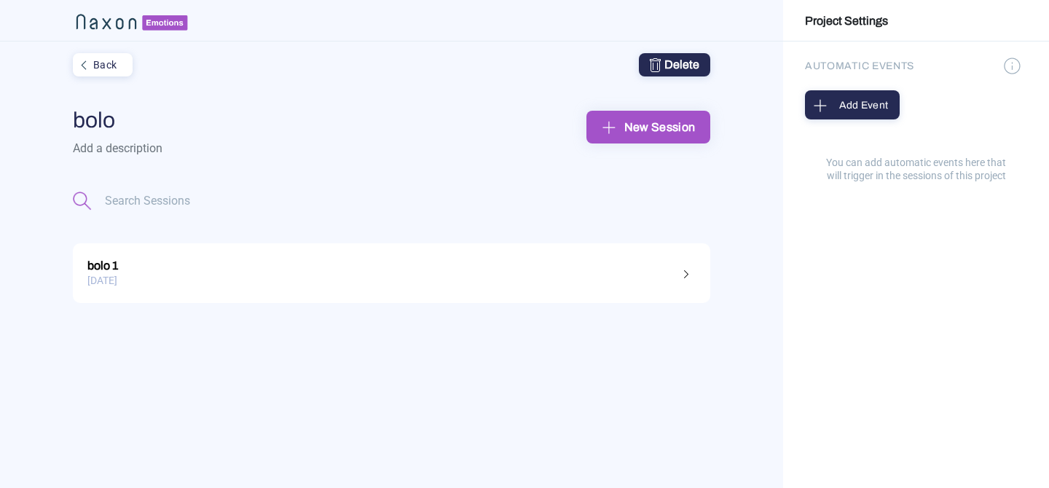
click at [573, 253] on link "bolo 1 [DATE]" at bounding box center [391, 273] width 637 height 60
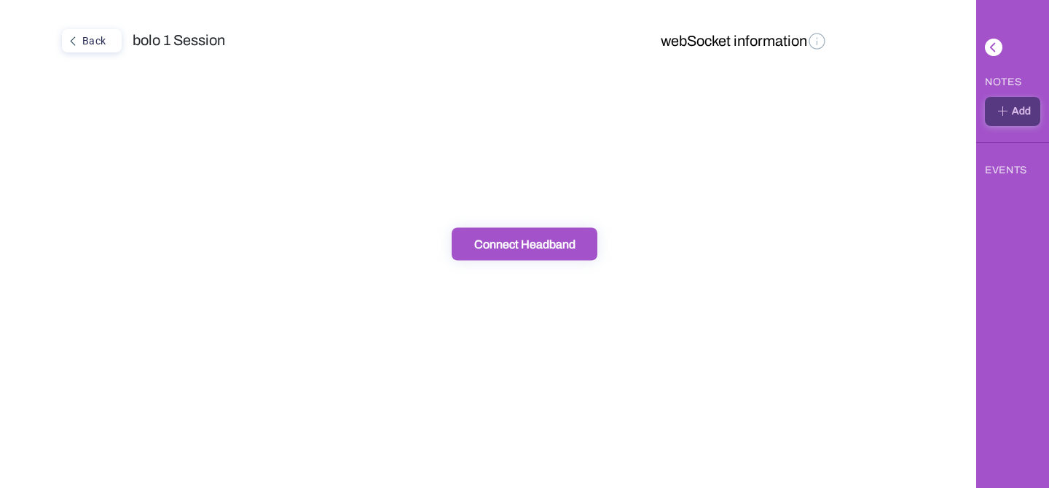
click at [94, 47] on div "Back" at bounding box center [90, 40] width 54 height 19
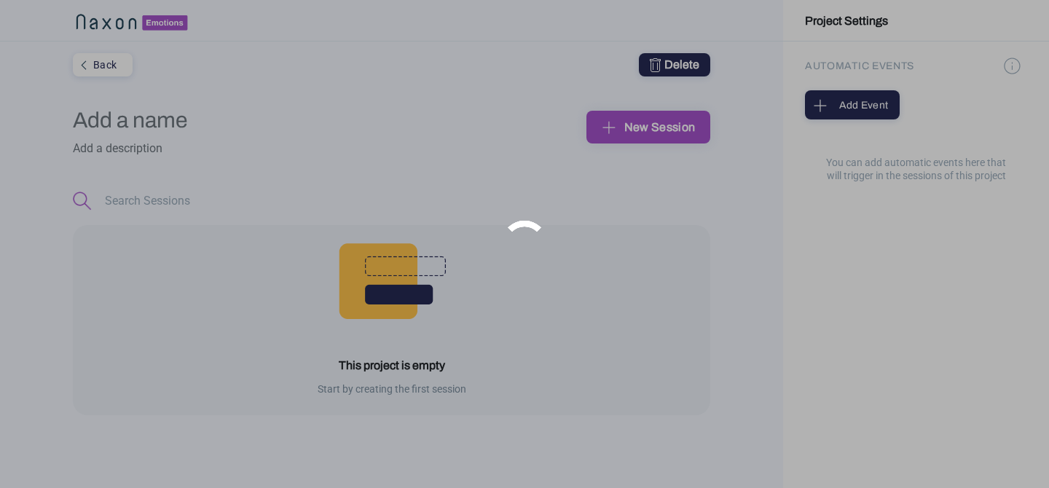
type input "bolo"
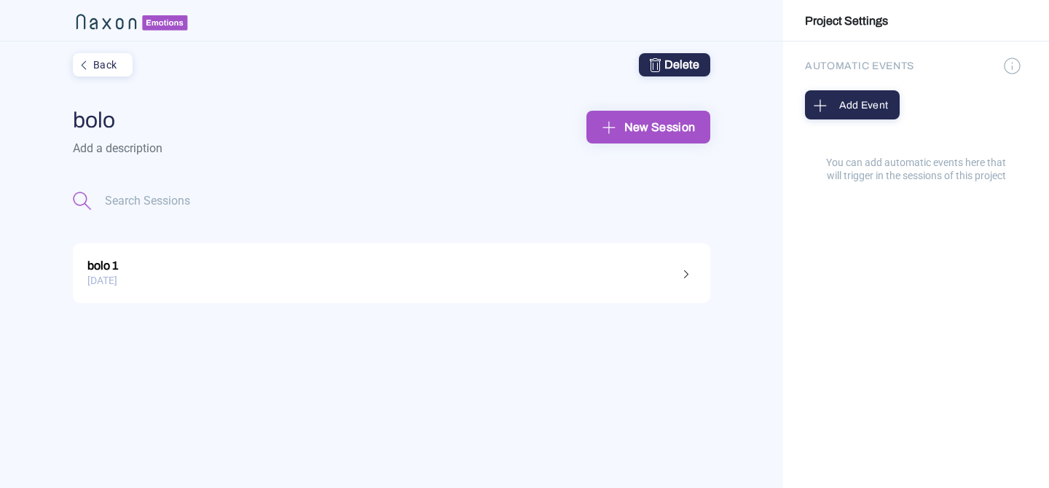
click at [545, 280] on div "[DATE]" at bounding box center [391, 280] width 608 height 23
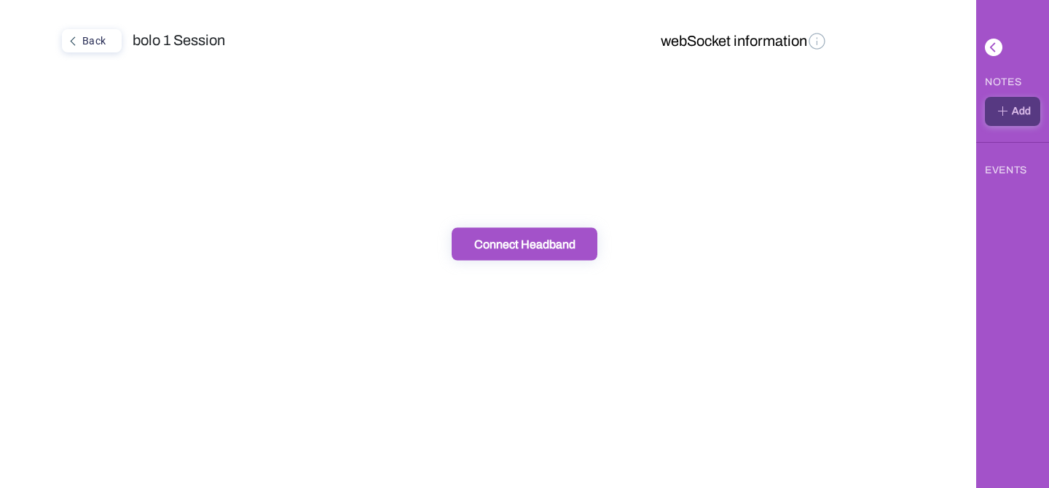
click at [100, 31] on div "Back" at bounding box center [90, 40] width 54 height 19
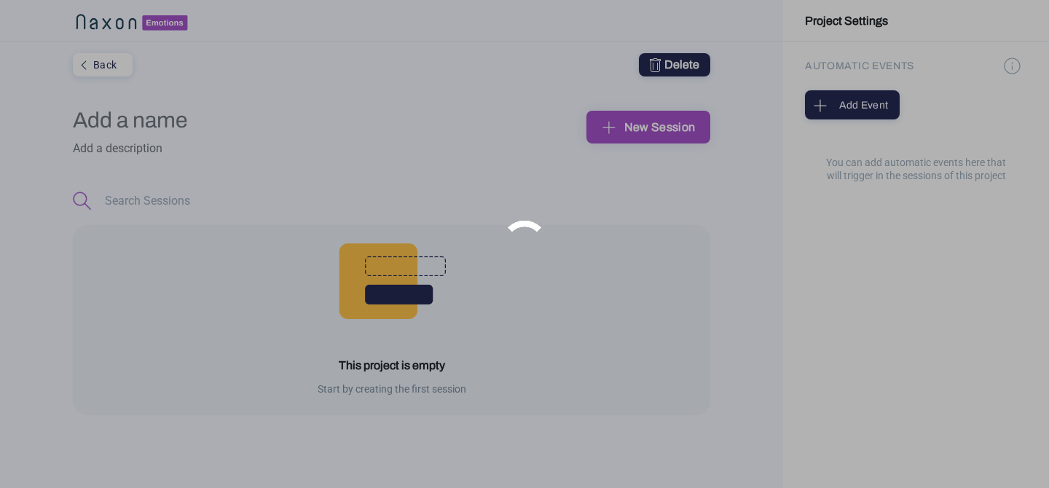
type input "bolo"
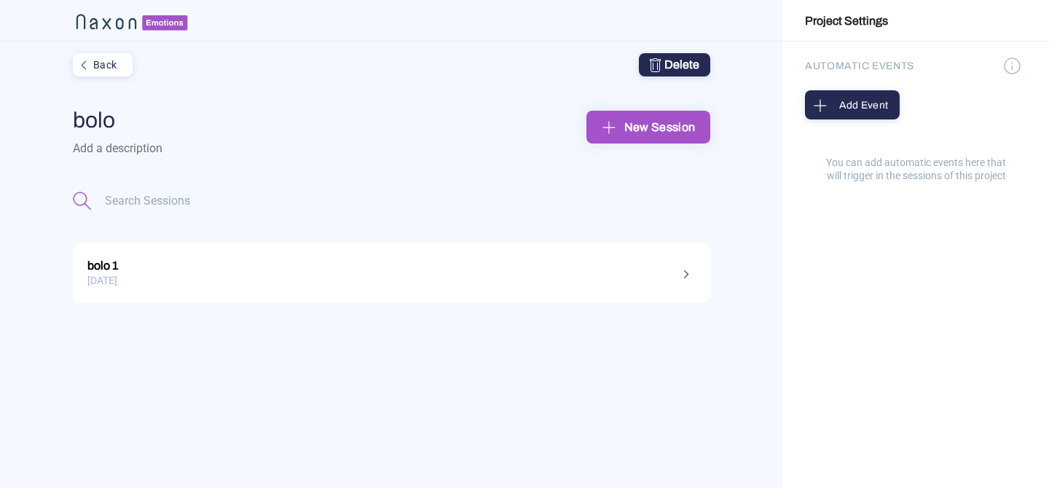
click at [90, 58] on img at bounding box center [83, 64] width 19 height 19
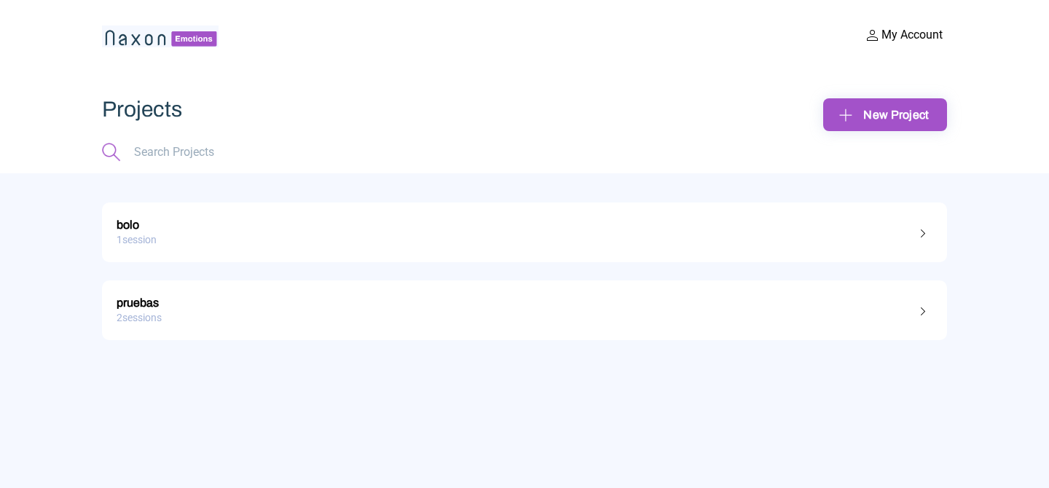
click at [198, 336] on link "pruebas 2 sessions" at bounding box center [524, 310] width 845 height 60
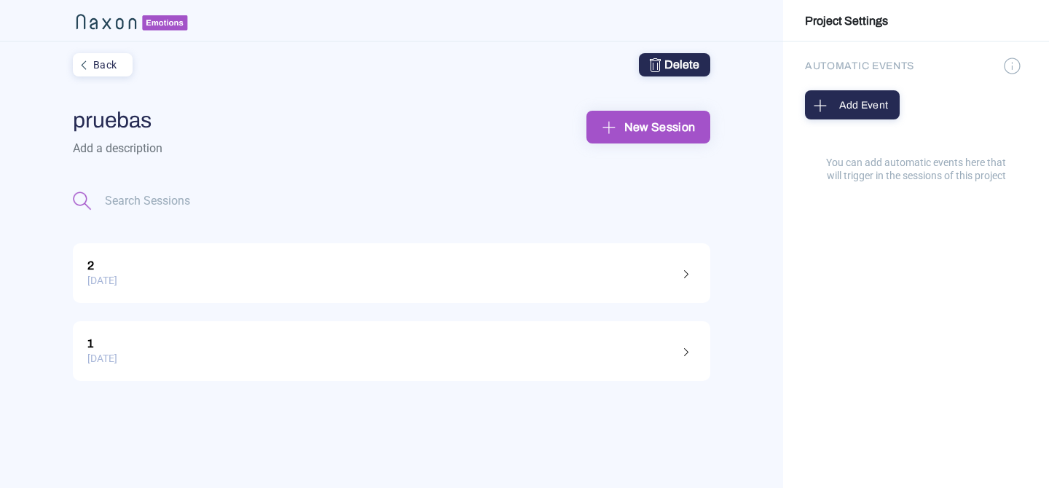
click at [222, 282] on div "[DATE]" at bounding box center [391, 280] width 608 height 23
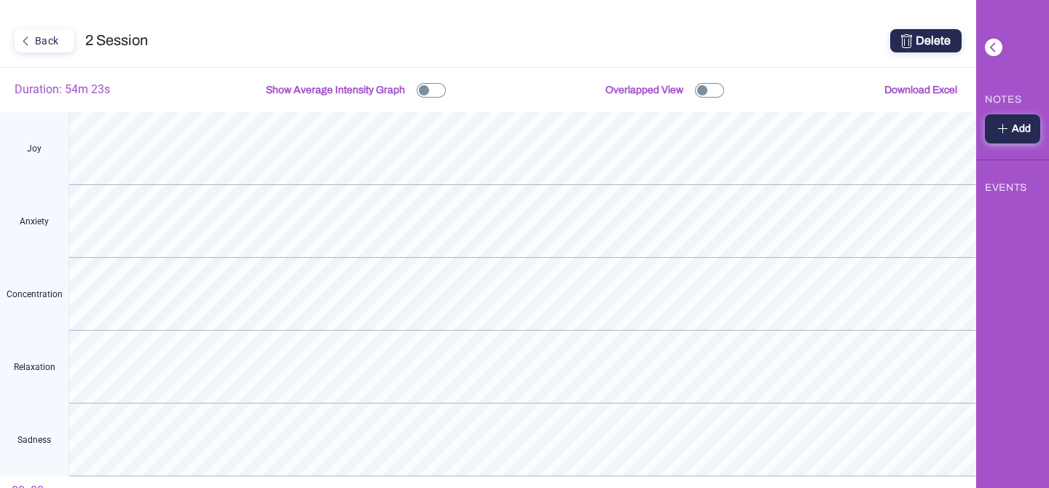
scroll to position [23, 0]
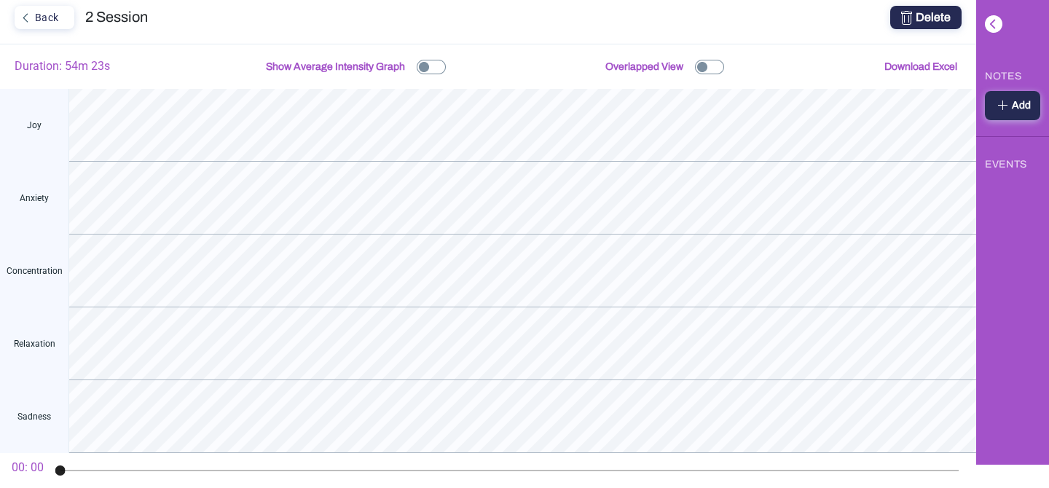
click at [934, 68] on span "Download Excel" at bounding box center [920, 66] width 73 height 11
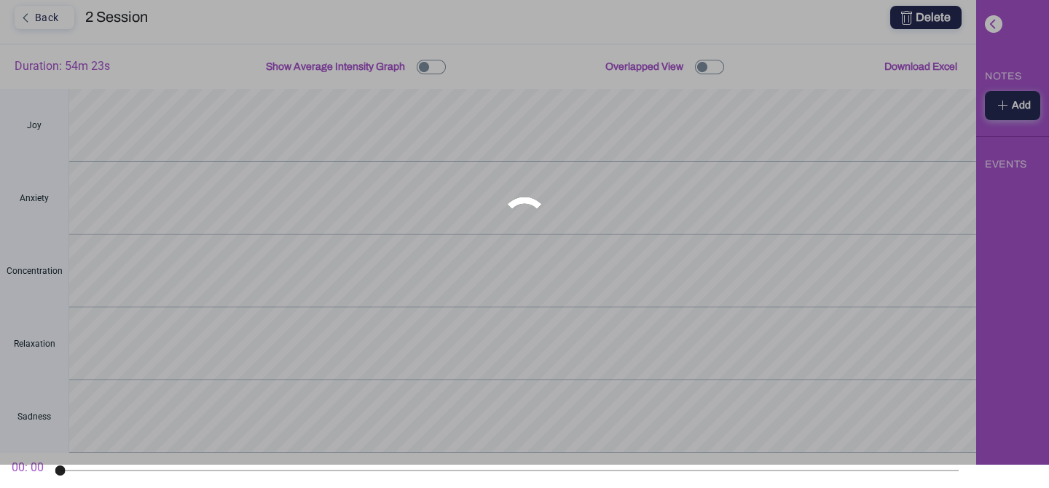
click at [930, 68] on div at bounding box center [524, 221] width 1049 height 488
click at [92, 13] on div at bounding box center [524, 221] width 1049 height 488
click at [38, 20] on div at bounding box center [524, 221] width 1049 height 488
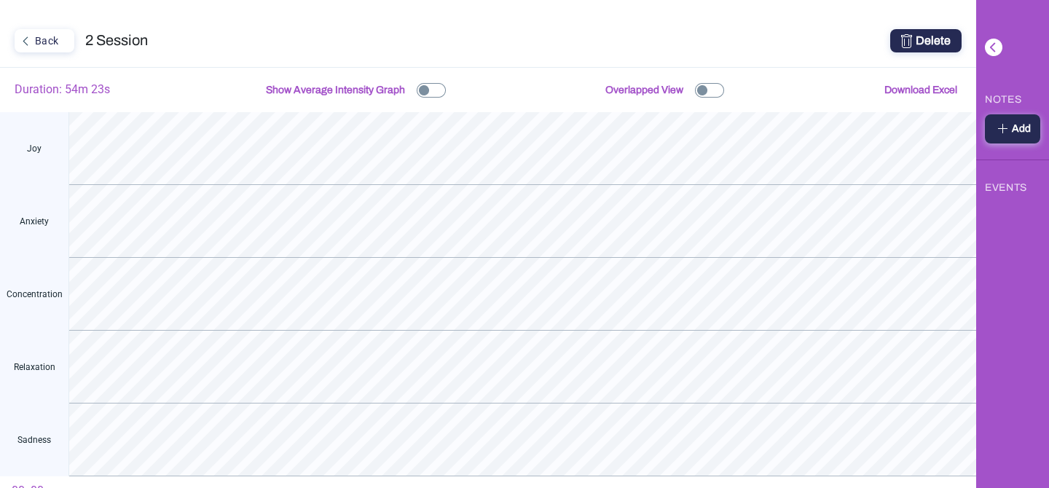
click at [41, 47] on div "Back" at bounding box center [43, 40] width 54 height 19
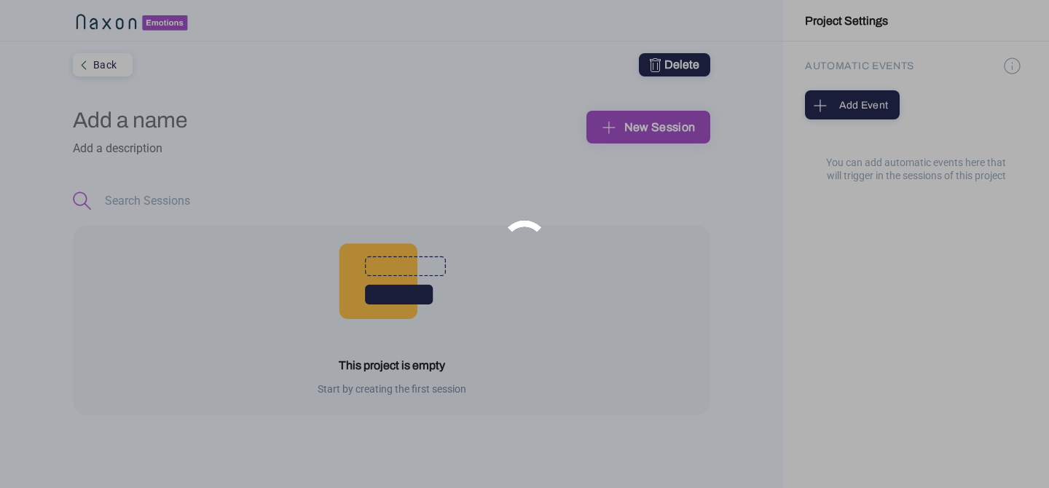
type input "pruebas"
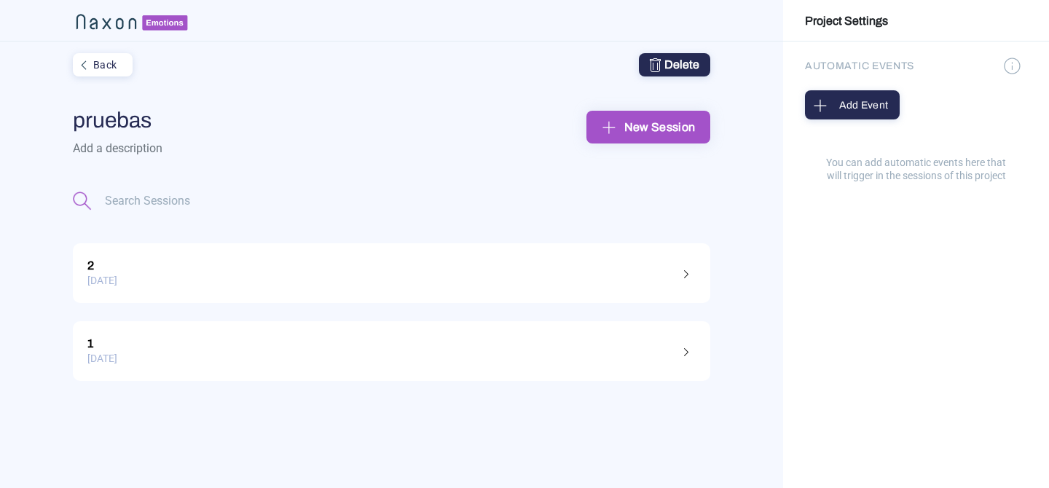
click at [238, 277] on div "[DATE]" at bounding box center [391, 280] width 608 height 23
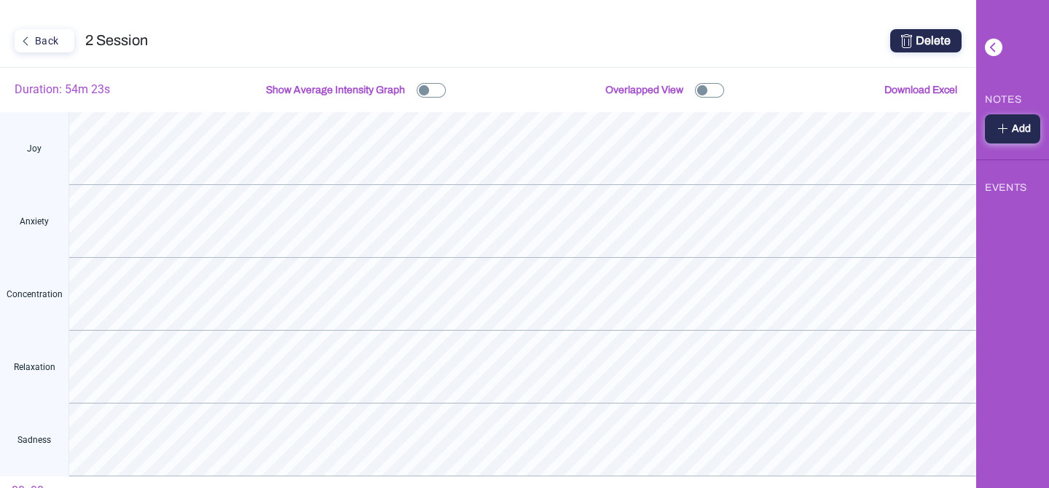
click at [50, 39] on div "Back" at bounding box center [43, 40] width 54 height 19
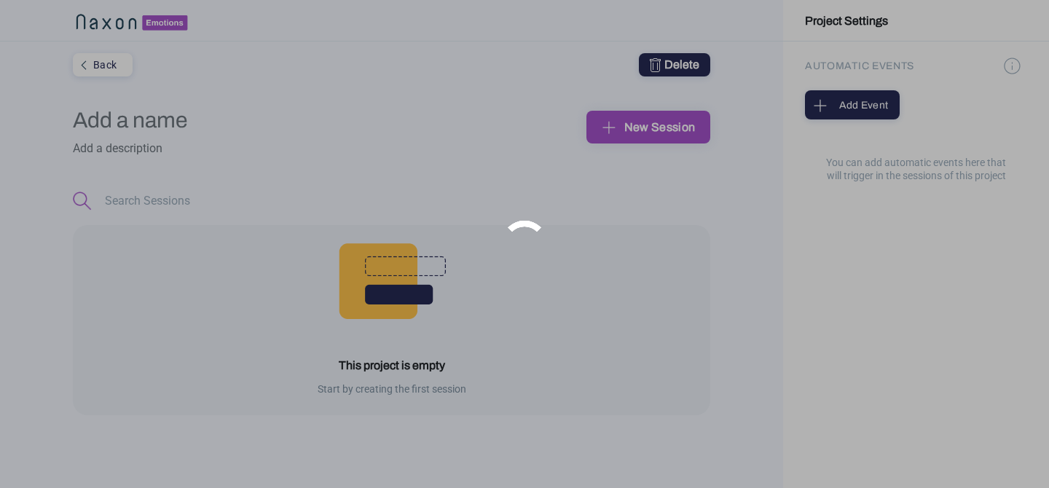
type input "pruebas"
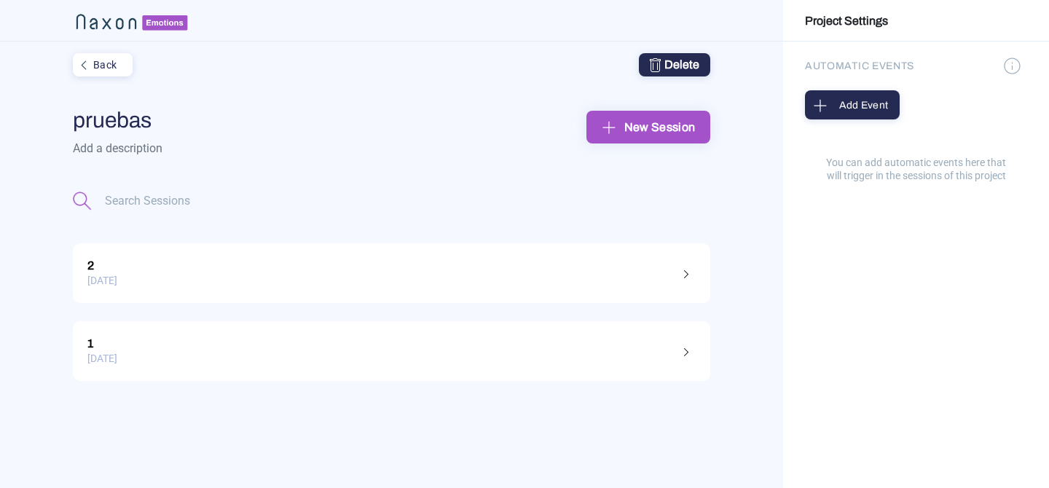
click at [250, 342] on div "1" at bounding box center [391, 341] width 608 height 19
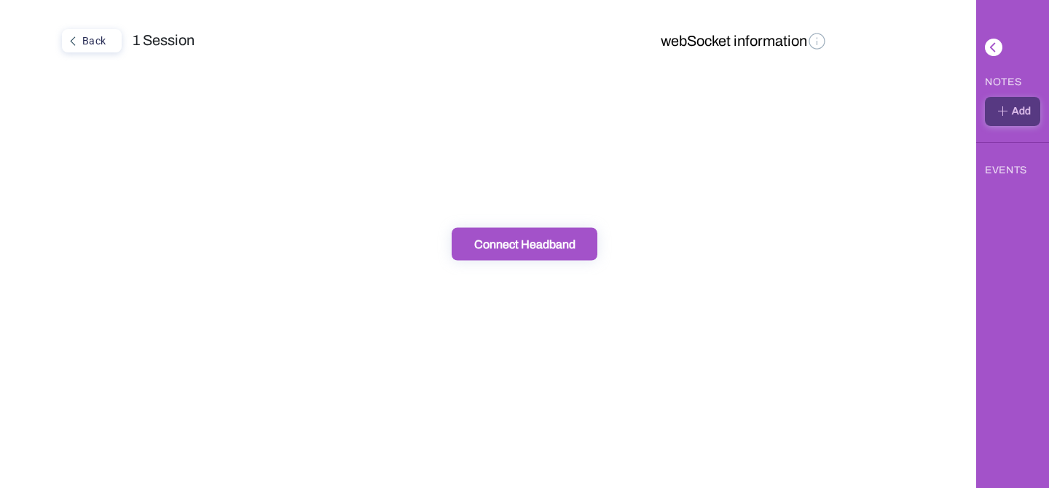
click at [520, 237] on div "Connect Headband" at bounding box center [524, 244] width 137 height 15
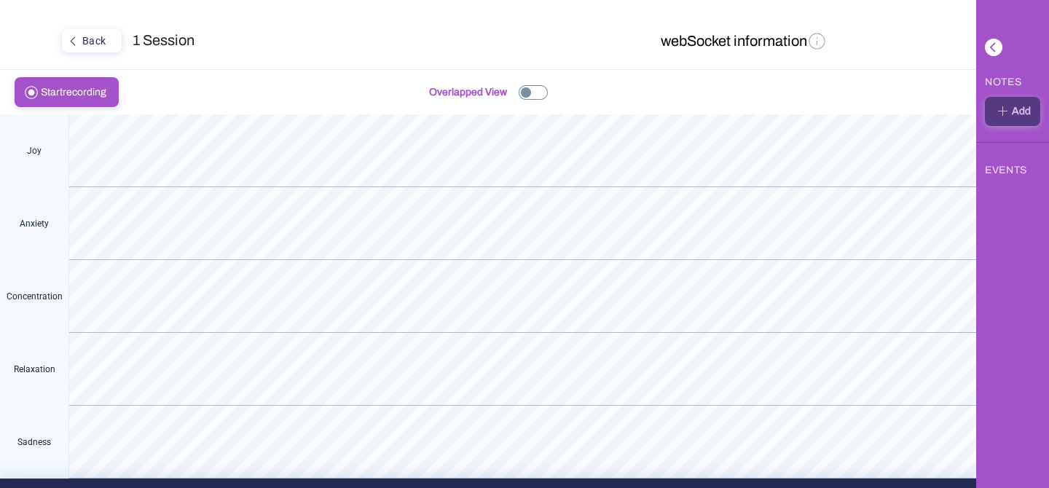
click at [537, 95] on img at bounding box center [532, 92] width 29 height 15
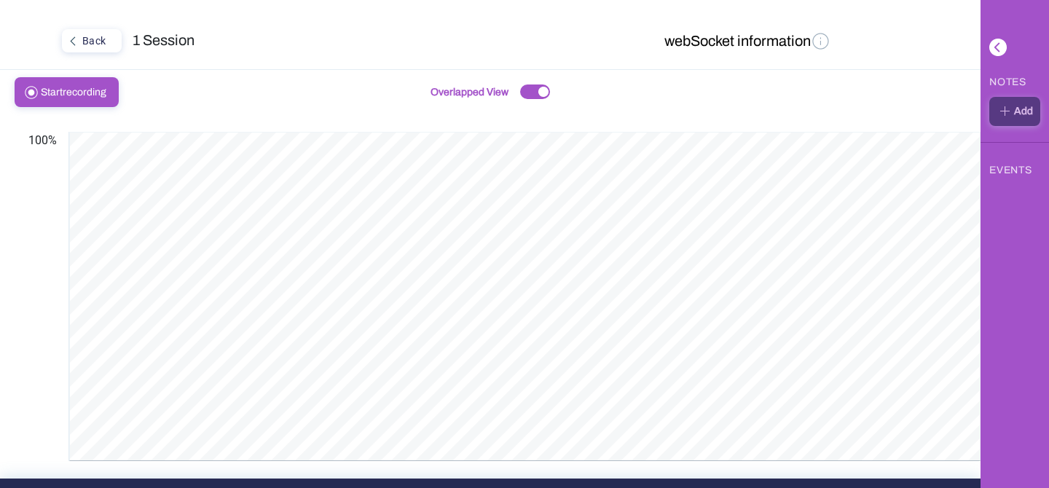
click at [85, 93] on span "Start recording" at bounding box center [78, 92] width 74 height 28
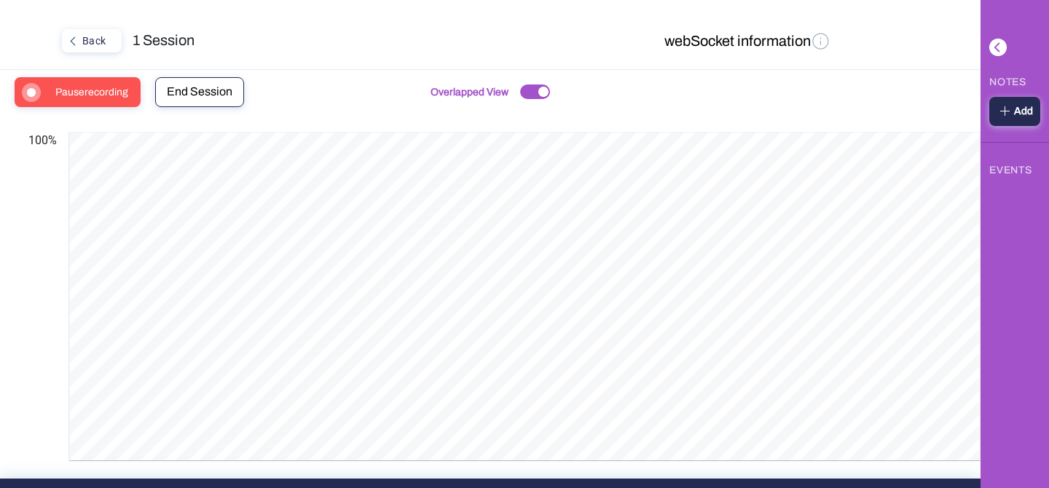
click at [60, 100] on span "Pause recording" at bounding box center [96, 92] width 82 height 28
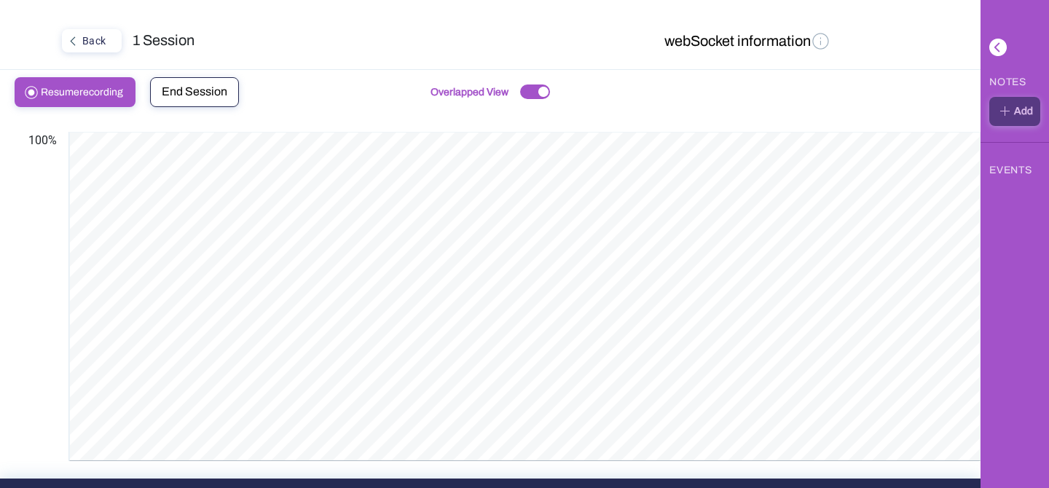
click at [197, 94] on span "End Session" at bounding box center [195, 91] width 66 height 12
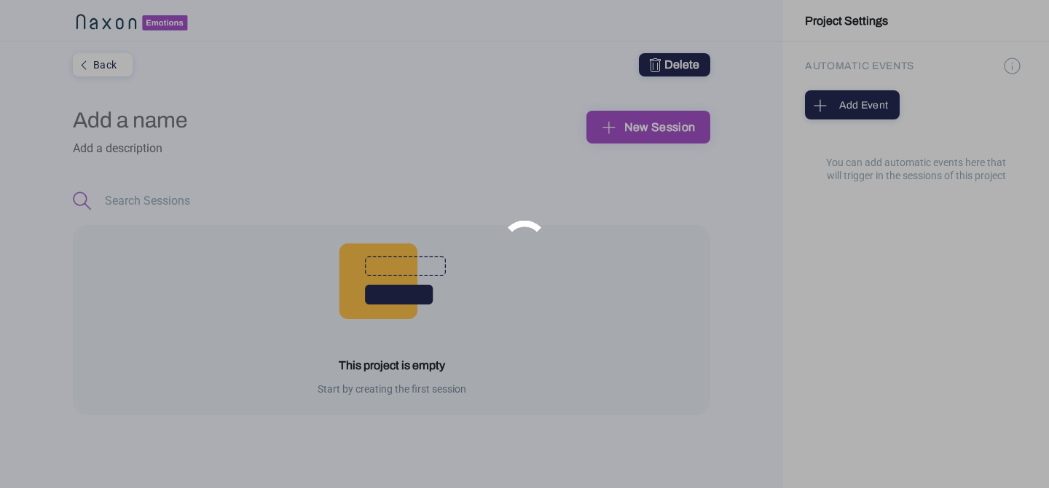
type input "pruebas"
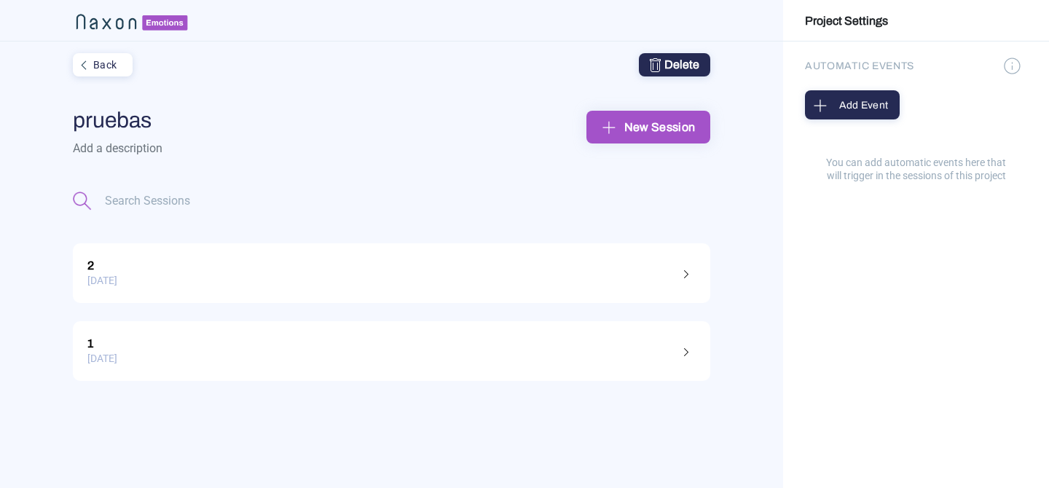
click at [283, 374] on link "1 [DATE]" at bounding box center [391, 351] width 637 height 60
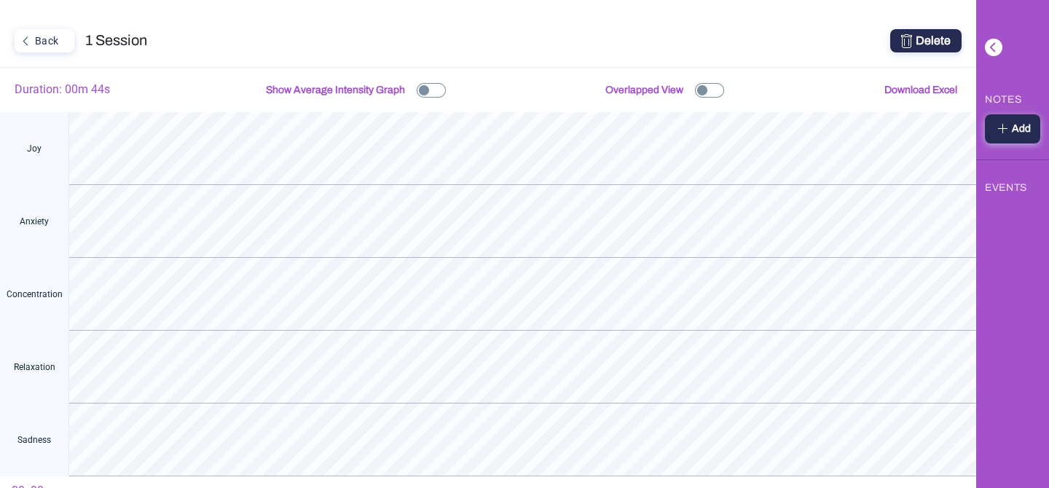
click at [952, 90] on span "Download Excel" at bounding box center [920, 89] width 73 height 11
